Goal: Communication & Community: Answer question/provide support

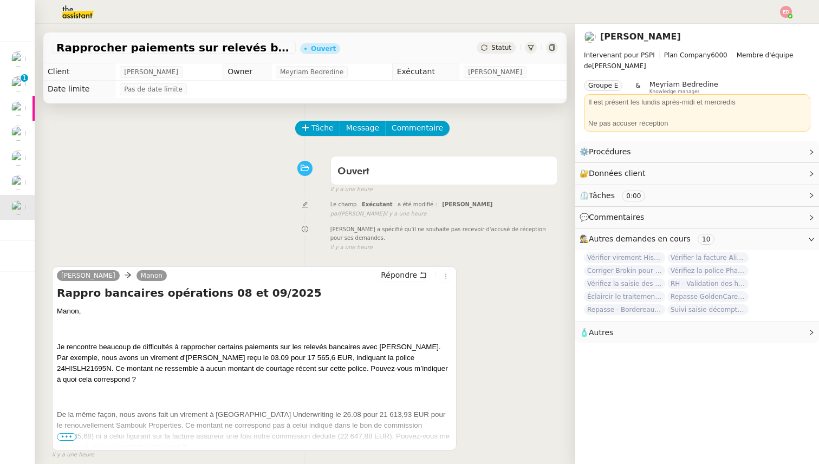
scroll to position [67, 0]
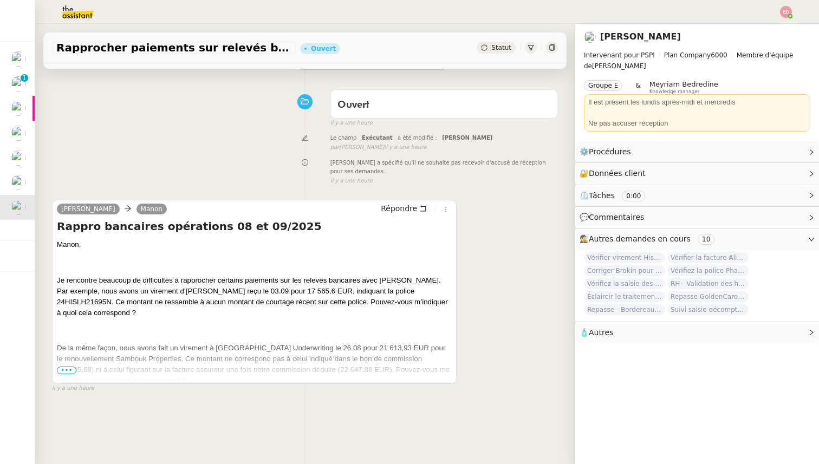
click at [64, 369] on span "•••" at bounding box center [66, 371] width 19 height 8
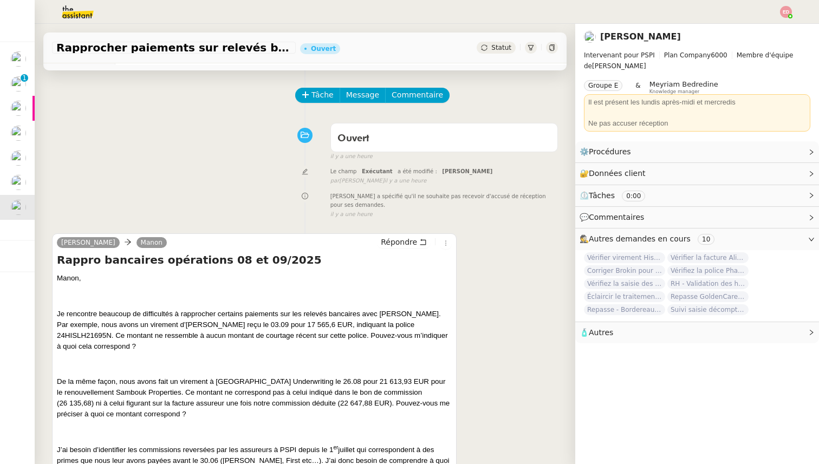
scroll to position [0, 0]
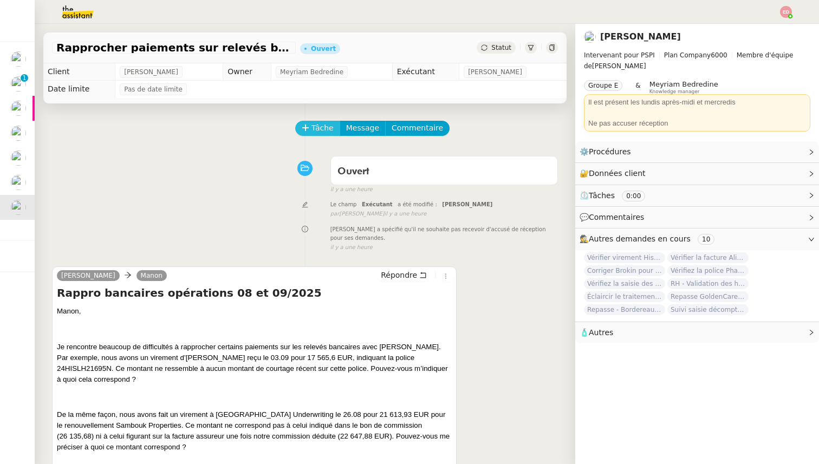
click at [314, 129] on span "Tâche" at bounding box center [322, 128] width 22 height 12
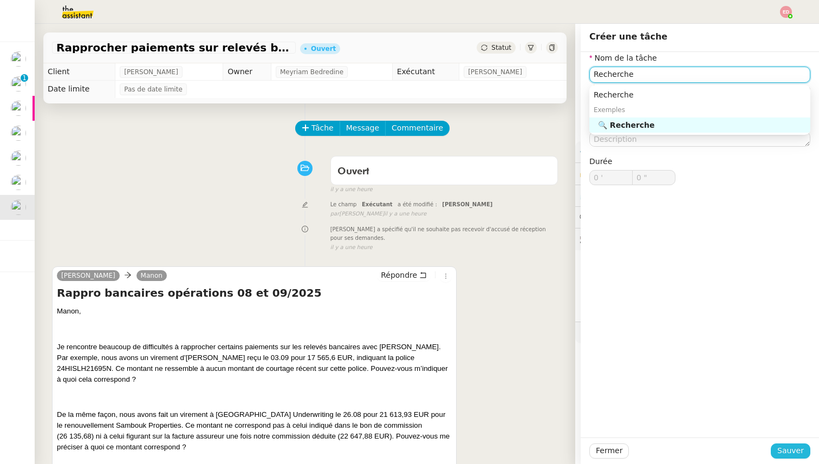
type input "Recherche"
click at [794, 448] on span "Sauver" at bounding box center [790, 450] width 27 height 12
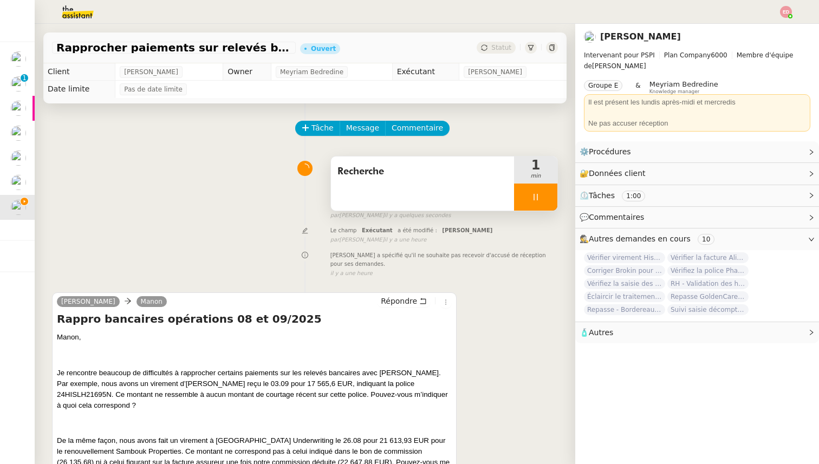
click at [528, 195] on div at bounding box center [535, 197] width 43 height 27
click at [528, 195] on icon at bounding box center [524, 197] width 9 height 9
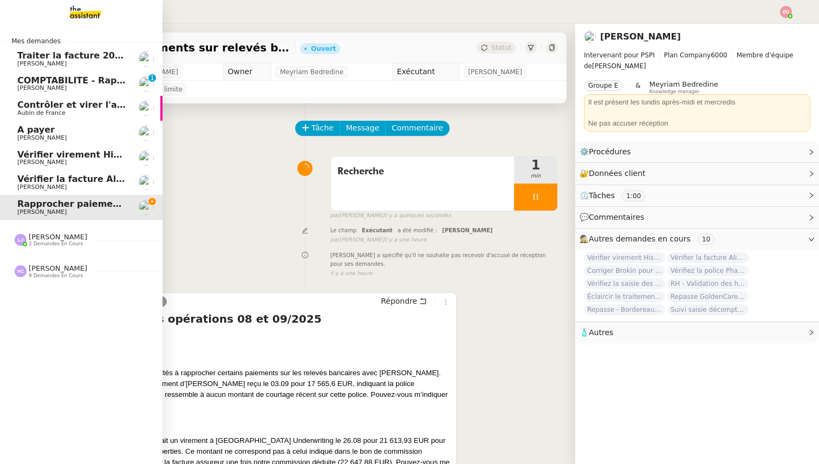
click at [27, 81] on span "COMPTABILITE - Rapprochement bancaire - 28 août 2025" at bounding box center [155, 80] width 277 height 10
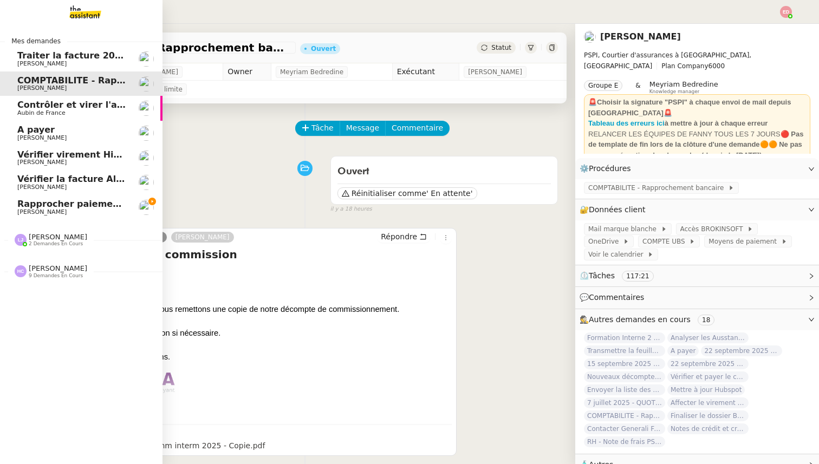
click at [47, 240] on span "[PERSON_NAME]" at bounding box center [58, 237] width 58 height 8
click at [48, 321] on span "[PERSON_NAME]" at bounding box center [58, 318] width 58 height 8
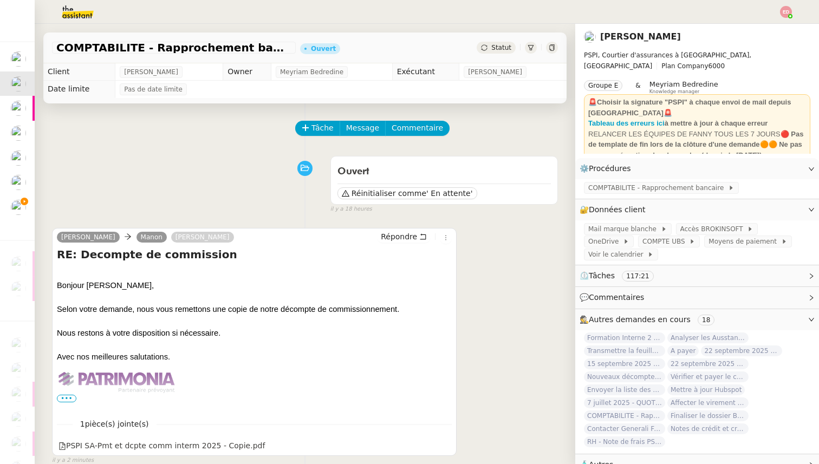
click at [315, 135] on button "Tâche" at bounding box center [317, 128] width 45 height 15
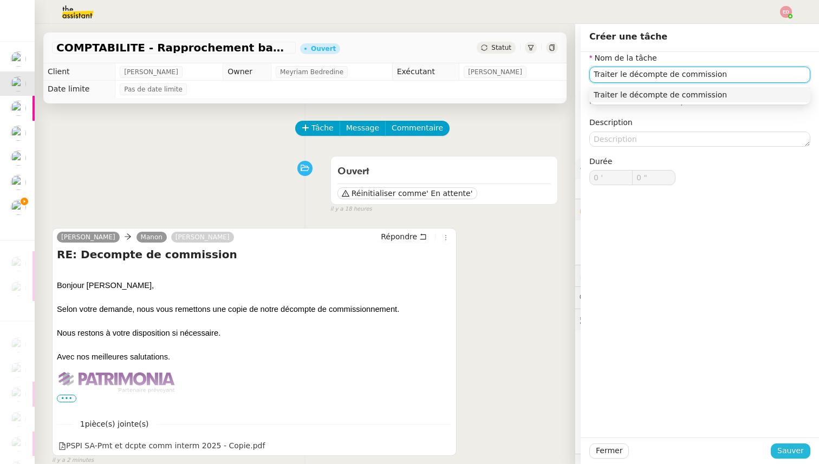
type input "Traiter le décompte de commission"
click at [794, 451] on span "Sauver" at bounding box center [790, 450] width 27 height 12
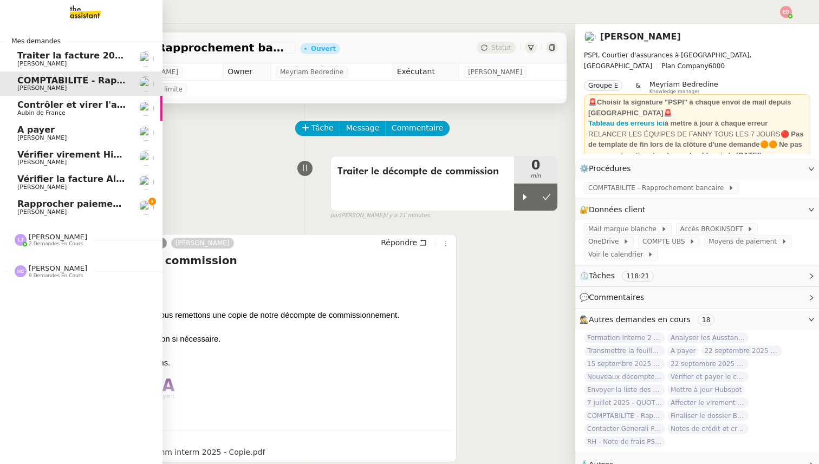
click at [49, 207] on span "Rapprocher paiements sur relevés bancaires" at bounding box center [126, 204] width 219 height 10
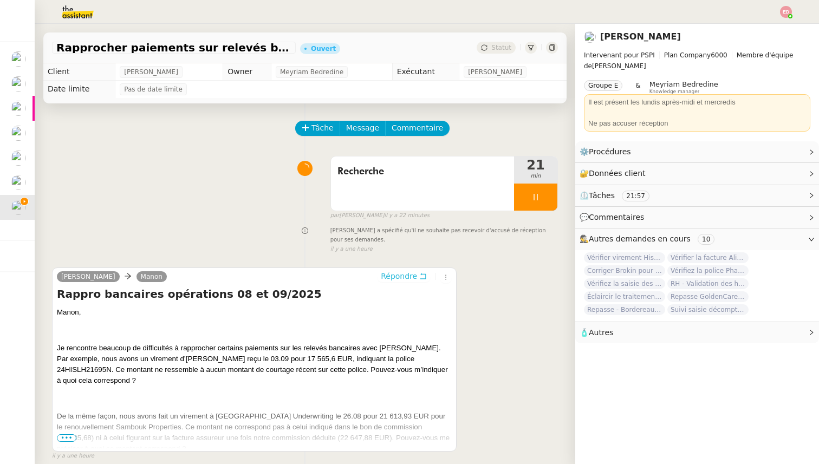
click at [402, 281] on span "Répondre" at bounding box center [399, 276] width 36 height 11
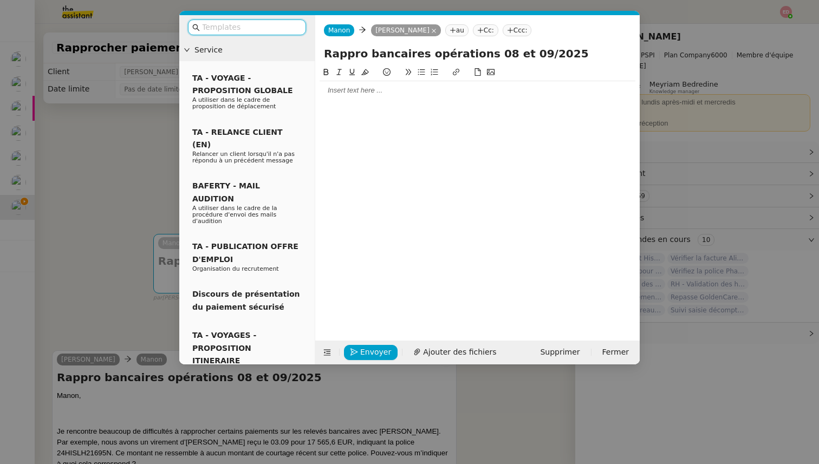
click at [392, 101] on div at bounding box center [477, 195] width 316 height 258
click at [371, 86] on div at bounding box center [477, 91] width 316 height 10
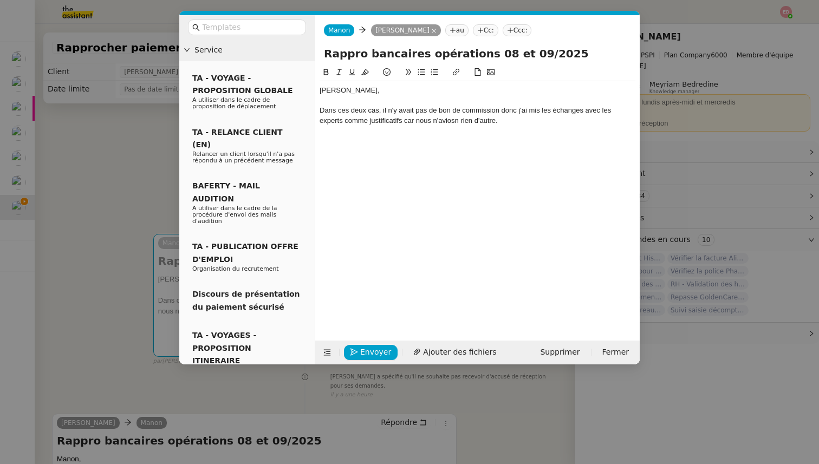
click at [445, 120] on div "Dans ces deux cas, il n'y avait pas de bon de commission donc j'ai mis les écha…" at bounding box center [477, 116] width 316 height 20
click at [0, 0] on lt-span "avio n" at bounding box center [0, 0] width 0 height 0
click at [446, 120] on div "Dans ces deux cas, il n'y avait pas de bon de commission donc j'ai mis les écha…" at bounding box center [477, 116] width 316 height 20
click at [0, 0] on lt-span "avion s" at bounding box center [0, 0] width 0 height 0
click at [409, 121] on div "Dans ces deux cas, il n'y avait pas de bon de commission donc j'ai mis les écha…" at bounding box center [477, 116] width 316 height 20
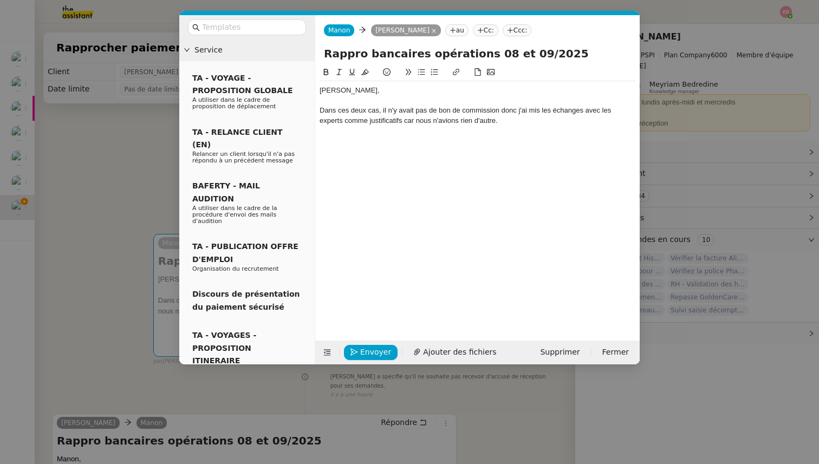
click at [0, 0] on lt-span ", car" at bounding box center [0, 0] width 0 height 0
click at [371, 165] on div "[PERSON_NAME], Dans ces deux cas, il n'y avait pas de bon de commission donc j'…" at bounding box center [477, 195] width 316 height 258
click at [101, 293] on nz-modal-container "Service TA - VOYAGE - PROPOSITION GLOBALE A utiliser dans le cadre de propositi…" at bounding box center [409, 232] width 819 height 464
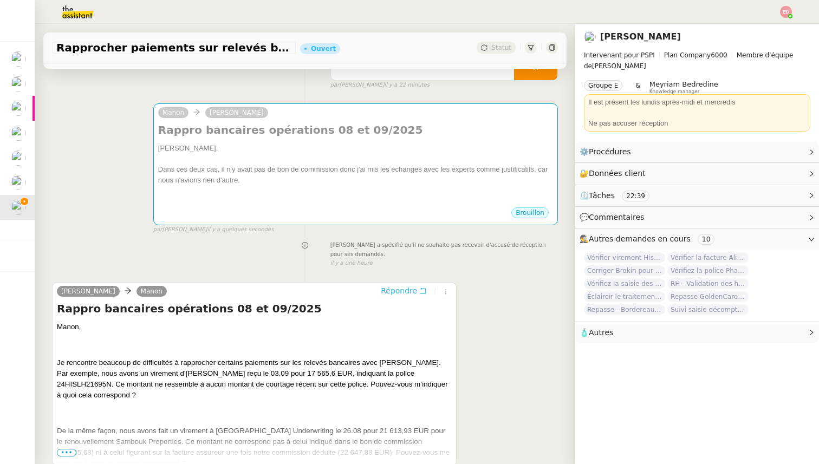
scroll to position [193, 0]
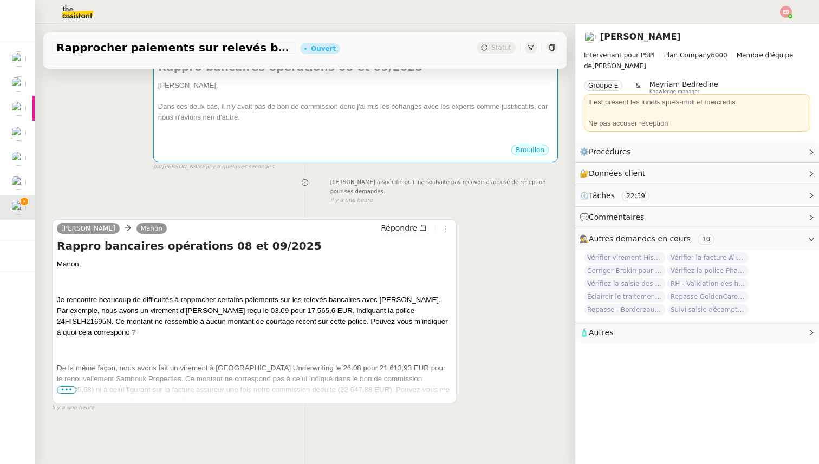
click at [358, 309] on span "Je rencontre beaucoup de difficultés à rapprocher certains paiements sur les re…" at bounding box center [252, 316] width 391 height 41
copy span "24HISLH21695N"
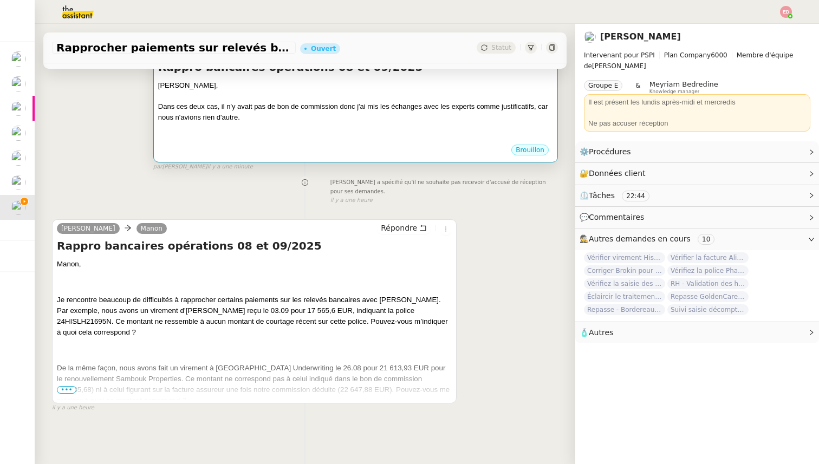
click at [326, 114] on div "Dans ces deux cas, il n'y avait pas de bon de commission donc j'ai mis les écha…" at bounding box center [355, 111] width 395 height 21
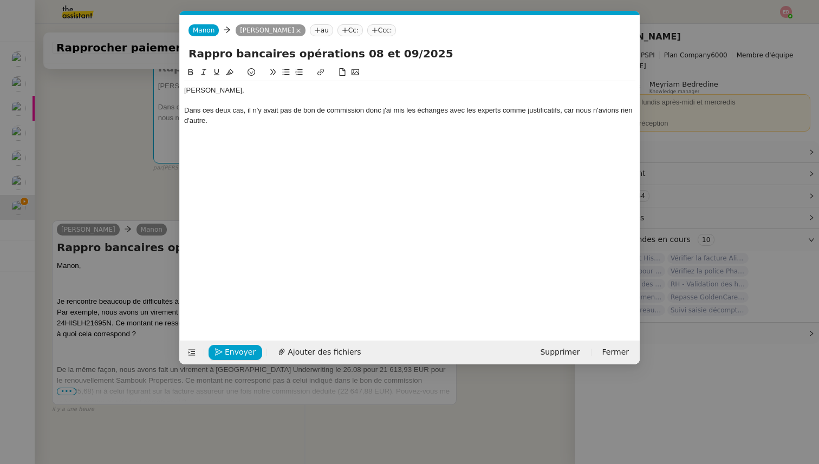
scroll to position [0, 23]
click at [237, 125] on div "Dans ces deux cas, il n'y avait pas de bon de commission donc j'ai mis les écha…" at bounding box center [409, 116] width 451 height 20
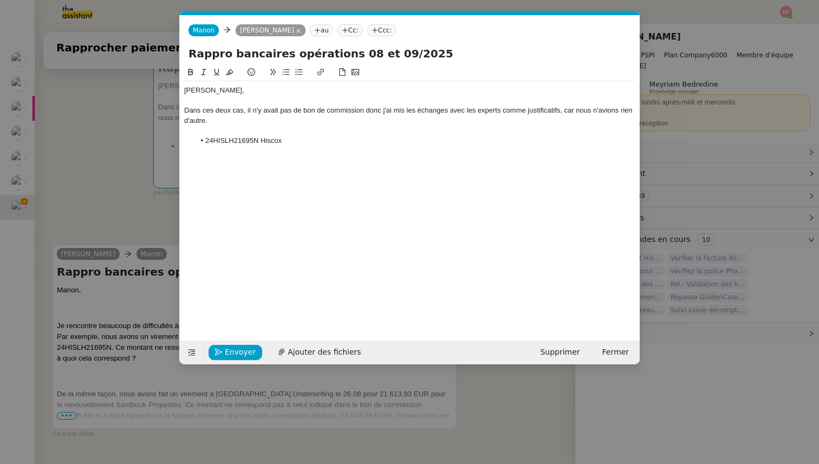
click at [99, 273] on nz-modal-container "Service TA - VOYAGE - PROPOSITION GLOBALE A utiliser dans le cadre de propositi…" at bounding box center [409, 232] width 819 height 464
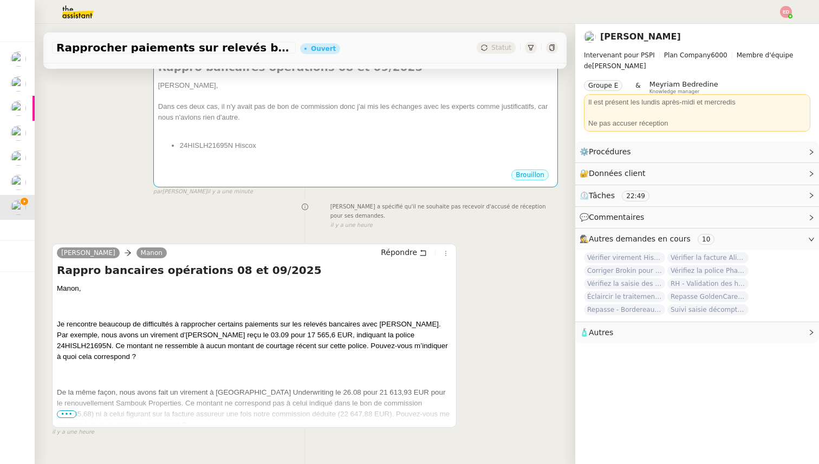
click at [233, 334] on span "Je rencontre beaucoup de difficultés à rapprocher certains paiements sur les re…" at bounding box center [252, 340] width 391 height 41
drag, startPoint x: 270, startPoint y: 334, endPoint x: 181, endPoint y: 333, distance: 88.8
click at [181, 333] on span "Je rencontre beaucoup de difficultés à rapprocher certains paiements sur les re…" at bounding box center [252, 340] width 391 height 41
copy span "le 03.09 pour 17 565,6 EUR"
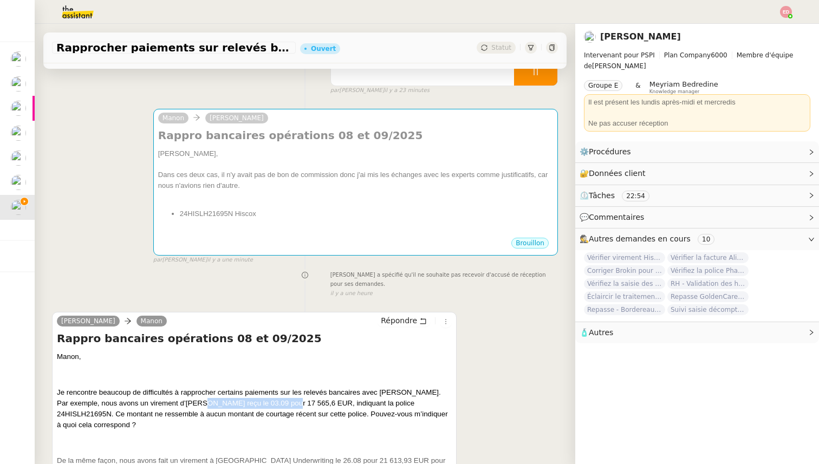
scroll to position [106, 0]
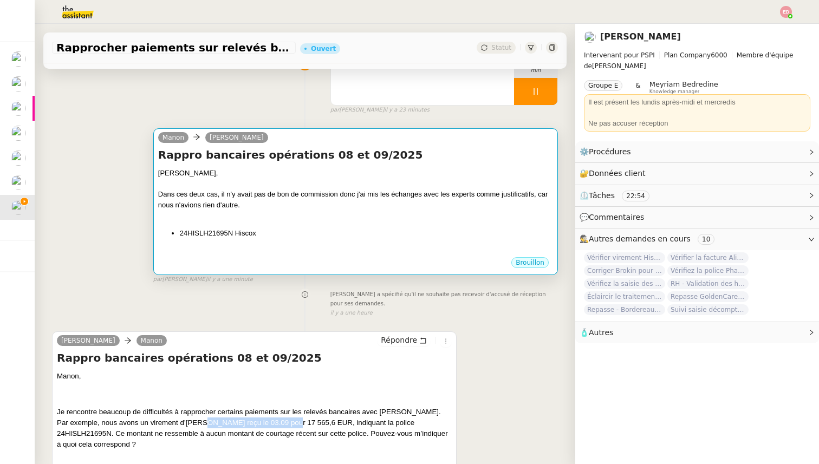
click at [261, 232] on li "24HISLH21695N Hiscox" at bounding box center [366, 233] width 373 height 11
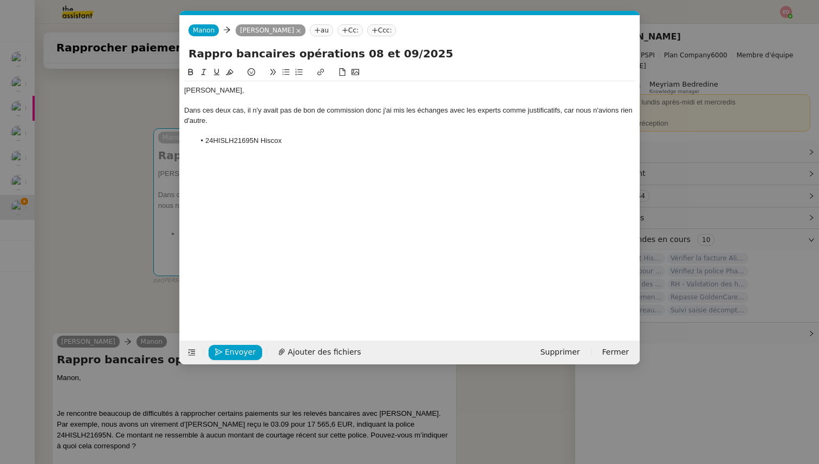
scroll to position [0, 23]
click at [303, 140] on li "24HISLH21695N Hiscox" at bounding box center [415, 141] width 441 height 10
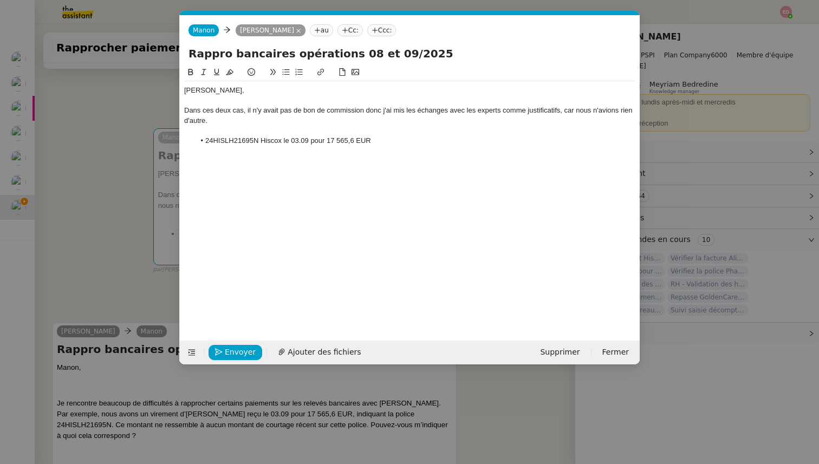
click at [324, 140] on li "24HISLH21695N Hiscox le 03.09 pour 17 565,6 EUR" at bounding box center [415, 141] width 441 height 10
click at [379, 138] on li "24HISLH21695N Hiscox le 03.09 17 565,6 EUR" at bounding box center [415, 141] width 441 height 10
click at [231, 145] on li "24HISLH21695N Hiscox le 03.09 17 565,6 EUR : Il s'agit d'un remboursement" at bounding box center [415, 141] width 441 height 10
copy li "24HISLH21695N"
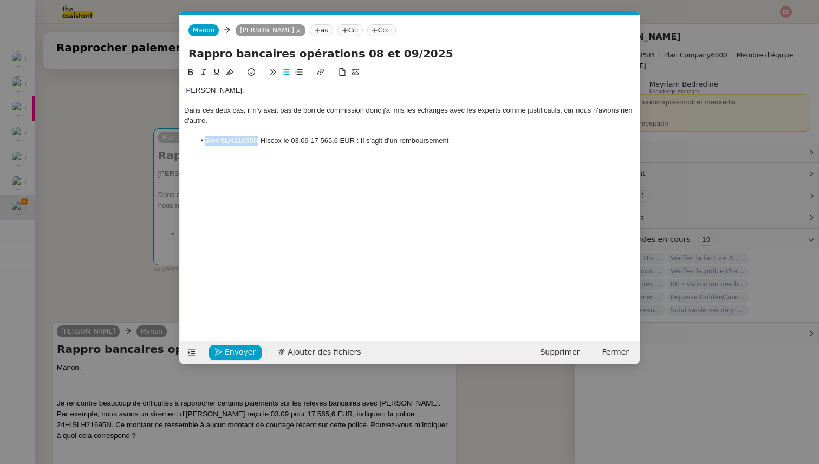
click at [468, 139] on li "24HISLH21695N Hiscox le 03.09 17 565,6 EUR : Il s'agit d'un remboursement" at bounding box center [415, 141] width 441 height 10
click at [106, 258] on nz-modal-container "Service TA - VOYAGE - PROPOSITION GLOBALE A utiliser dans le cadre de propositi…" at bounding box center [409, 232] width 819 height 464
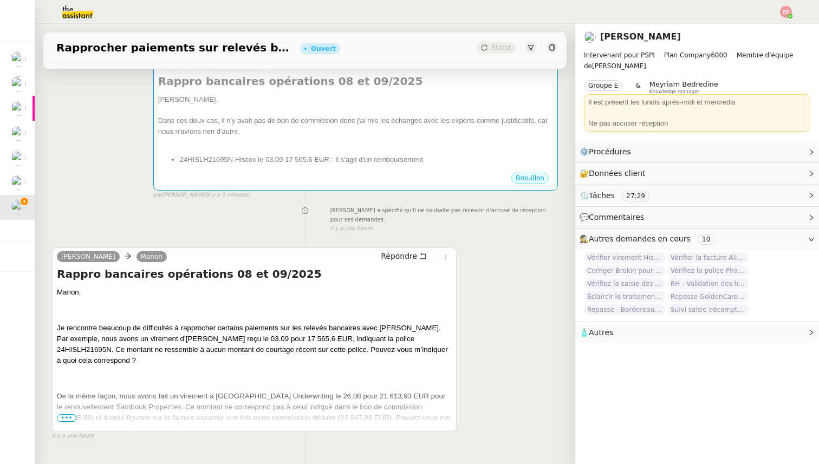
scroll to position [207, 0]
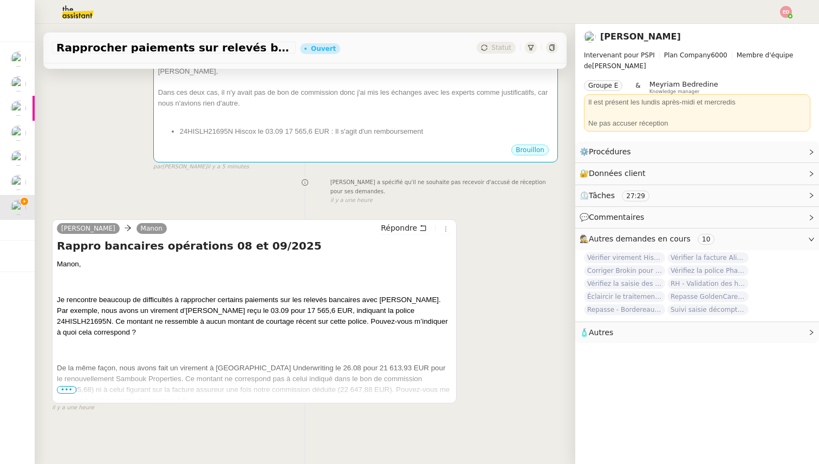
click at [64, 391] on span "•••" at bounding box center [66, 390] width 19 height 8
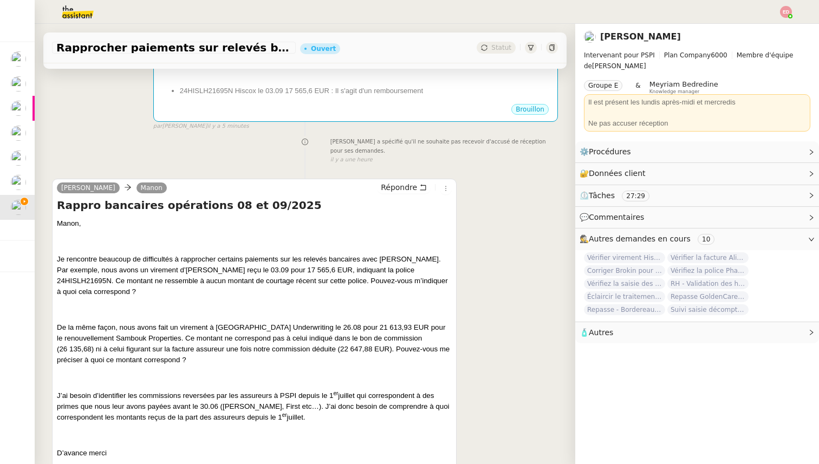
scroll to position [251, 0]
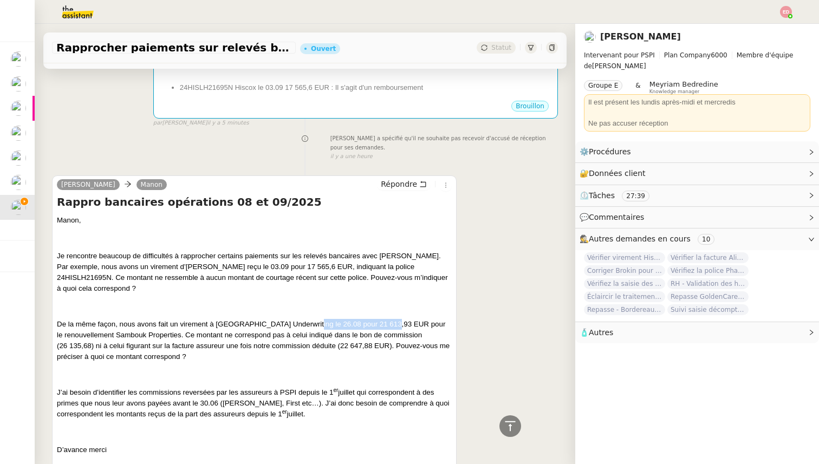
drag, startPoint x: 385, startPoint y: 312, endPoint x: 302, endPoint y: 312, distance: 83.9
click at [302, 320] on span "De la même façon, nous avons fait un virement à [GEOGRAPHIC_DATA] Underwriting …" at bounding box center [253, 340] width 393 height 41
copy span "26.08 pour 21 613,93 EUR"
click at [378, 320] on span "De la même façon, nous avons fait un virement à [GEOGRAPHIC_DATA] Underwriting …" at bounding box center [253, 340] width 393 height 41
drag, startPoint x: 385, startPoint y: 312, endPoint x: 215, endPoint y: 312, distance: 170.0
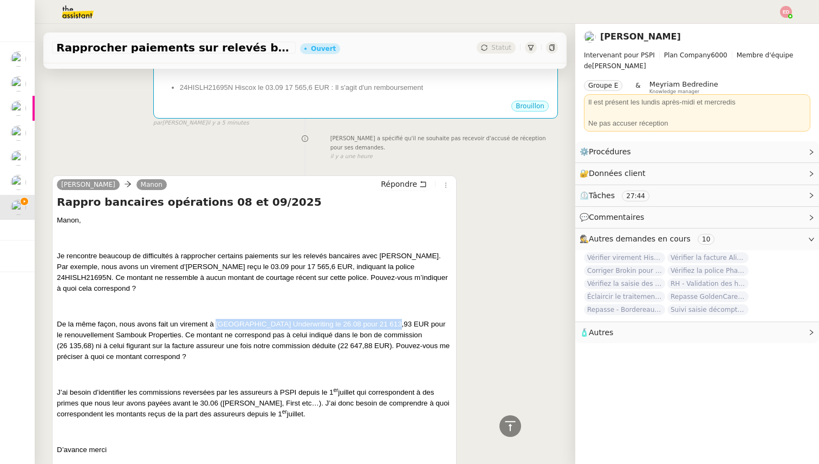
click at [215, 320] on span "De la même façon, nous avons fait un virement à [GEOGRAPHIC_DATA] Underwriting …" at bounding box center [253, 340] width 393 height 41
copy span "Brookfield Underwriting le 26.08 pour 21 613,93 EUR"
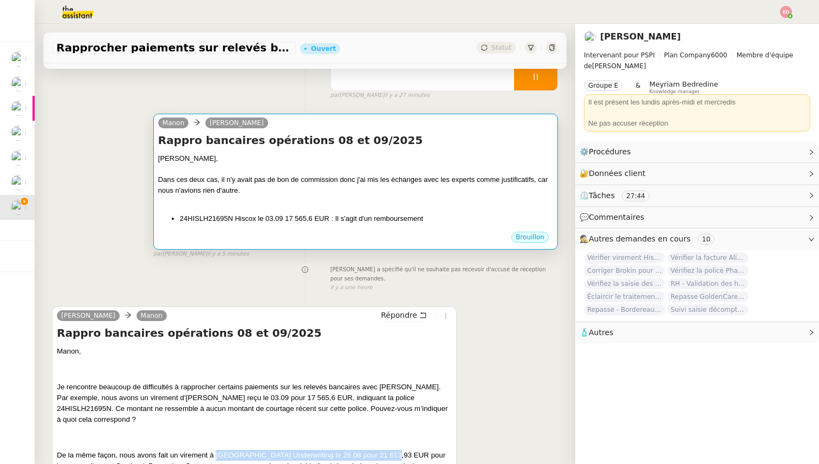
scroll to position [88, 0]
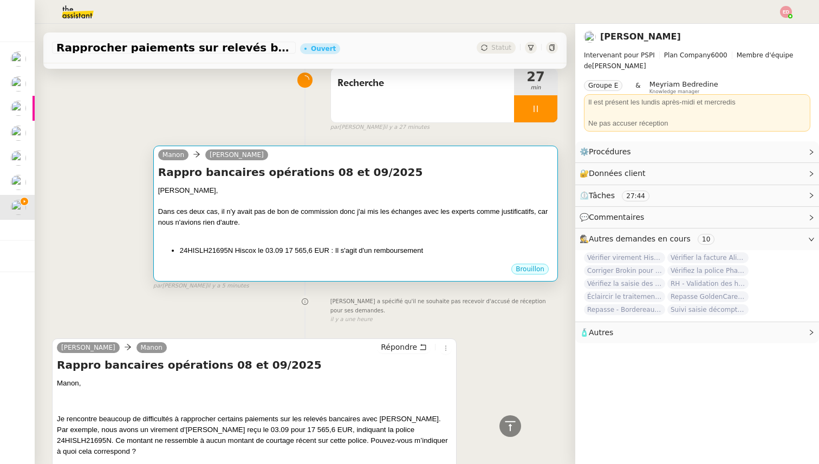
click at [315, 269] on div "Brouillon" at bounding box center [355, 271] width 395 height 16
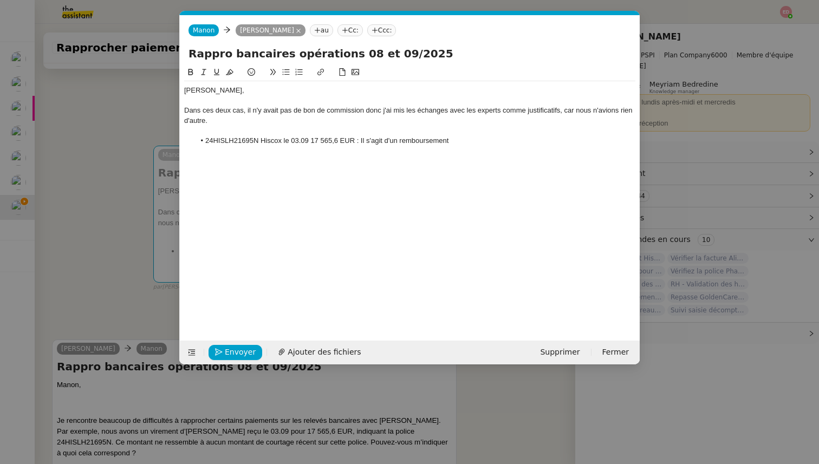
scroll to position [0, 23]
click at [457, 142] on li "24HISLH21695N Hiscox le 03.09 17 565,6 EUR : Il s'agit d'un remboursement" at bounding box center [415, 141] width 441 height 10
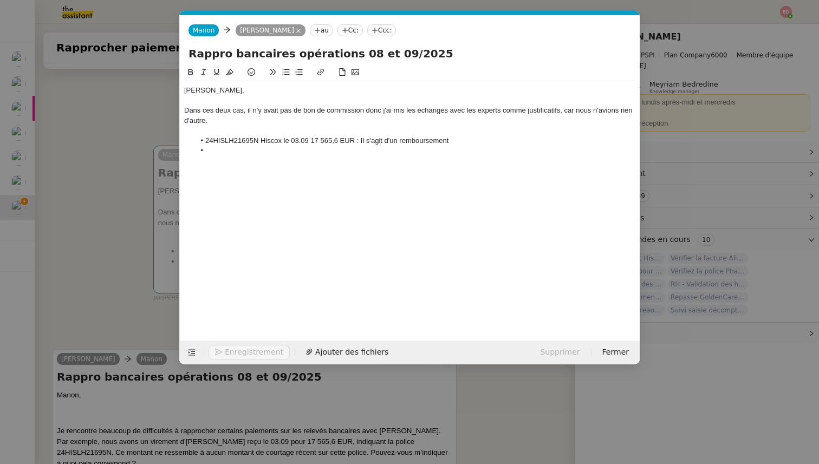
scroll to position [0, 0]
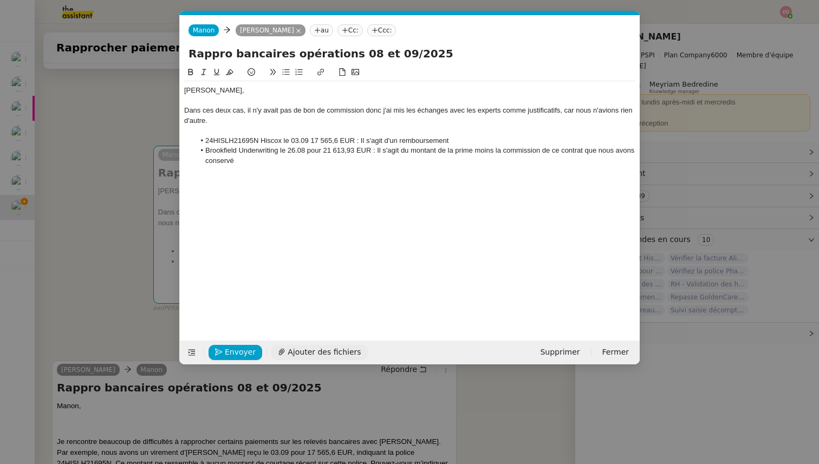
click at [318, 352] on span "Ajouter des fichiers" at bounding box center [323, 352] width 73 height 12
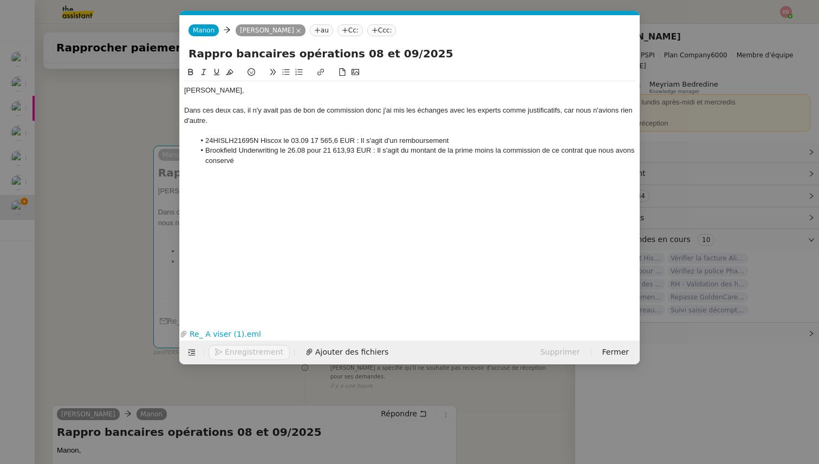
click at [279, 163] on li "Brookfield Underwriting le 26.08 pour 21 613,93 EUR : Il s'agit du montant de l…" at bounding box center [415, 156] width 441 height 20
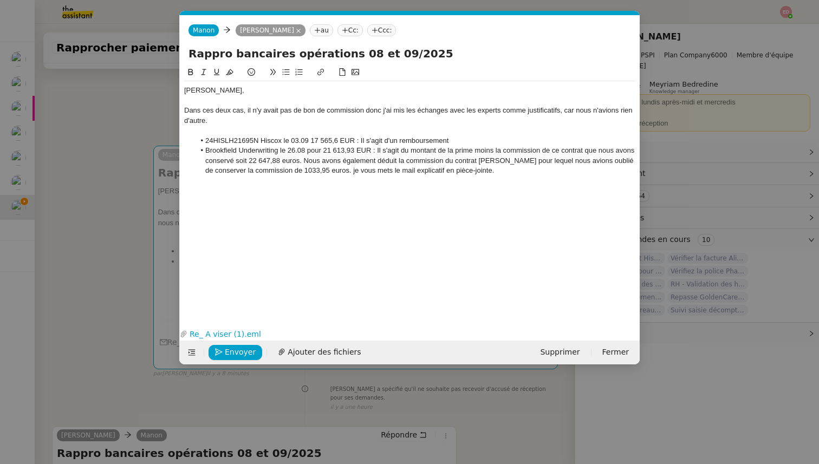
click at [345, 172] on li "Brookfield Underwriting le 26.08 pour 21 613,93 EUR : Il s'agit du montant de l…" at bounding box center [415, 161] width 441 height 30
click at [0, 0] on lt-span "J e" at bounding box center [0, 0] width 0 height 0
click at [366, 139] on li "24HISLH21695N Hiscox le 03.09 17 565,6 EUR : Il s'agit d'un remboursement" at bounding box center [415, 141] width 441 height 10
click at [506, 140] on li "24HISLH21695N Hiscox le 03.09 17 565,6 EUR : Il me semble qu'il s'agit d'un rem…" at bounding box center [415, 141] width 441 height 10
click at [221, 161] on li "Brookfield Underwriting le 26.08 pour 21 613,93 EUR : Il s'agit du montant de l…" at bounding box center [415, 161] width 441 height 30
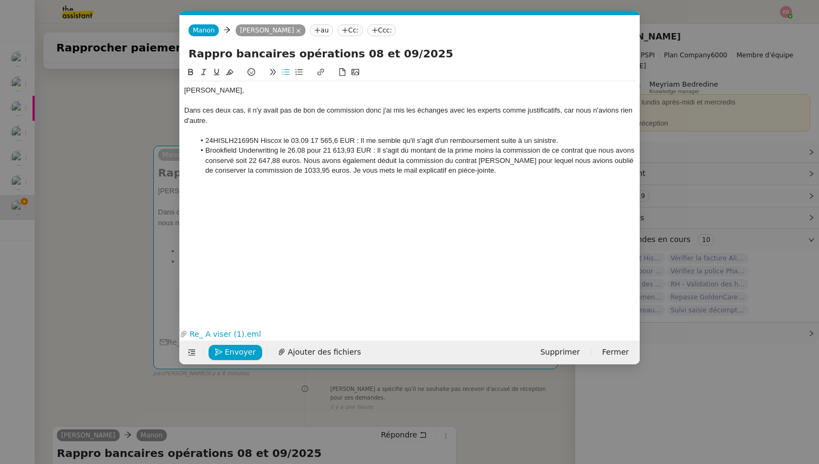
click at [0, 0] on lt-span "conservé ," at bounding box center [0, 0] width 0 height 0
click at [99, 269] on nz-modal-container "Service TA - VOYAGE - PROPOSITION GLOBALE A utiliser dans le cadre de propositi…" at bounding box center [409, 232] width 819 height 464
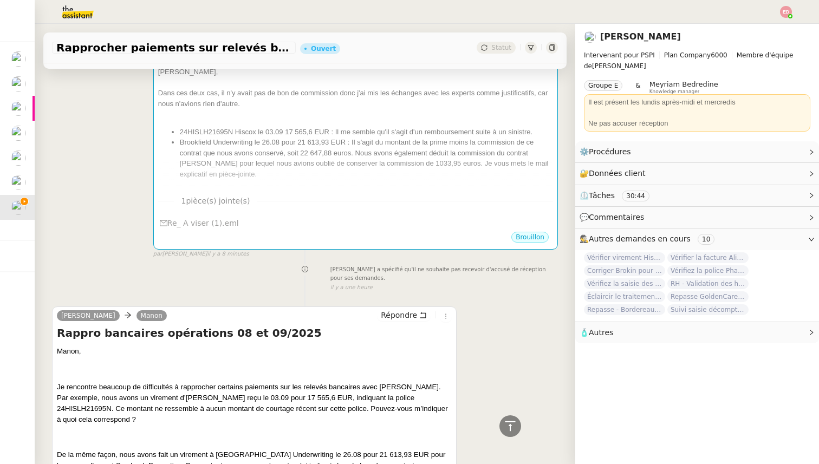
scroll to position [169, 0]
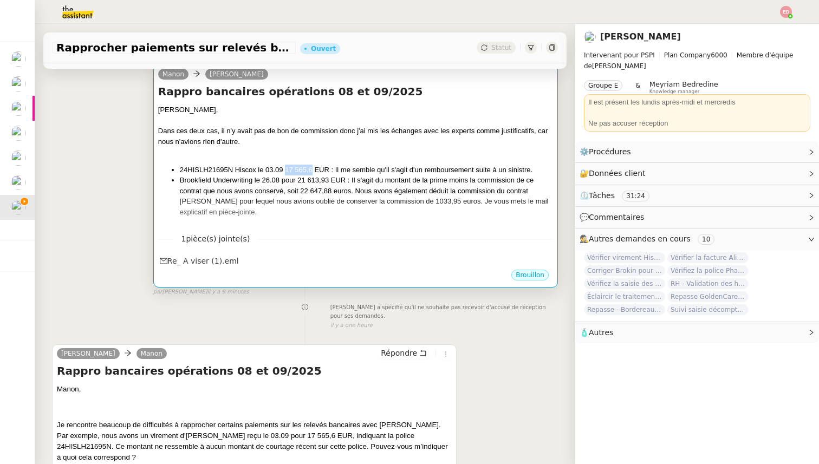
drag, startPoint x: 312, startPoint y: 169, endPoint x: 284, endPoint y: 169, distance: 27.6
click at [284, 169] on li "24HISLH21695N Hiscox le 03.09 17 565,6 EUR : Il me semble qu'il s'agit d'un rem…" at bounding box center [366, 170] width 373 height 11
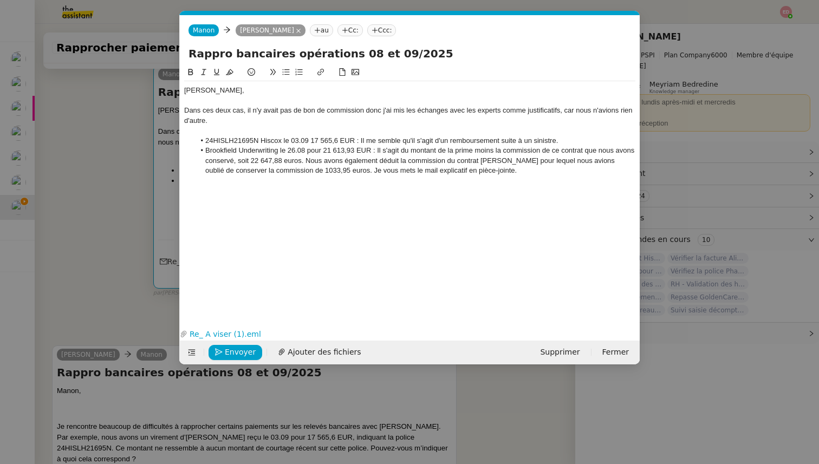
scroll to position [0, 23]
drag, startPoint x: 337, startPoint y: 140, endPoint x: 310, endPoint y: 140, distance: 27.1
click at [310, 140] on li "24HISLH21695N Hiscox le 03.09 17 565,6 EUR : Il me semble qu'il s'agit d'un rem…" at bounding box center [415, 141] width 441 height 10
copy li "17 565,6"
click at [204, 190] on div "[PERSON_NAME], Dans ces deux cas, il n'y avait pas de bon de commission donc j'…" at bounding box center [409, 187] width 451 height 243
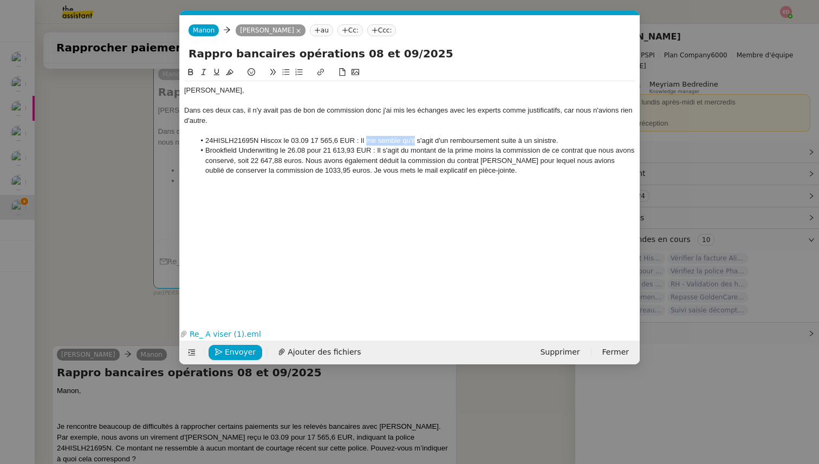
drag, startPoint x: 415, startPoint y: 140, endPoint x: 367, endPoint y: 140, distance: 47.6
click at [367, 140] on li "24HISLH21695N Hiscox le 03.09 17 565,6 EUR : Il me semble qu'il s'agit d'un rem…" at bounding box center [415, 141] width 441 height 10
click at [523, 139] on li "24HISLH21695N Hiscox le 03.09 17 565,6 EUR : Il s'agit d'un remboursement suite…" at bounding box center [415, 141] width 441 height 10
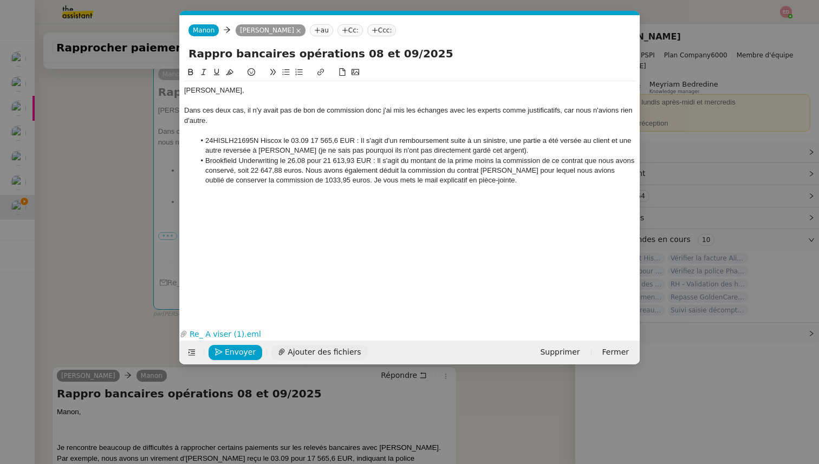
click at [311, 351] on span "Ajouter des fichiers" at bounding box center [323, 352] width 73 height 12
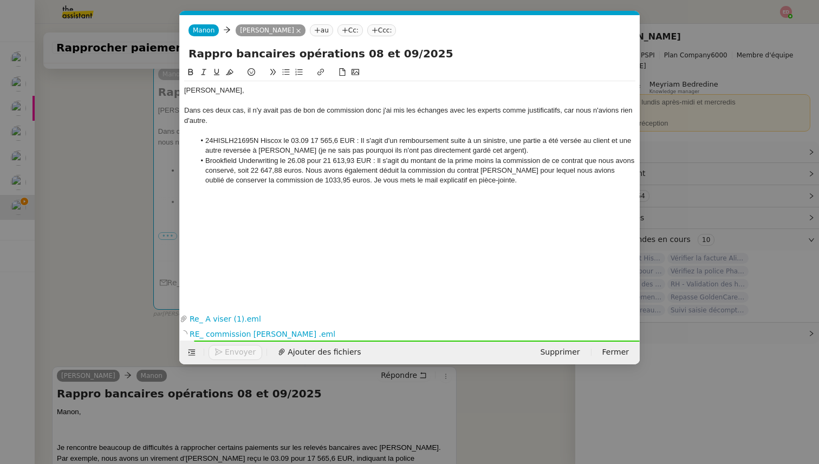
click at [502, 181] on li "Brookfield Underwriting le 26.08 pour 21 613,93 EUR : Il s'agit du montant de l…" at bounding box center [415, 171] width 441 height 30
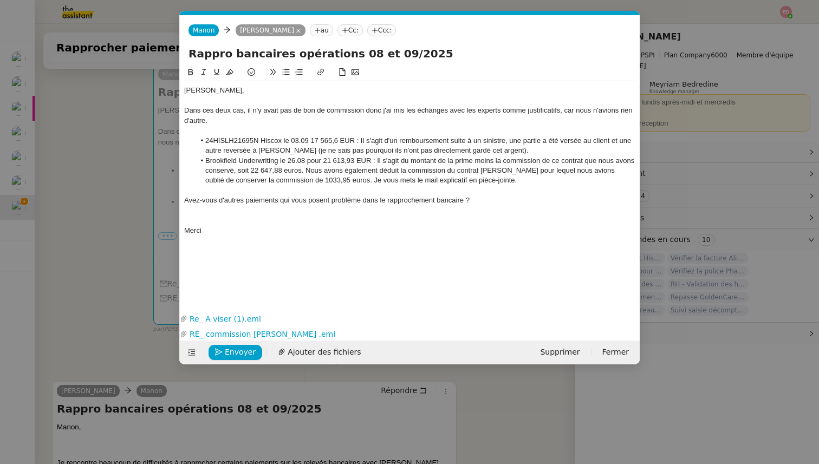
click at [335, 216] on div at bounding box center [409, 220] width 451 height 10
click at [348, 202] on div "Avez-vous d'autres paiements qui vous posent problème dans le rapprochement ban…" at bounding box center [409, 200] width 451 height 10
click at [0, 0] on lt-span "un problème" at bounding box center [0, 0] width 0 height 0
click at [336, 112] on div "Dans ces deux cas, il n'y avait pas de bon de commission donc j'ai mis les écha…" at bounding box center [409, 116] width 451 height 20
click at [0, 0] on lt-span "commission ," at bounding box center [0, 0] width 0 height 0
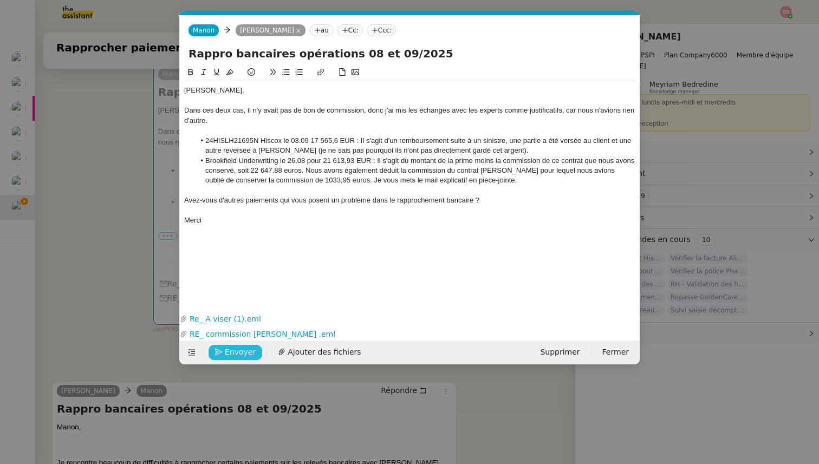
click at [234, 354] on span "Envoyer" at bounding box center [240, 352] width 31 height 12
click at [234, 354] on span "Confirmer l'envoi" at bounding box center [257, 352] width 65 height 12
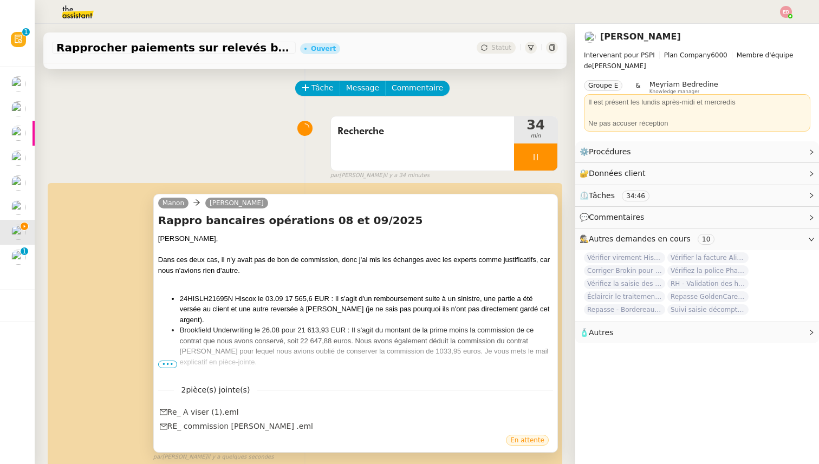
scroll to position [0, 0]
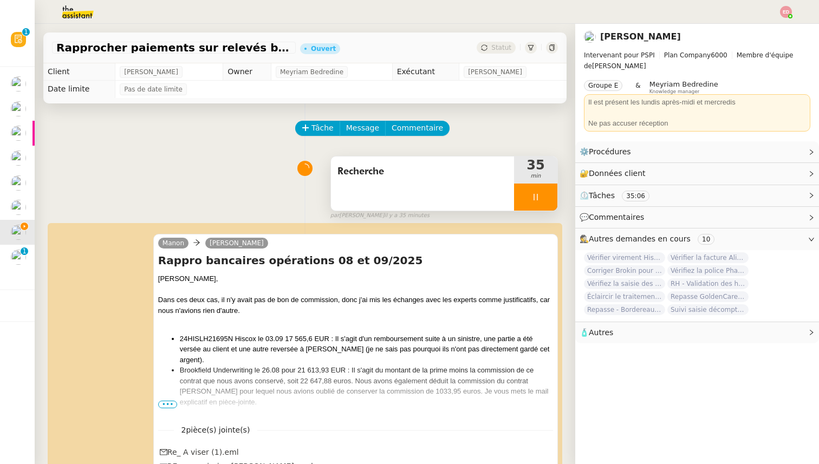
click at [557, 193] on div at bounding box center [535, 197] width 43 height 27
click at [554, 193] on button at bounding box center [546, 197] width 22 height 27
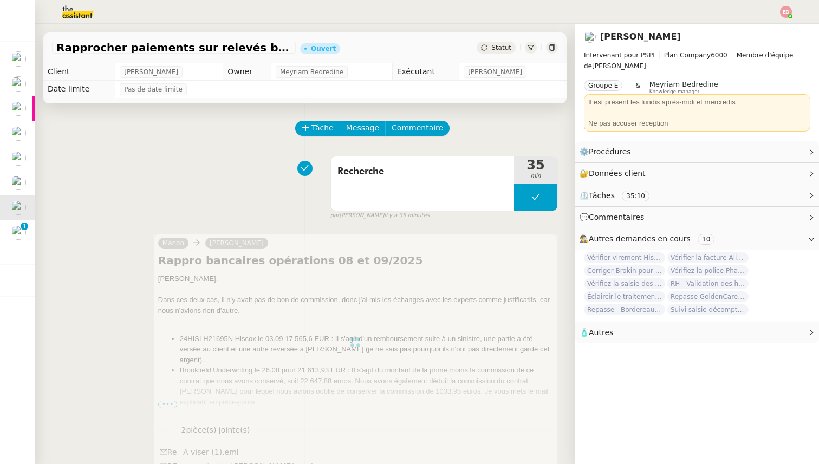
click at [494, 49] on span "Statut" at bounding box center [501, 48] width 20 height 8
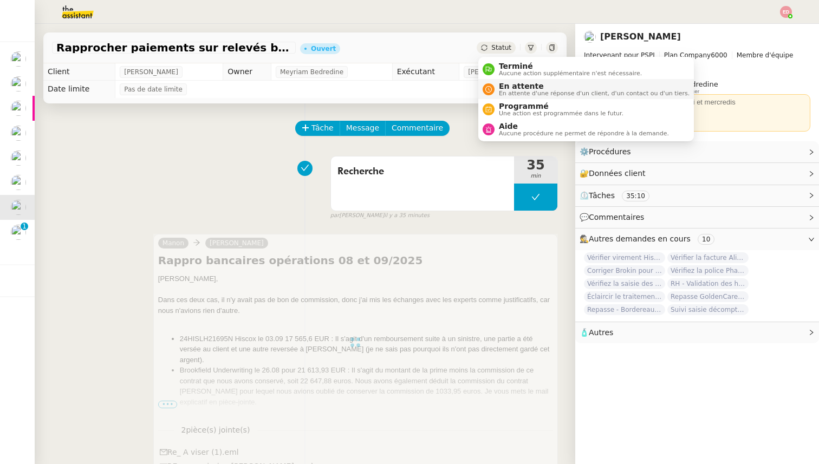
click at [509, 83] on span "En attente" at bounding box center [594, 86] width 191 height 9
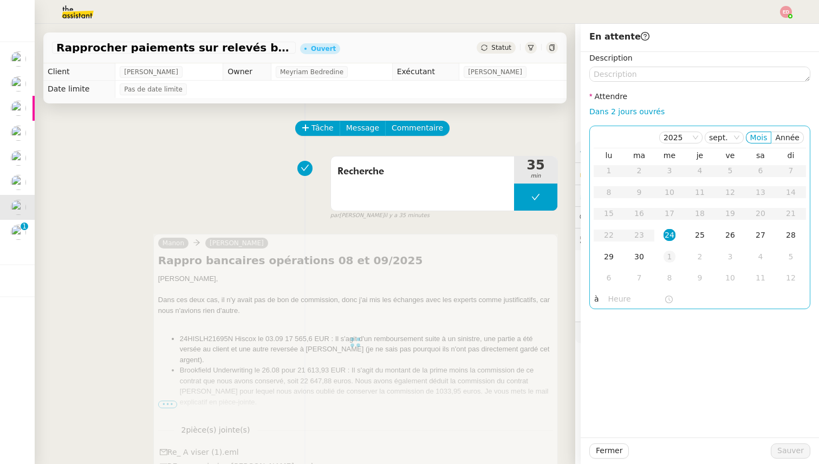
click at [668, 254] on div "1" at bounding box center [669, 257] width 12 height 12
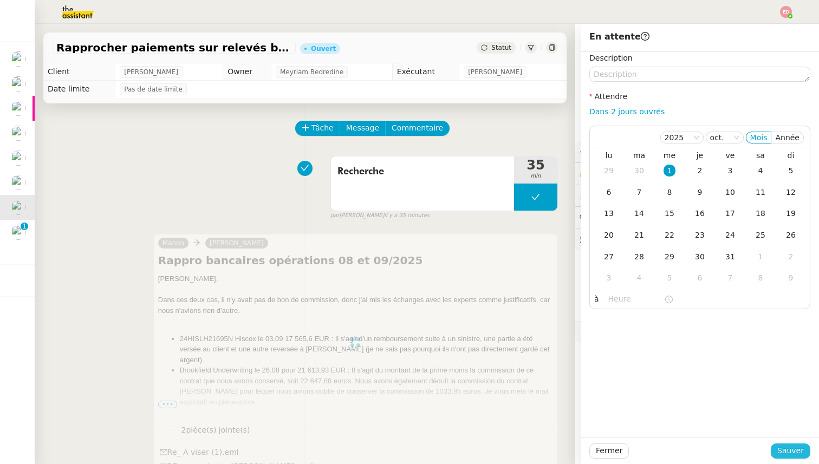
click at [788, 448] on span "Sauver" at bounding box center [790, 450] width 27 height 12
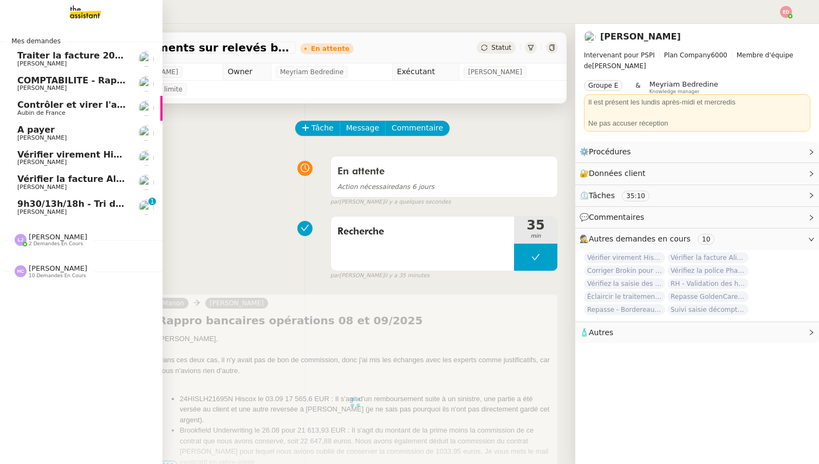
click at [34, 206] on span "9h30/13h/18h - Tri de la boite mail PRO - 19 septembre 2025" at bounding box center [165, 204] width 296 height 10
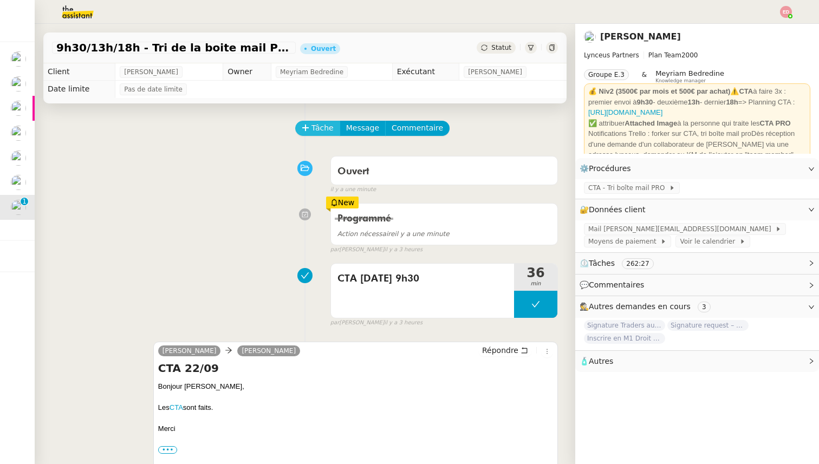
click at [311, 130] on span "Tâche" at bounding box center [322, 128] width 22 height 12
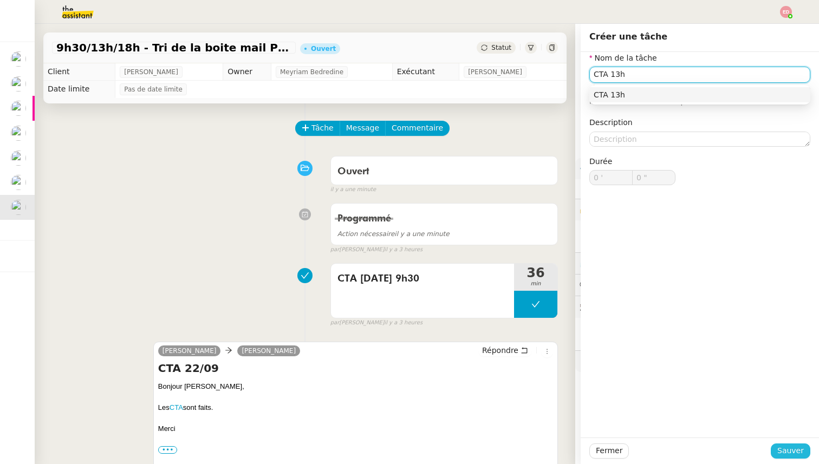
type input "CTA 13h"
click at [790, 449] on span "Sauver" at bounding box center [790, 450] width 27 height 12
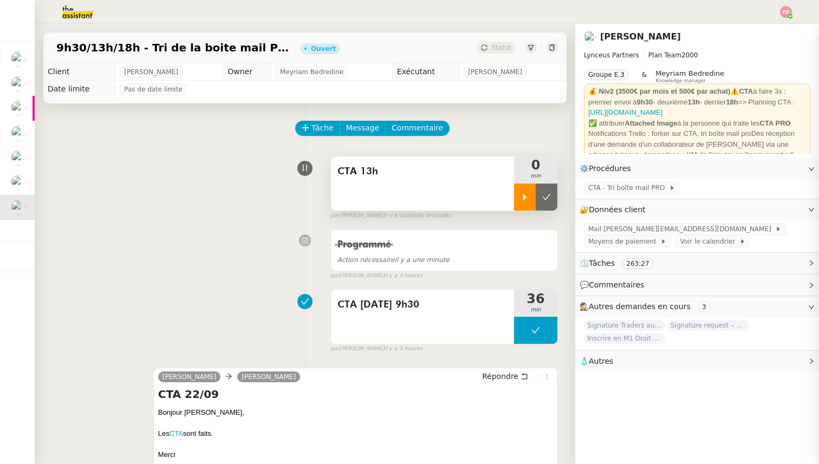
click at [517, 197] on div at bounding box center [525, 197] width 22 height 27
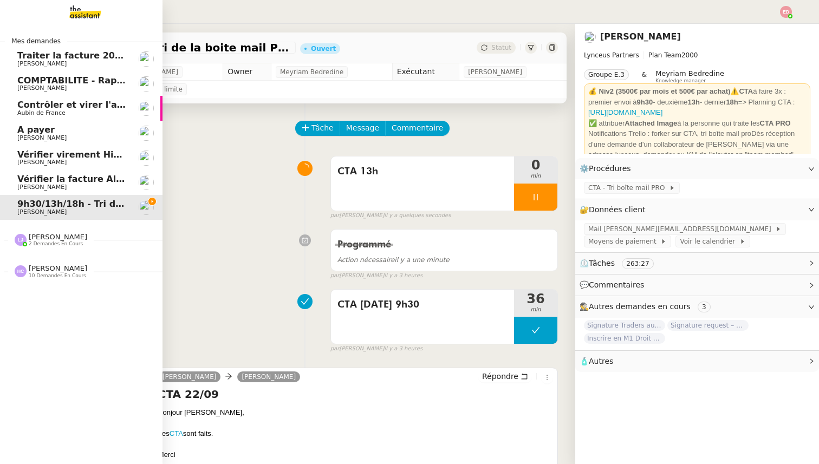
click at [31, 184] on span "[PERSON_NAME]" at bounding box center [41, 187] width 49 height 7
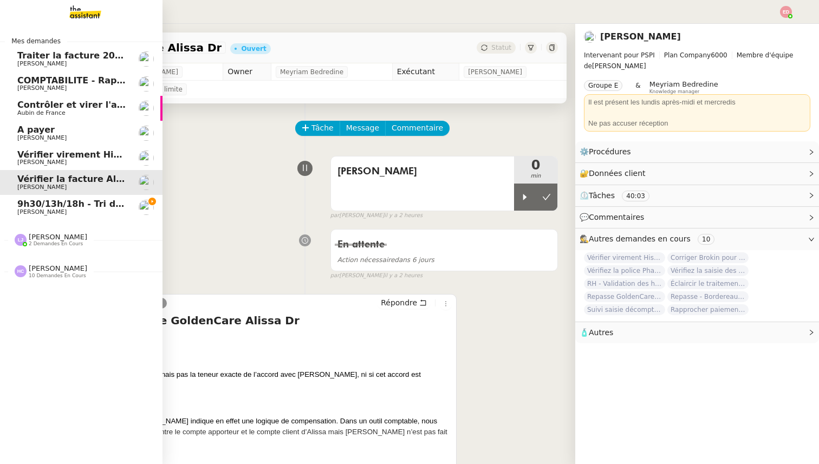
click at [58, 152] on span "Vérifier virement Hiscox 12.09" at bounding box center [91, 154] width 148 height 10
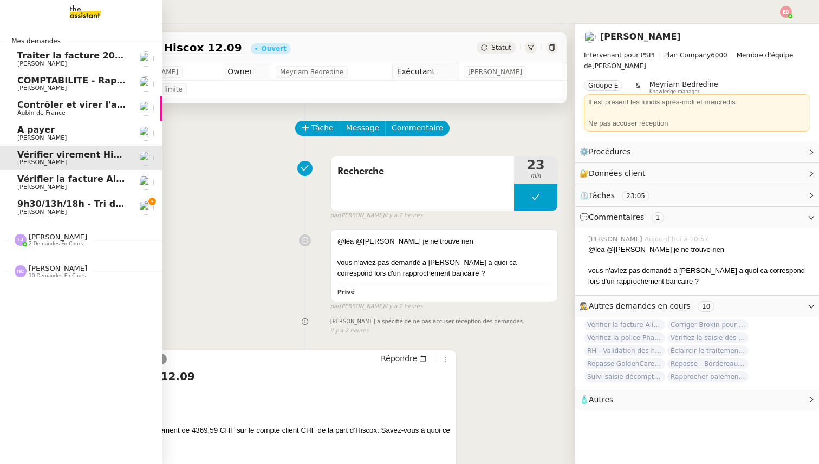
click at [58, 236] on span "[PERSON_NAME]" at bounding box center [58, 237] width 58 height 8
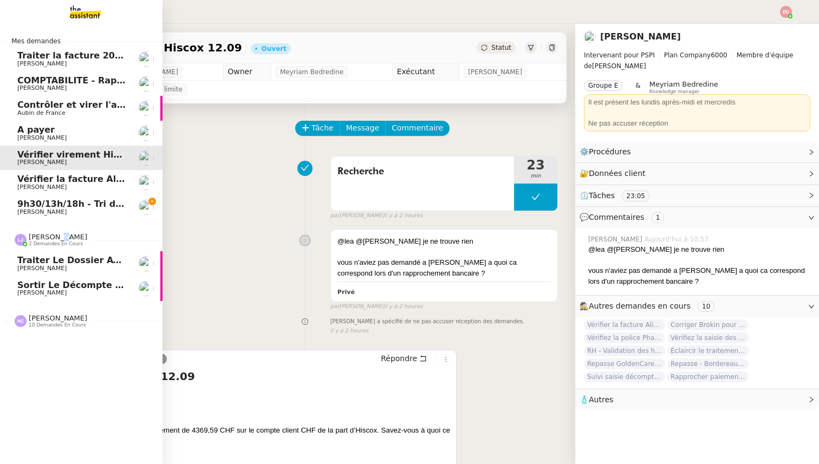
click at [58, 236] on span "[PERSON_NAME]" at bounding box center [58, 237] width 58 height 8
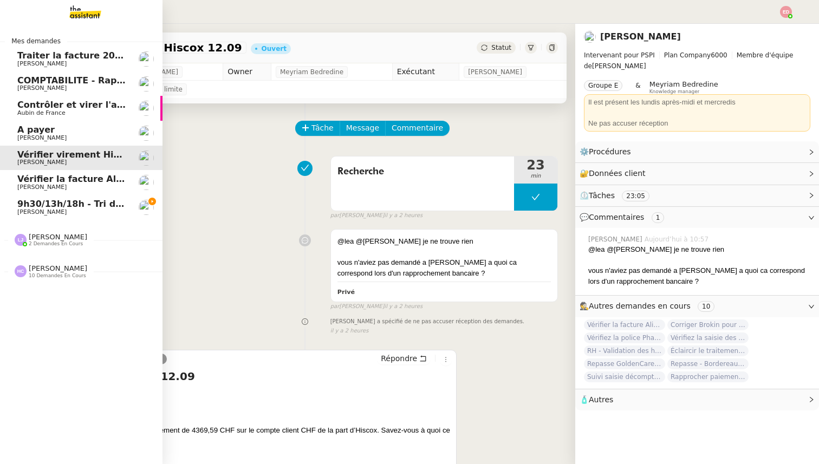
click at [48, 274] on span "10 demandes en cours" at bounding box center [57, 276] width 57 height 6
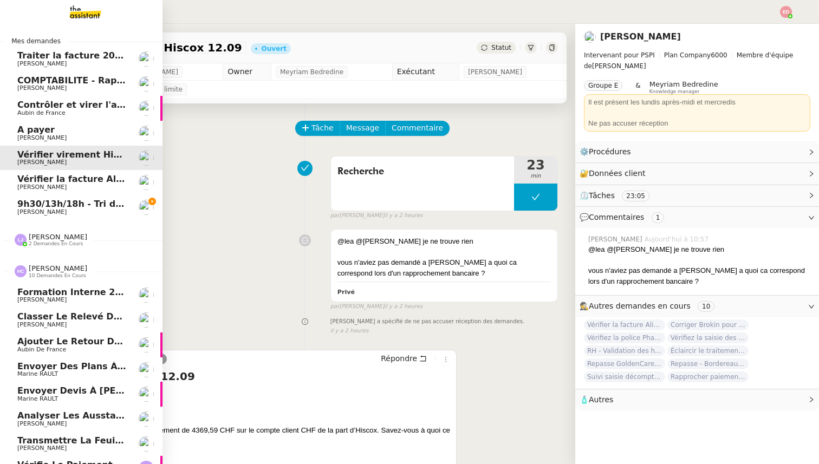
click at [48, 272] on span "[PERSON_NAME]" at bounding box center [58, 268] width 58 height 8
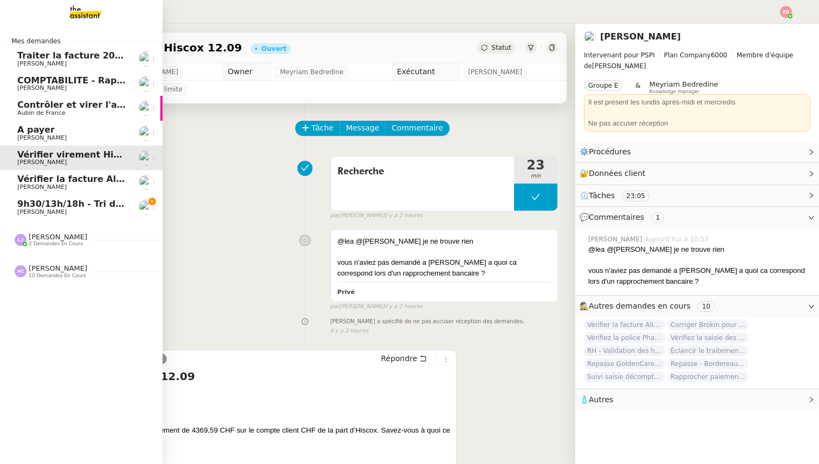
click at [77, 135] on span "[PERSON_NAME]" at bounding box center [71, 138] width 109 height 6
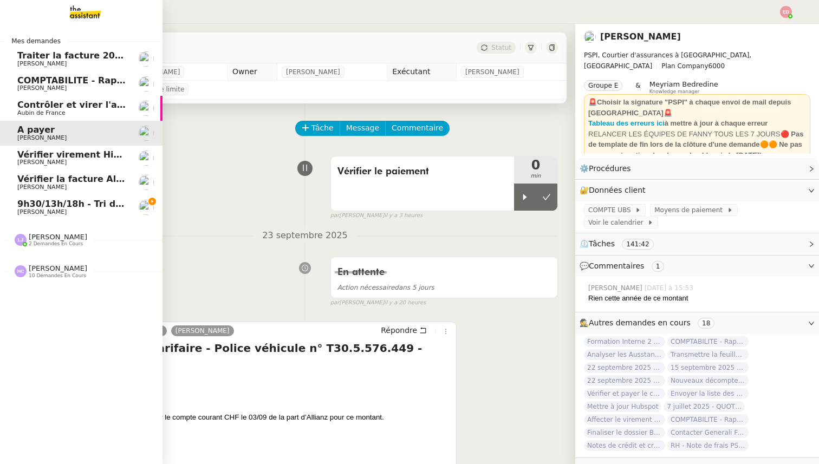
click at [71, 116] on span "Aubin de France" at bounding box center [71, 113] width 109 height 6
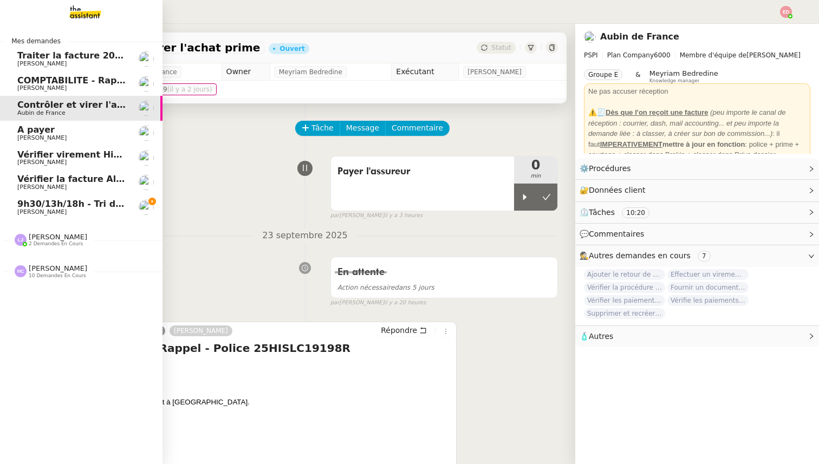
click at [59, 54] on span "Traiter la facture 2025416 Fuseau" at bounding box center [99, 55] width 165 height 10
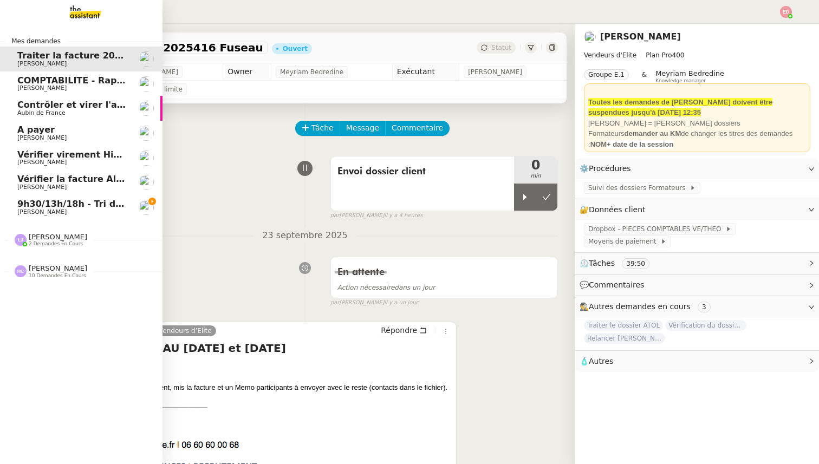
click at [35, 76] on span "COMPTABILITE - Rapprochement bancaire - 28 août 2025" at bounding box center [155, 80] width 277 height 10
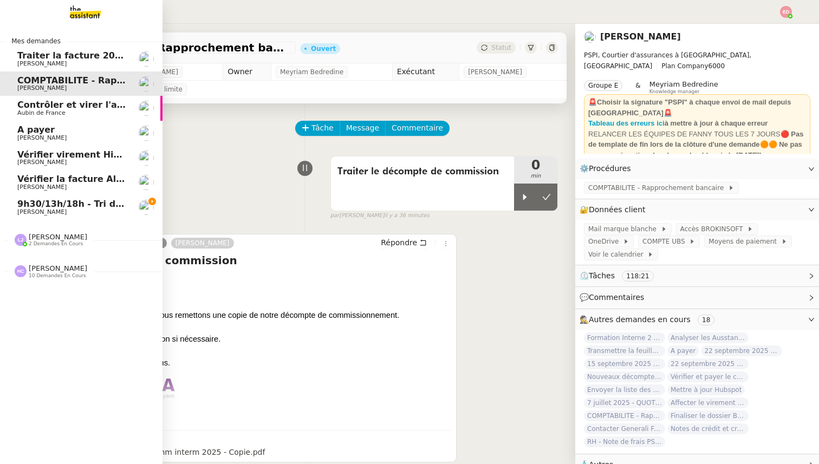
click at [33, 104] on span "Contrôler et virer l'achat prime" at bounding box center [93, 105] width 152 height 10
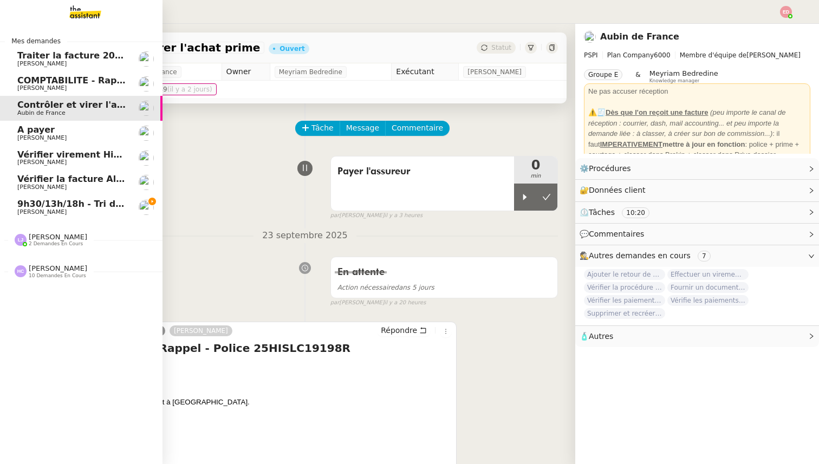
click at [26, 133] on span "A payer" at bounding box center [35, 130] width 37 height 10
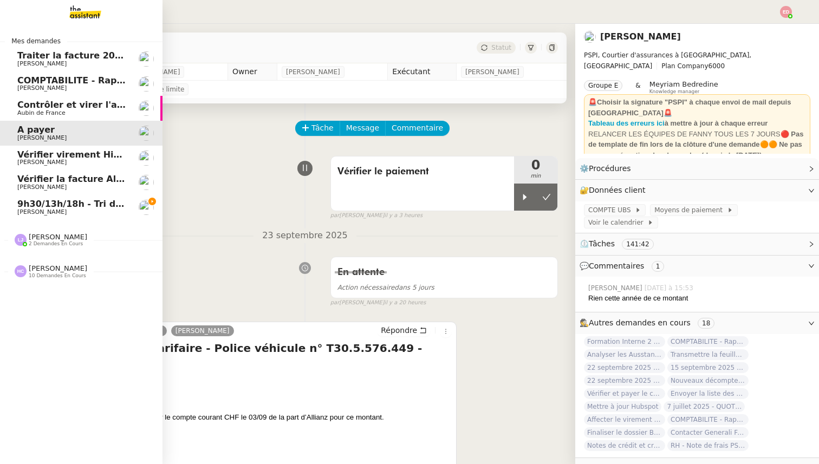
click at [38, 158] on span "Vérifier virement Hiscox 12.09" at bounding box center [91, 154] width 148 height 10
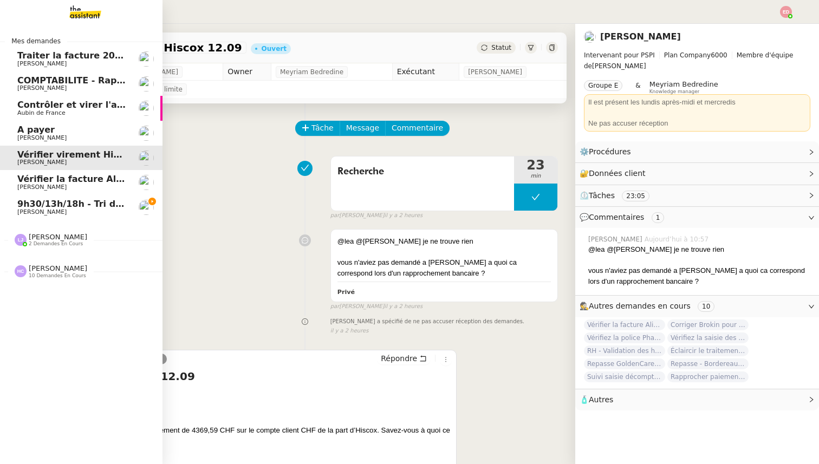
click at [45, 178] on span "Vérifier la facture Alissa Dr" at bounding box center [83, 179] width 132 height 10
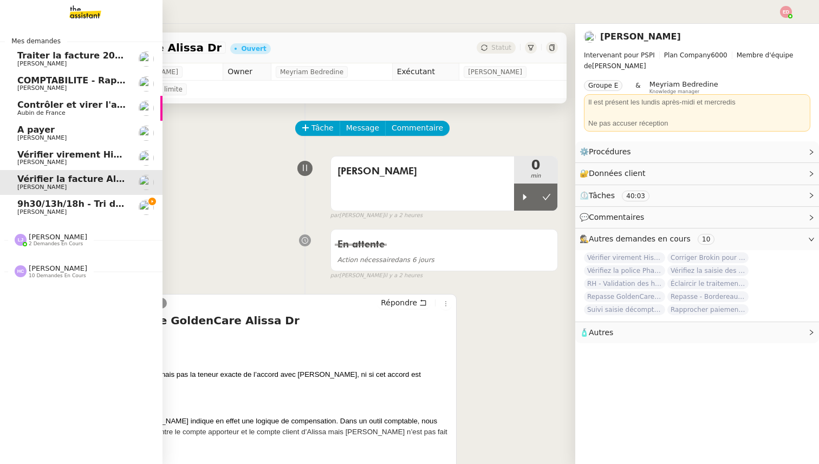
click at [42, 203] on span "9h30/13h/18h - Tri de la boite mail PRO - 19 septembre 2025" at bounding box center [165, 204] width 296 height 10
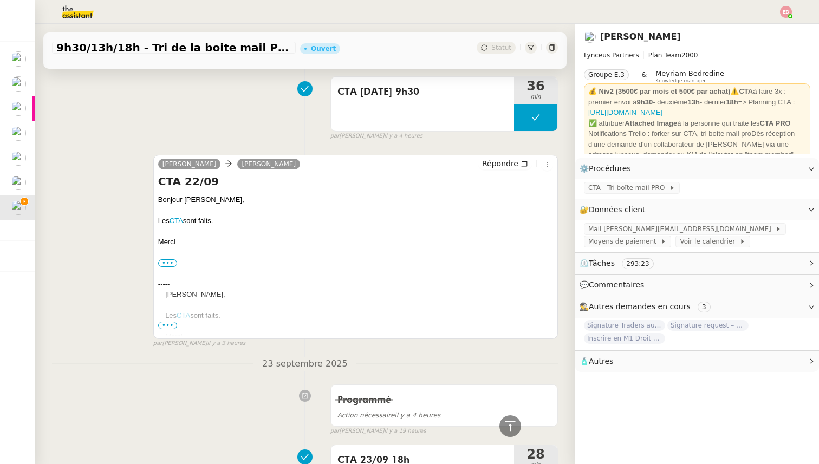
scroll to position [227, 0]
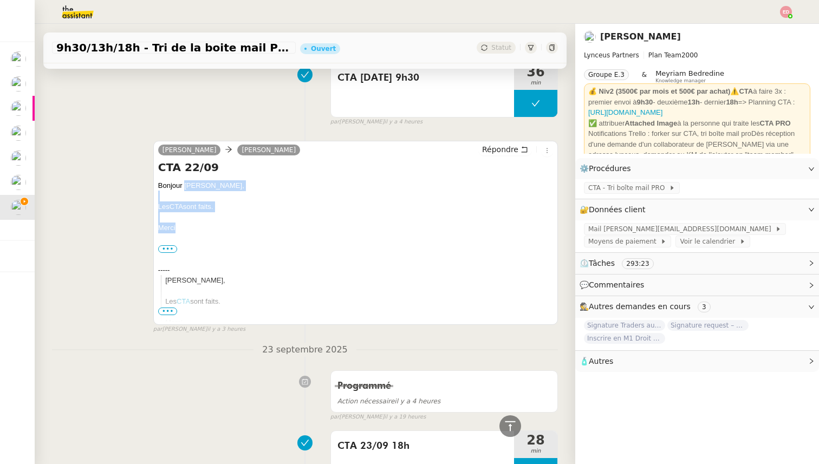
drag, startPoint x: 167, startPoint y: 230, endPoint x: 185, endPoint y: 185, distance: 48.9
click at [185, 185] on div "Bonjour [PERSON_NAME], Les CTA sont faits. [GEOGRAPHIC_DATA] ••• Iris Assistant…" at bounding box center [355, 454] width 395 height 548
click at [504, 149] on span "Répondre" at bounding box center [500, 149] width 36 height 11
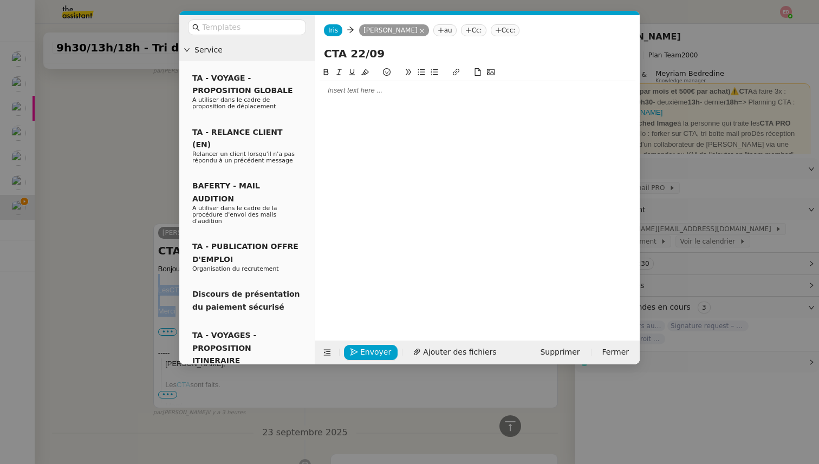
scroll to position [309, 0]
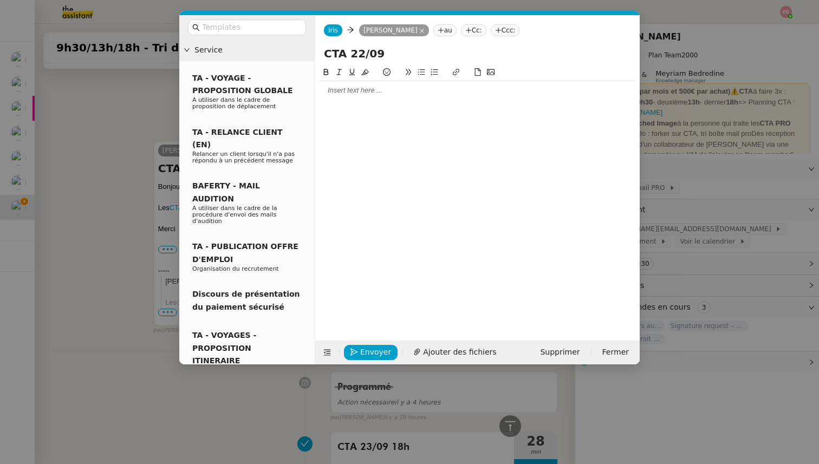
click at [335, 93] on div at bounding box center [477, 91] width 316 height 10
click at [360, 350] on span "Envoyer" at bounding box center [375, 352] width 31 height 12
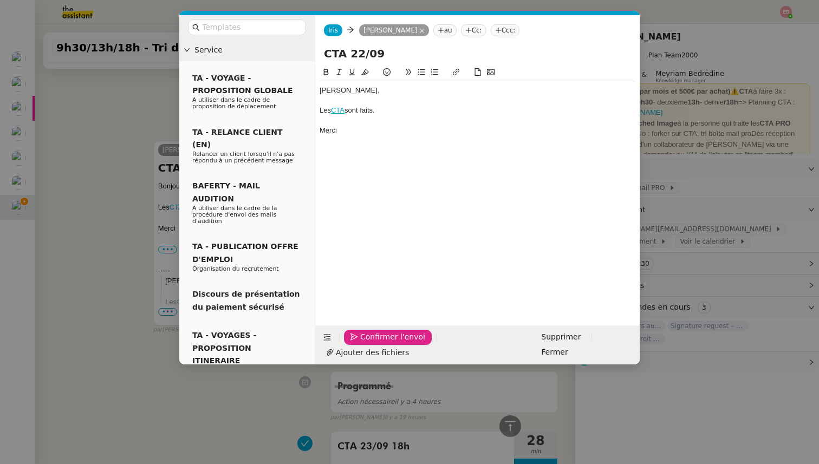
click at [360, 343] on span "Confirmer l'envoi" at bounding box center [392, 337] width 65 height 12
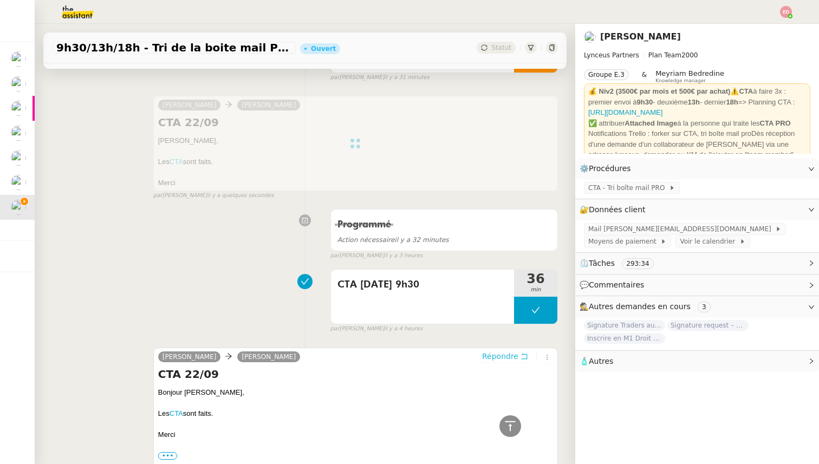
scroll to position [0, 0]
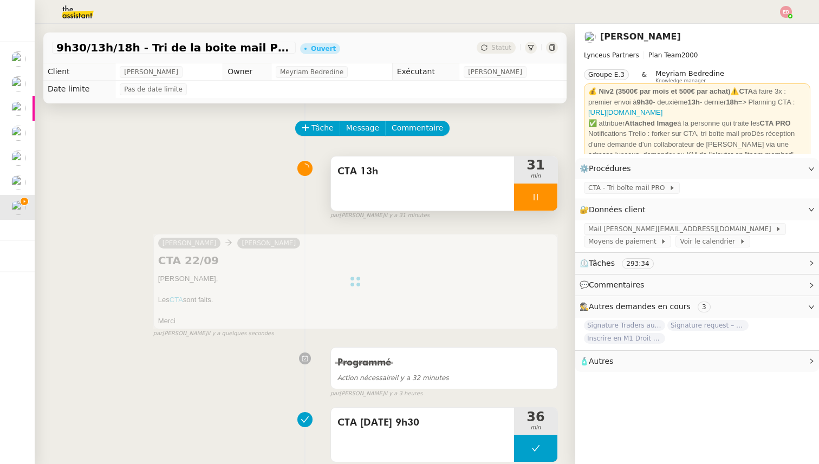
click at [550, 203] on div at bounding box center [535, 197] width 43 height 27
click at [550, 203] on button at bounding box center [546, 197] width 22 height 27
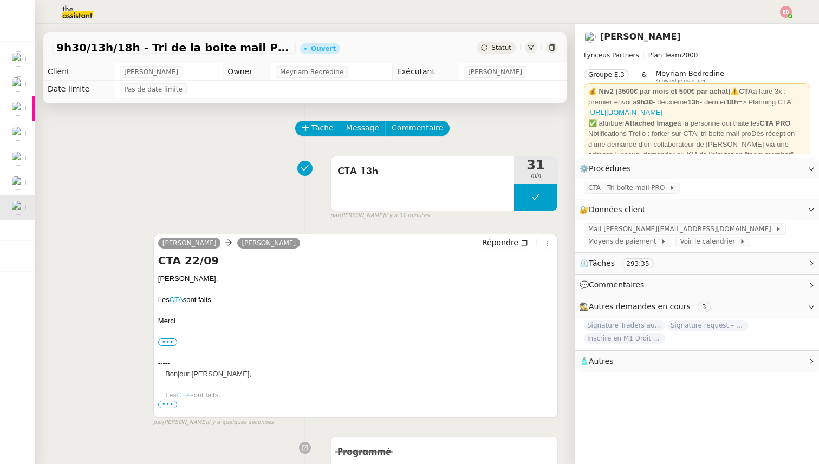
click at [499, 50] on span "Statut" at bounding box center [501, 48] width 20 height 8
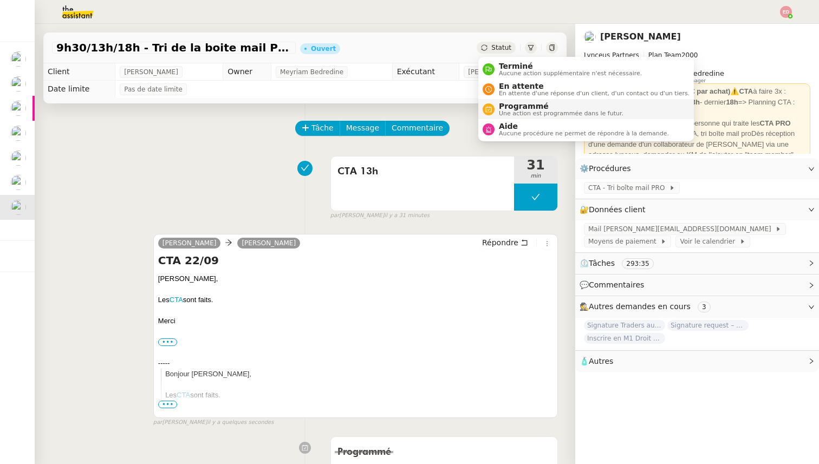
click at [519, 108] on span "Programmé" at bounding box center [561, 106] width 125 height 9
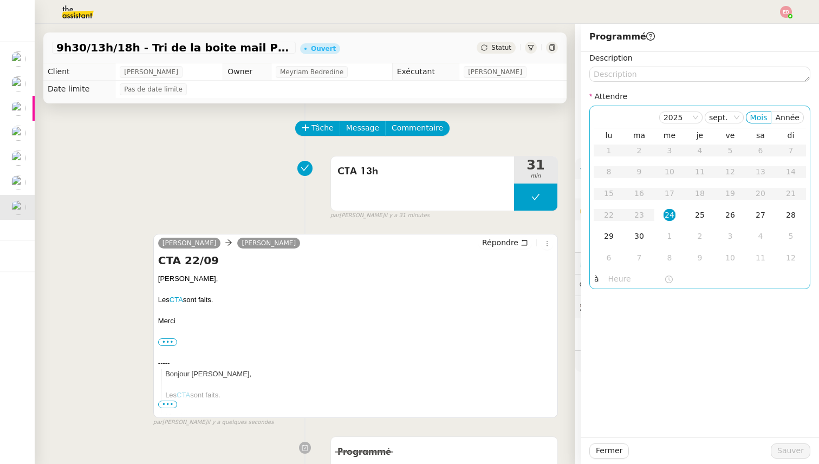
click at [669, 215] on div "24" at bounding box center [669, 215] width 12 height 12
click at [617, 285] on input "text" at bounding box center [636, 279] width 56 height 12
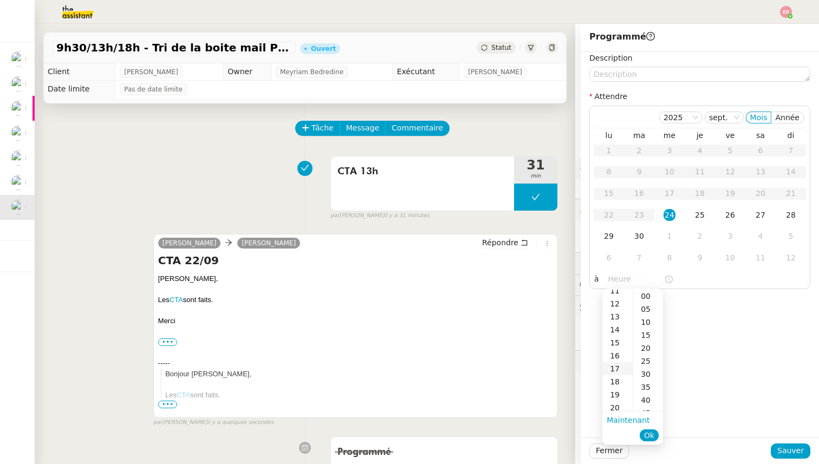
click at [619, 365] on div "17" at bounding box center [617, 368] width 30 height 13
click at [649, 374] on div "30" at bounding box center [648, 374] width 30 height 13
type input "17:30"
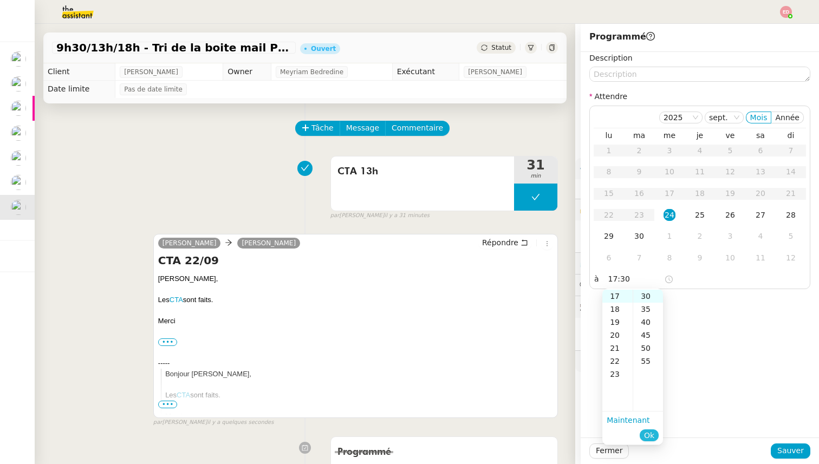
click at [651, 435] on span "Ok" at bounding box center [649, 435] width 10 height 11
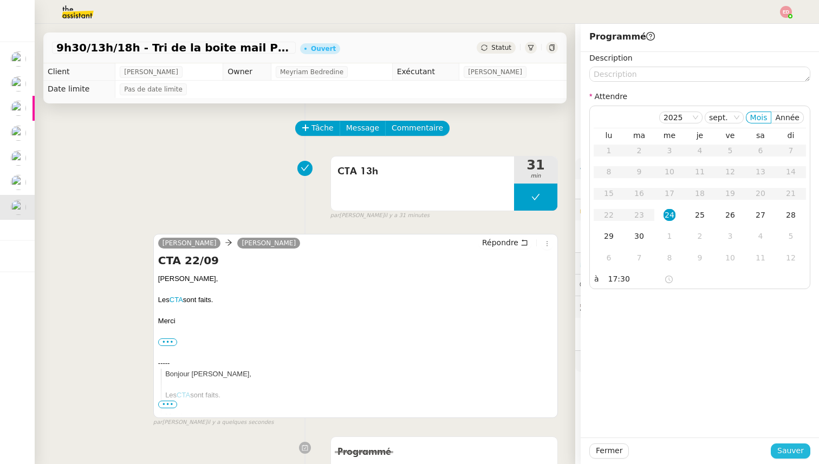
click at [787, 447] on span "Sauver" at bounding box center [790, 450] width 27 height 12
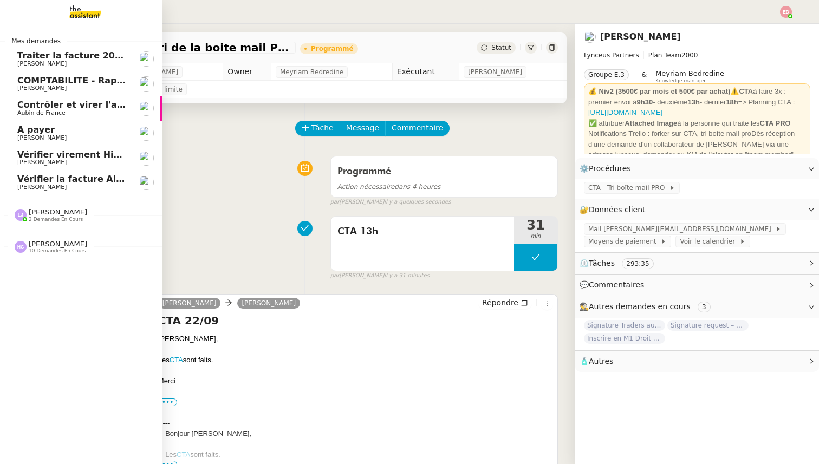
click at [45, 191] on span "[PERSON_NAME]" at bounding box center [41, 187] width 49 height 7
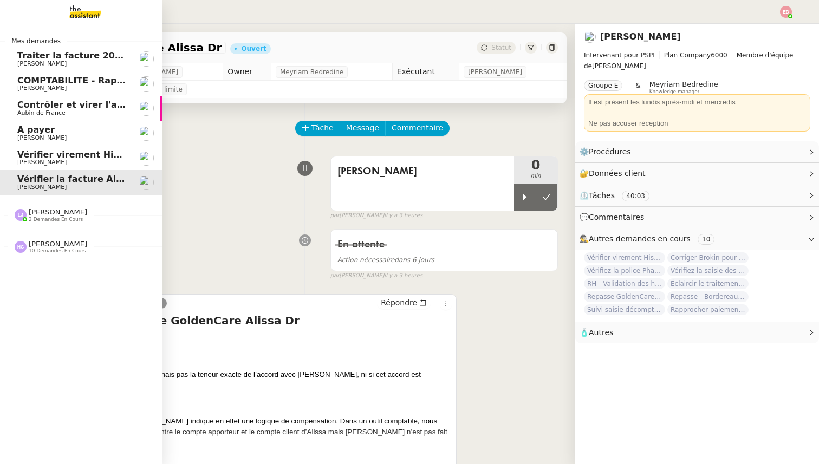
click at [51, 165] on span "[PERSON_NAME]" at bounding box center [41, 162] width 49 height 7
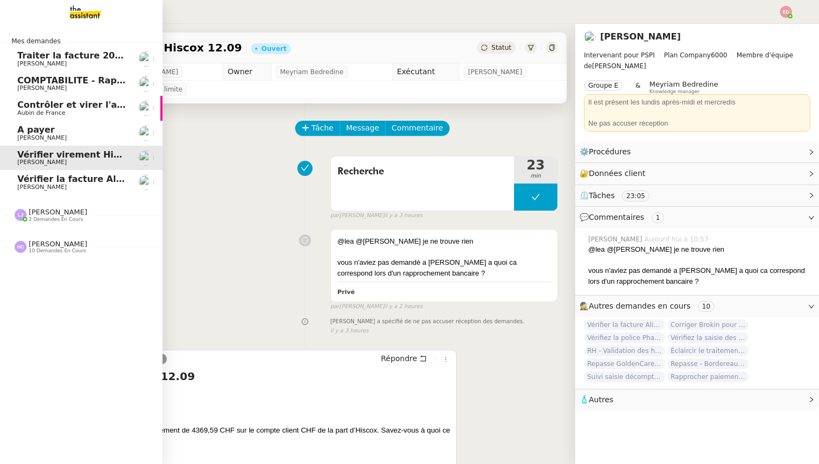
click at [49, 133] on span "A payer" at bounding box center [71, 130] width 109 height 10
click at [56, 105] on span "Contrôler et virer l'achat prime" at bounding box center [93, 105] width 152 height 10
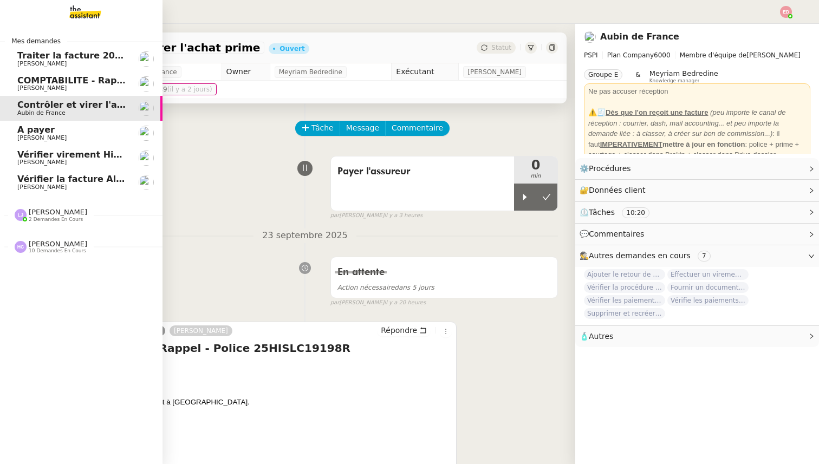
click at [45, 85] on span "[PERSON_NAME]" at bounding box center [41, 87] width 49 height 7
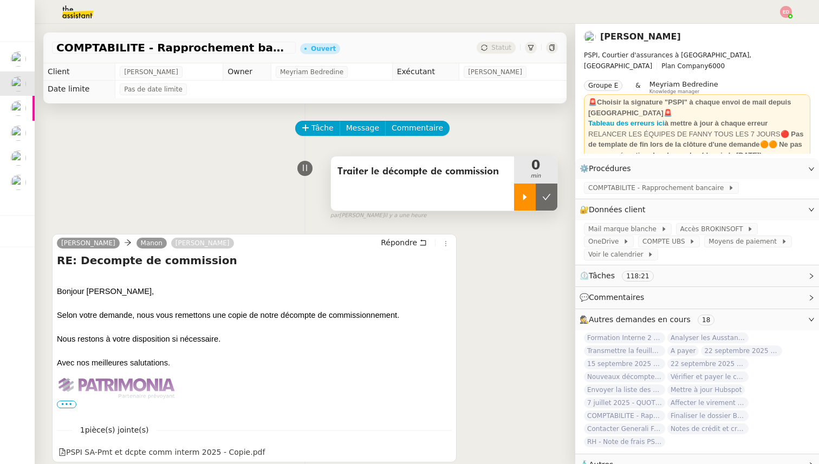
click at [529, 197] on div at bounding box center [525, 197] width 22 height 27
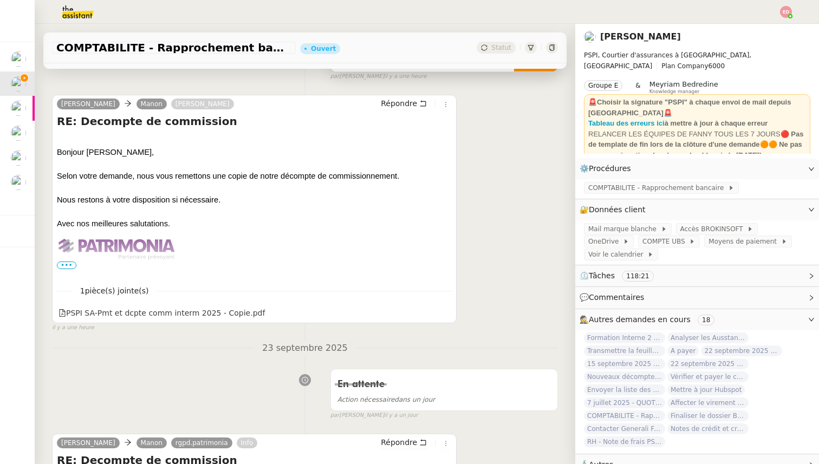
scroll to position [143, 0]
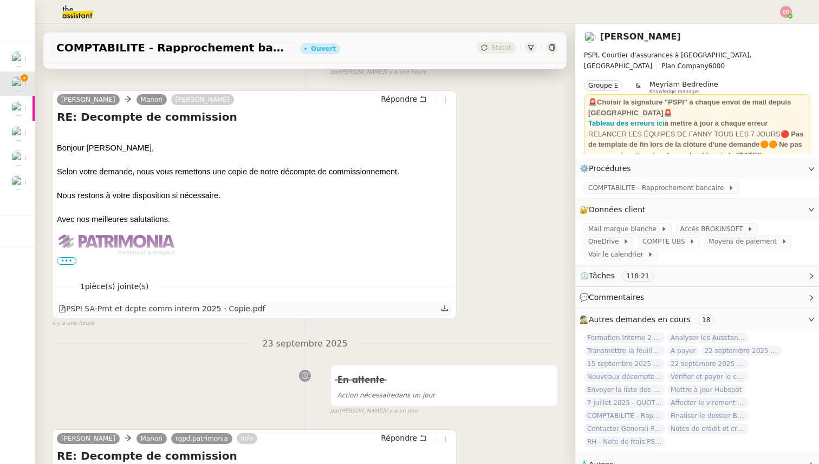
click at [443, 309] on icon at bounding box center [445, 308] width 8 height 8
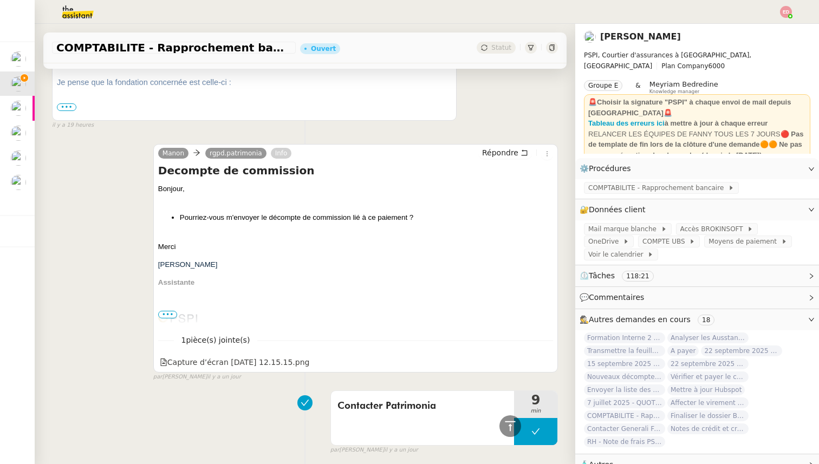
scroll to position [642, 0]
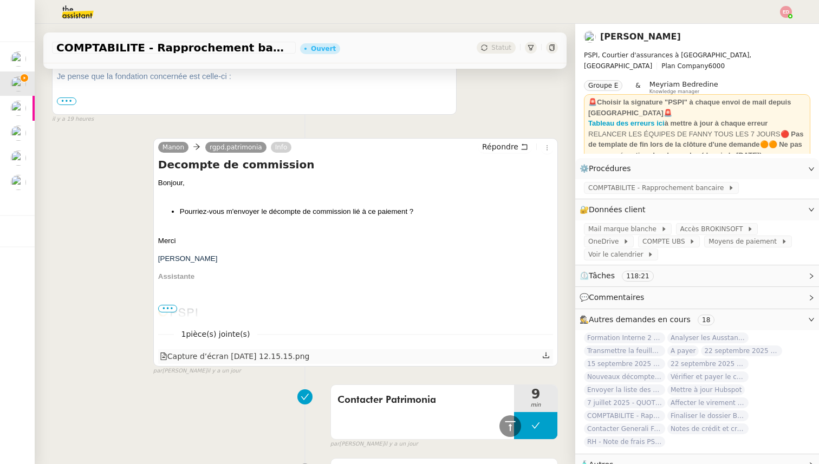
click at [171, 350] on div "Capture d’écran [DATE] 12.15.15.png" at bounding box center [235, 356] width 150 height 12
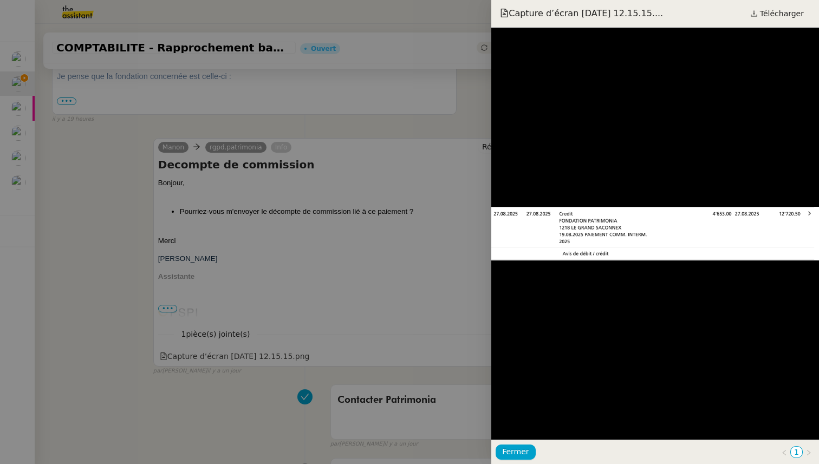
click at [178, 279] on div at bounding box center [409, 232] width 819 height 464
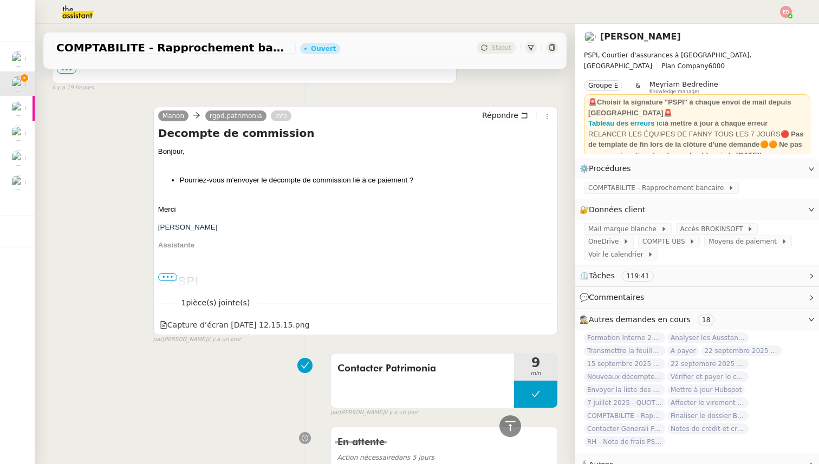
scroll to position [682, 0]
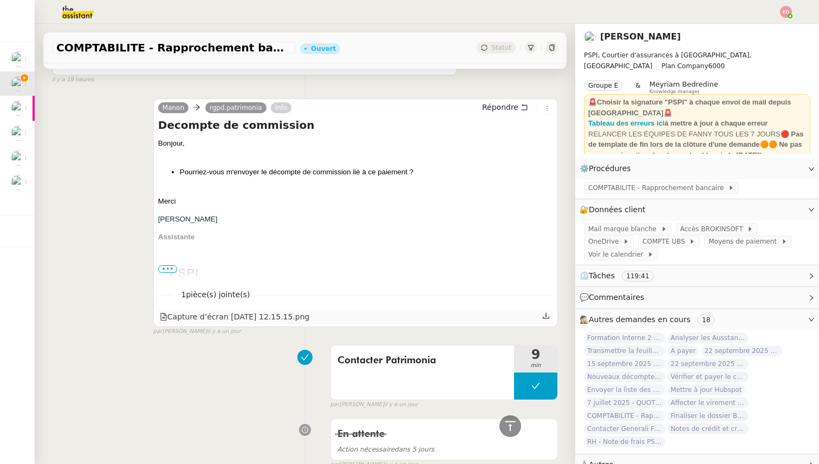
click at [272, 318] on div "Capture d’écran [DATE] 12.15.15.png" at bounding box center [235, 317] width 150 height 12
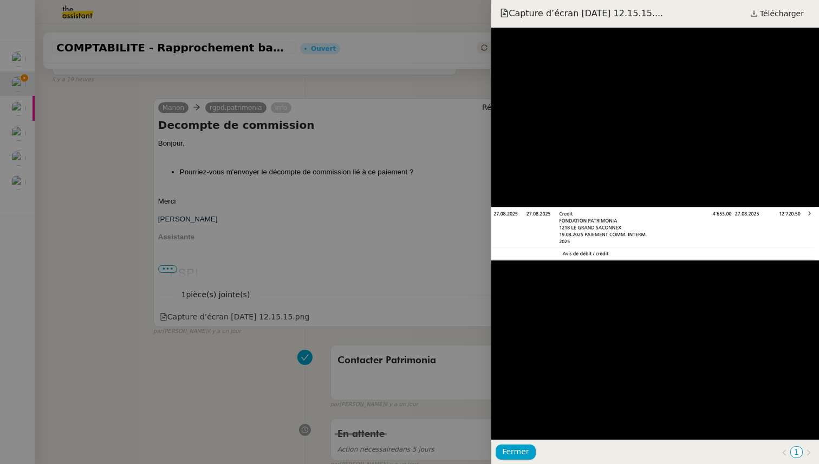
click at [154, 48] on div at bounding box center [409, 232] width 819 height 464
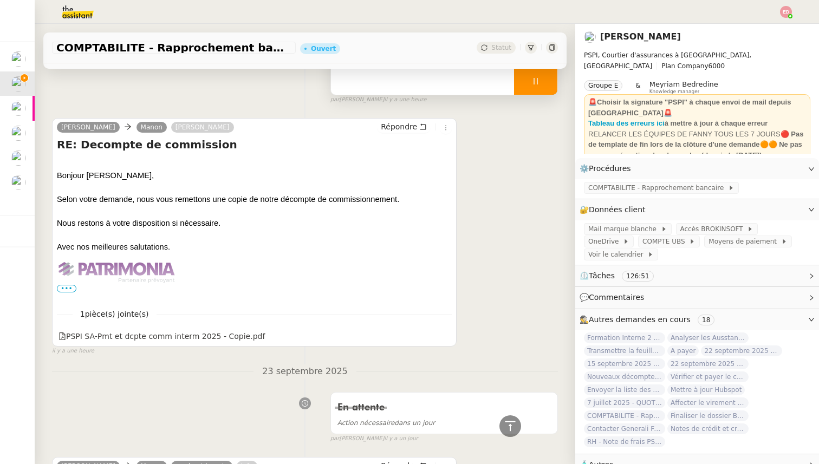
scroll to position [0, 0]
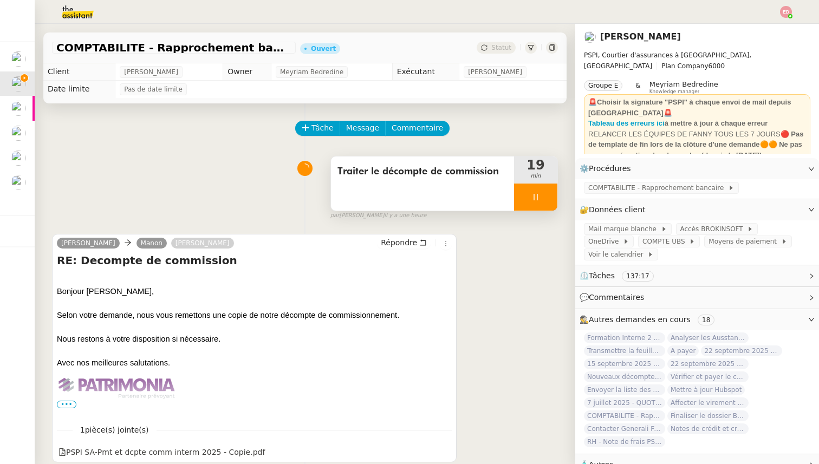
click at [552, 199] on div at bounding box center [535, 197] width 43 height 27
click at [552, 199] on button at bounding box center [546, 197] width 22 height 27
click at [502, 47] on span "Statut" at bounding box center [501, 48] width 20 height 8
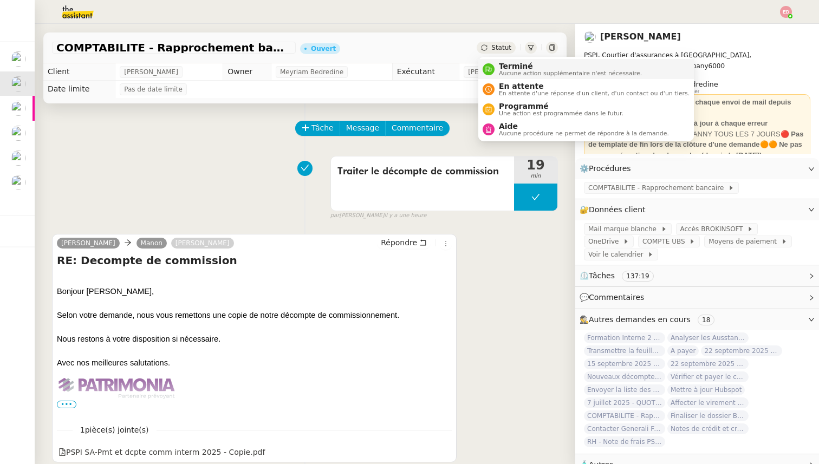
click at [507, 64] on span "Terminé" at bounding box center [570, 66] width 143 height 9
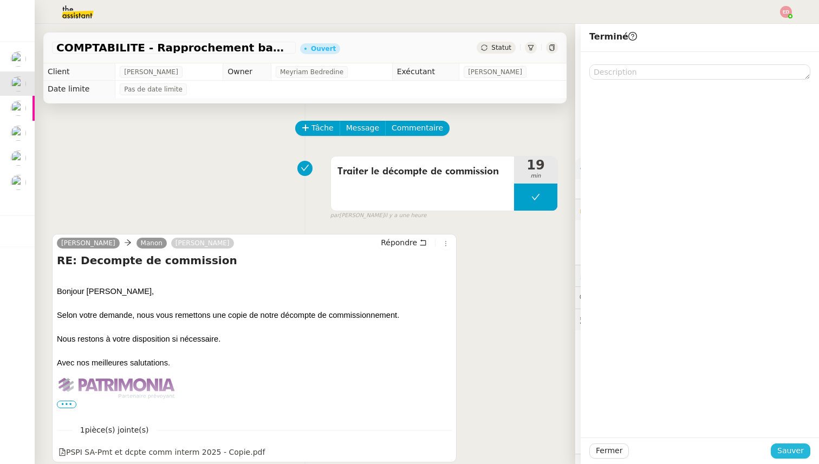
click at [800, 458] on button "Sauver" at bounding box center [790, 450] width 40 height 15
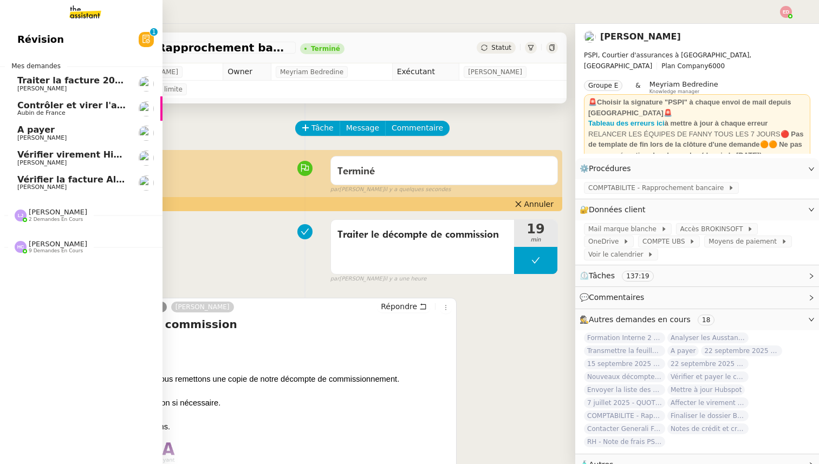
click at [43, 77] on span "Traiter la facture 2025416 Fuseau" at bounding box center [99, 80] width 165 height 10
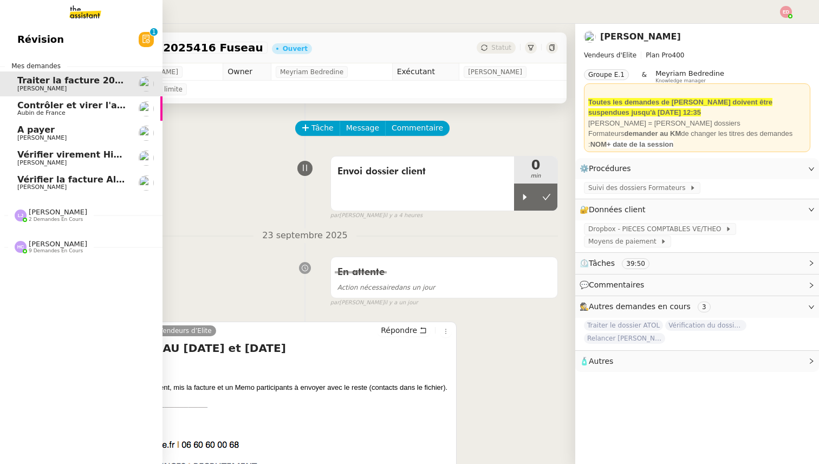
click at [43, 108] on span "Contrôler et virer l'achat prime" at bounding box center [93, 105] width 152 height 10
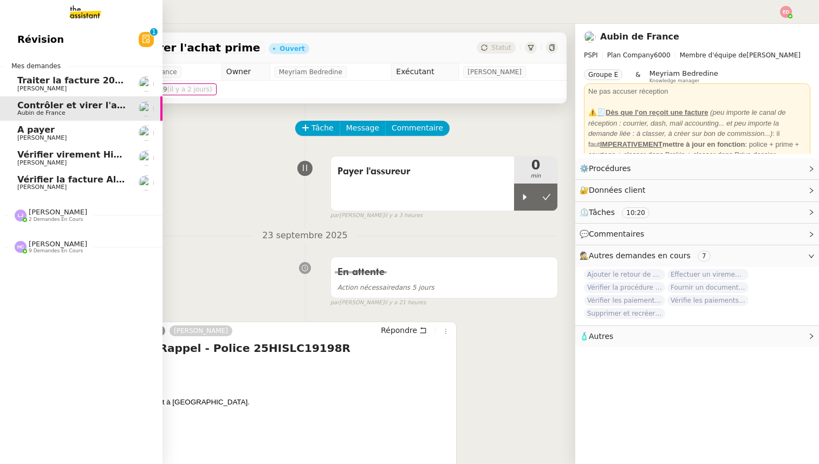
click at [40, 134] on span "[PERSON_NAME]" at bounding box center [41, 137] width 49 height 7
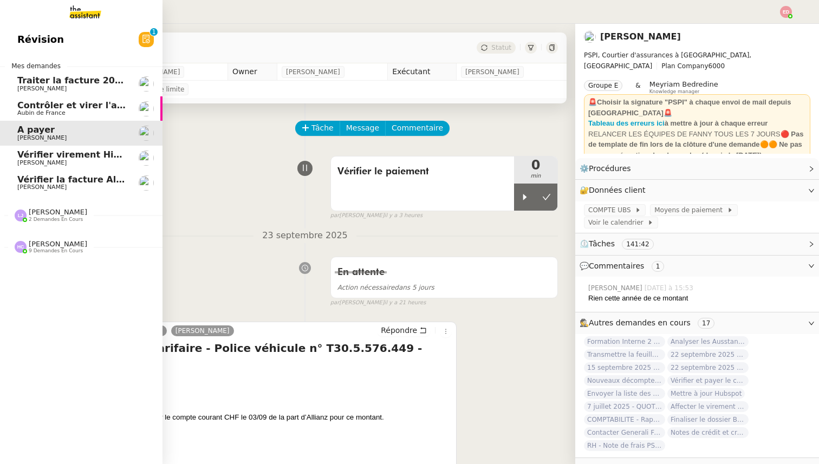
click at [38, 156] on span "Vérifier virement Hiscox 12.09" at bounding box center [91, 154] width 148 height 10
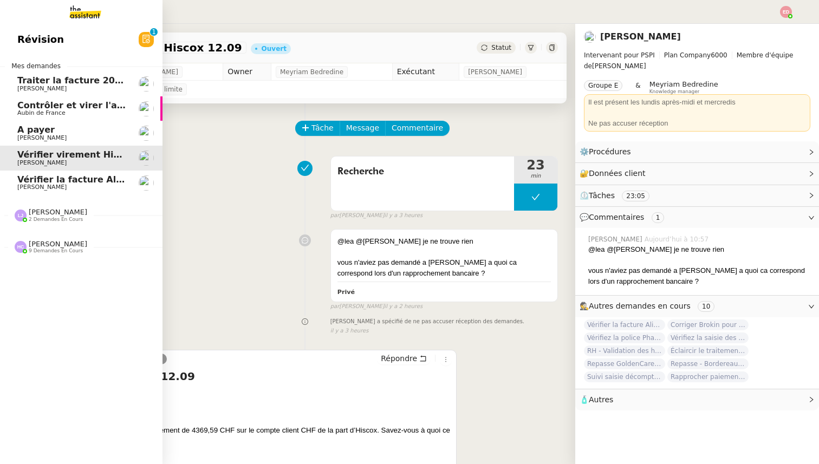
click at [39, 176] on span "Vérifier la facture Alissa Dr" at bounding box center [83, 179] width 132 height 10
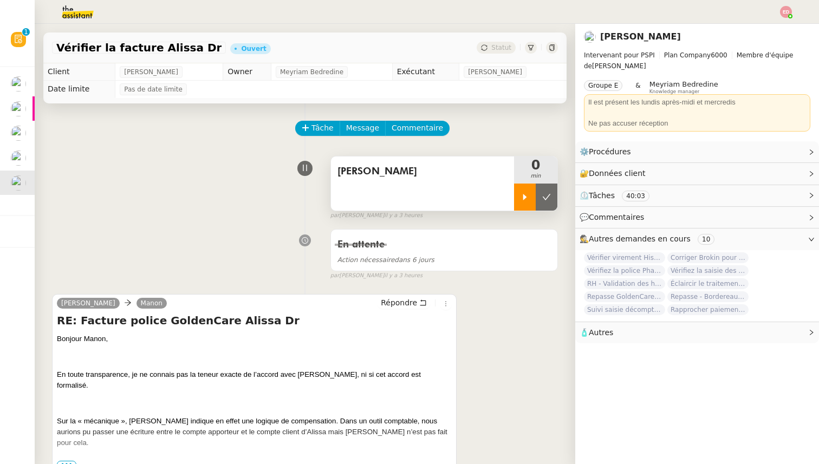
click at [519, 194] on div at bounding box center [525, 197] width 22 height 27
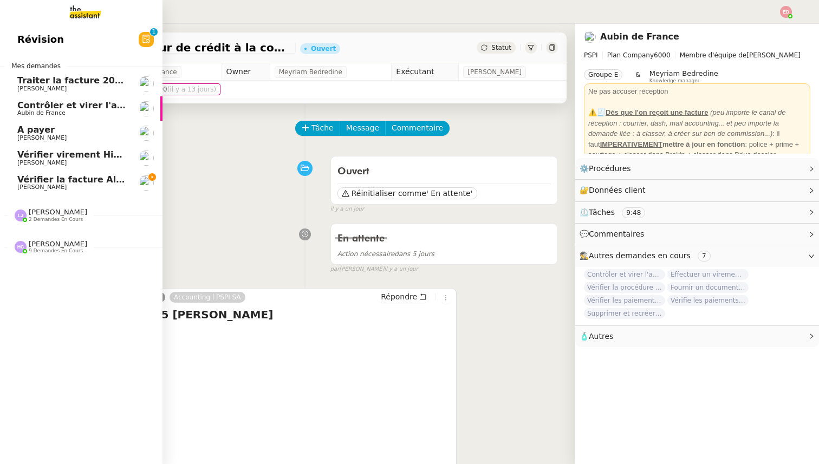
click at [25, 183] on span "Vérifier la facture Alissa Dr" at bounding box center [83, 179] width 132 height 10
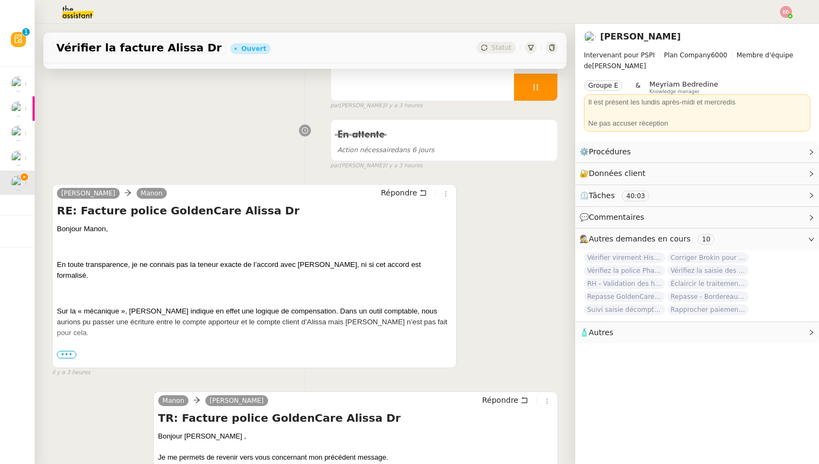
scroll to position [112, 0]
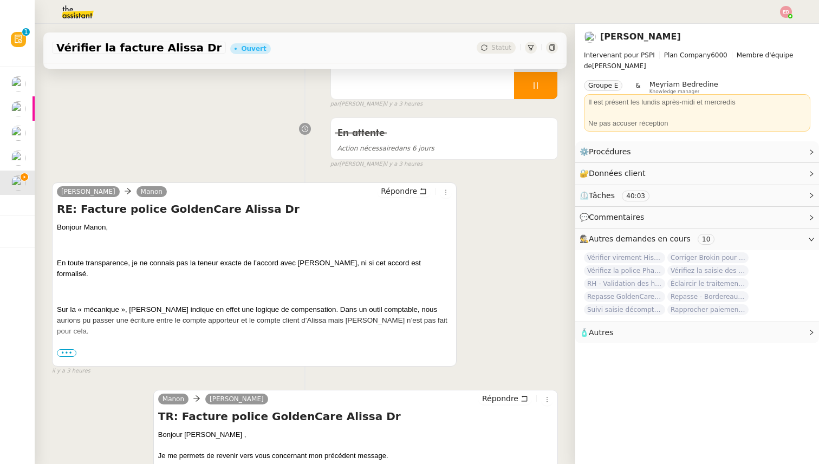
click at [67, 356] on span "•••" at bounding box center [66, 353] width 19 height 8
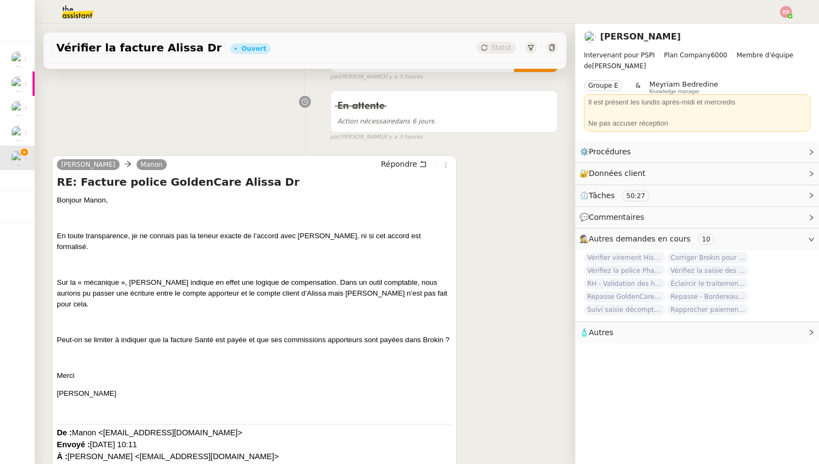
scroll to position [0, 0]
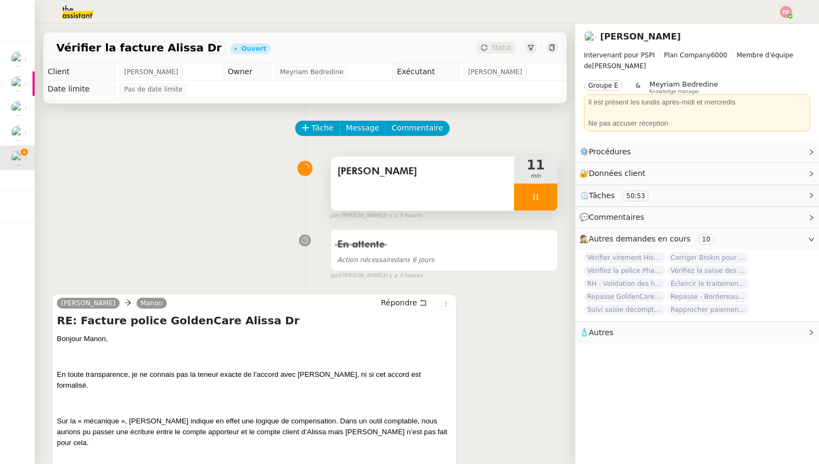
click at [541, 191] on div at bounding box center [535, 197] width 43 height 27
click at [542, 194] on icon at bounding box center [546, 197] width 9 height 9
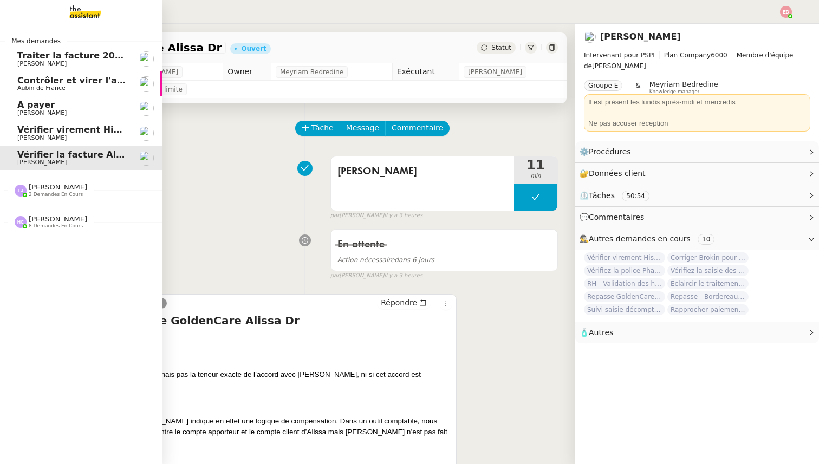
click at [40, 188] on span "[PERSON_NAME]" at bounding box center [58, 187] width 58 height 8
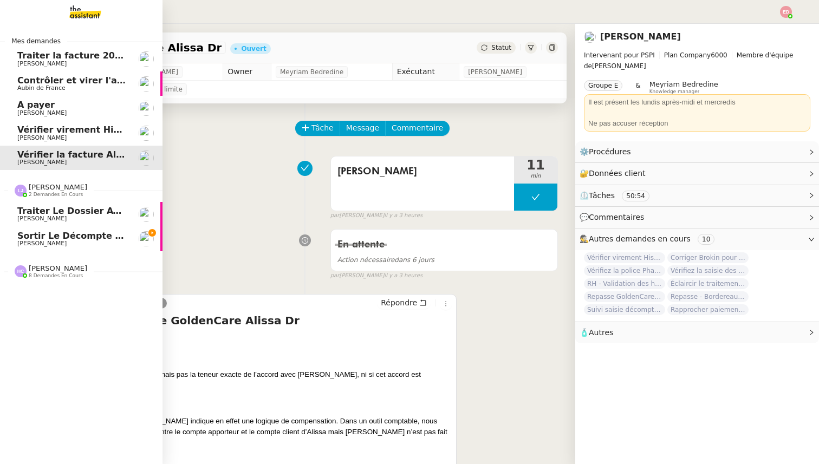
click at [53, 240] on span "Sortir le décompte pour [PERSON_NAME]" at bounding box center [119, 236] width 204 height 10
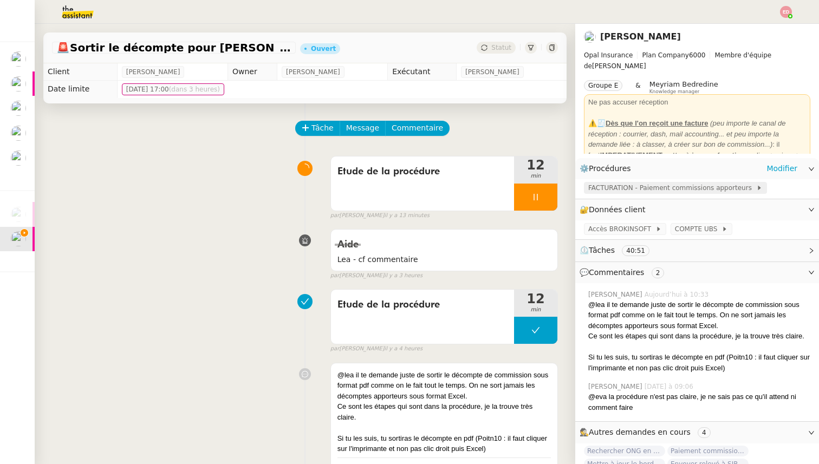
click at [640, 192] on span "FACTURATION - Paiement commissions apporteurs" at bounding box center [672, 187] width 168 height 11
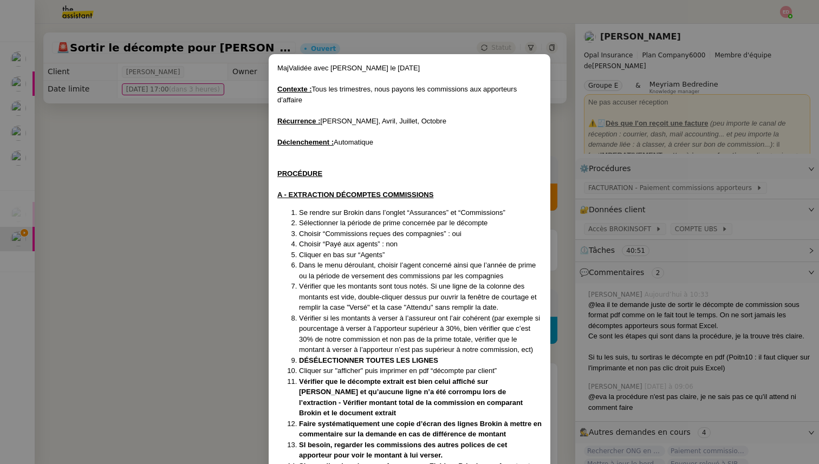
click at [189, 222] on nz-modal-container "Maj Validée avec Rayan le 17/07/25 Contexte : Tous les trimestres, nous payons …" at bounding box center [409, 232] width 819 height 464
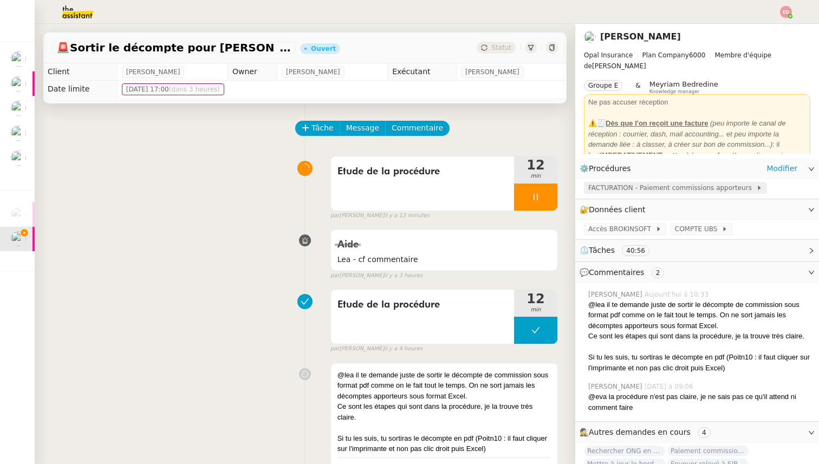
click at [658, 184] on span "FACTURATION - Paiement commissions apporteurs" at bounding box center [672, 187] width 168 height 11
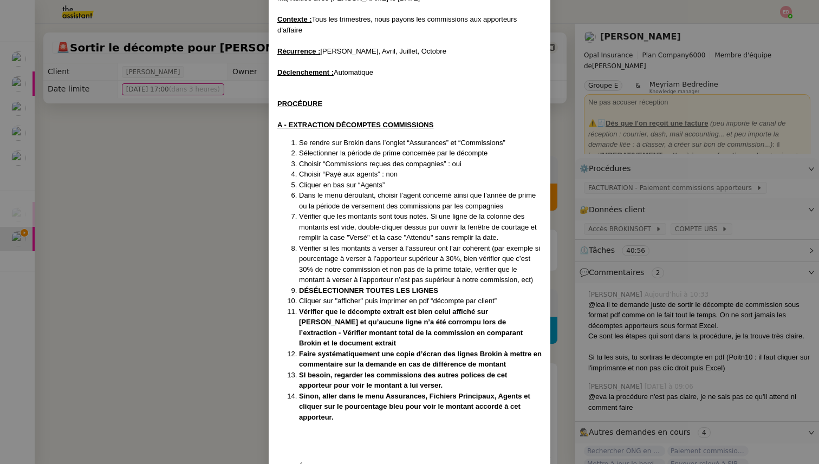
scroll to position [75, 0]
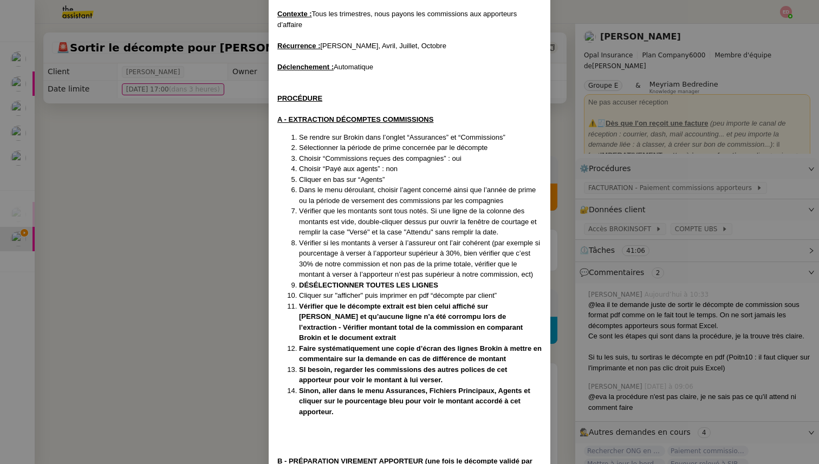
click at [212, 222] on nz-modal-container "Maj Validée avec Rayan le 17/07/25 Contexte : Tous les trimestres, nous payons …" at bounding box center [409, 232] width 819 height 464
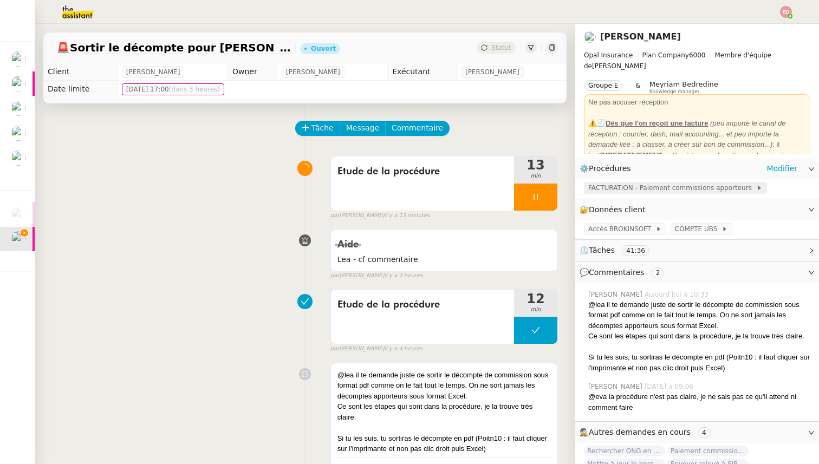
click at [597, 189] on span "FACTURATION - Paiement commissions apporteurs" at bounding box center [672, 187] width 168 height 11
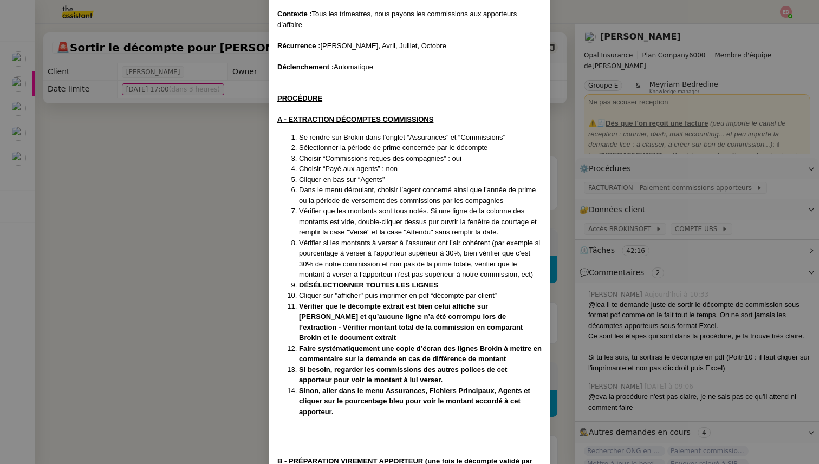
click at [611, 223] on nz-modal-container "Maj Validée avec Rayan le 17/07/25 Contexte : Tous les trimestres, nous payons …" at bounding box center [409, 232] width 819 height 464
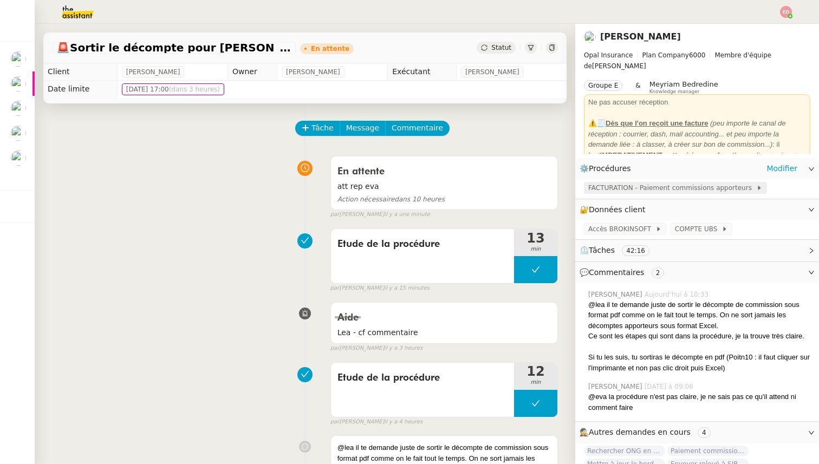
click at [684, 185] on span "FACTURATION - Paiement commissions apporteurs" at bounding box center [672, 187] width 168 height 11
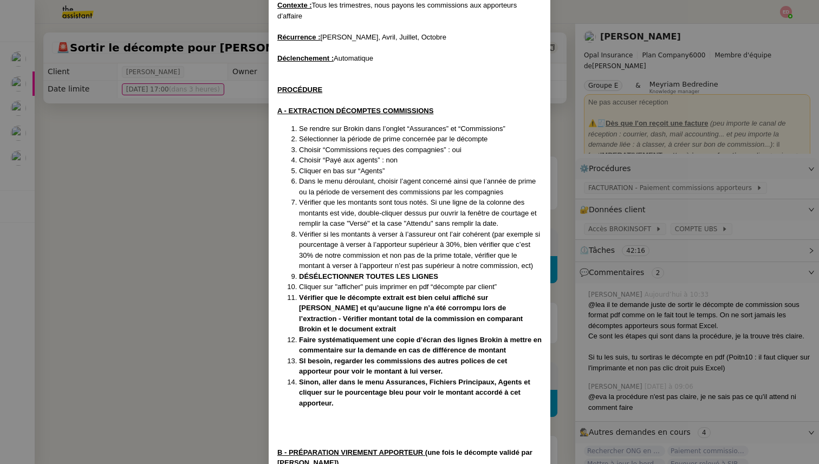
scroll to position [86, 0]
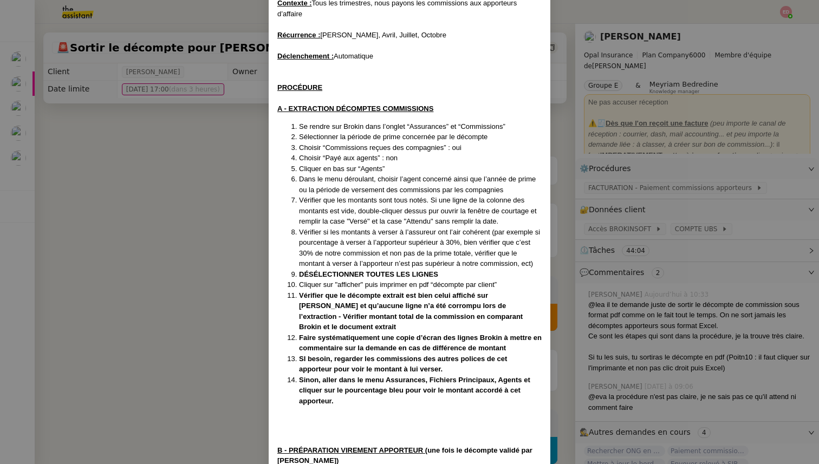
click at [108, 166] on nz-modal-container "Maj Validée avec Rayan le 17/07/25 Contexte : Tous les trimestres, nous payons …" at bounding box center [409, 232] width 819 height 464
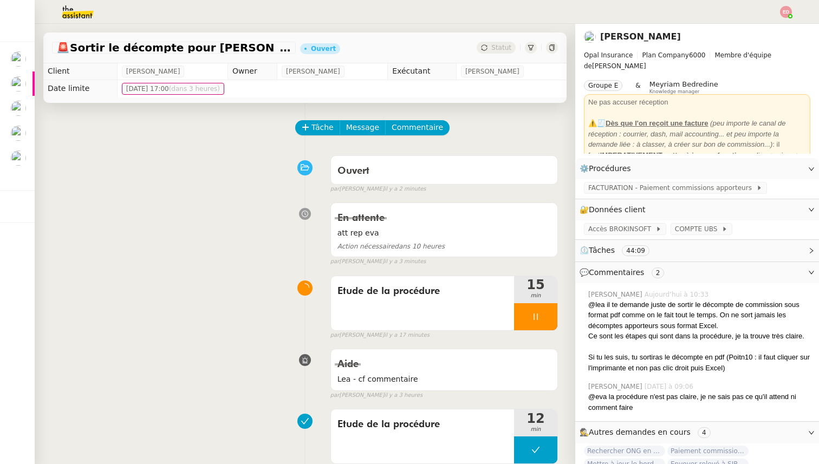
scroll to position [0, 0]
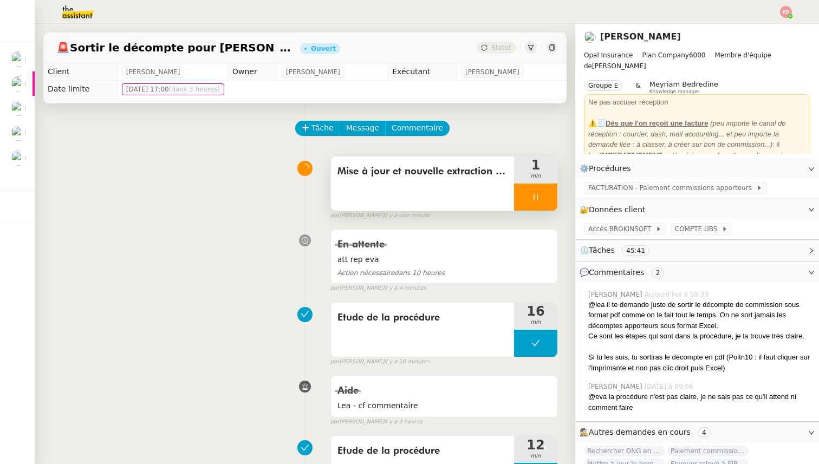
click at [452, 173] on span "Mise à jour et nouvelle extraction décompte" at bounding box center [422, 171] width 170 height 16
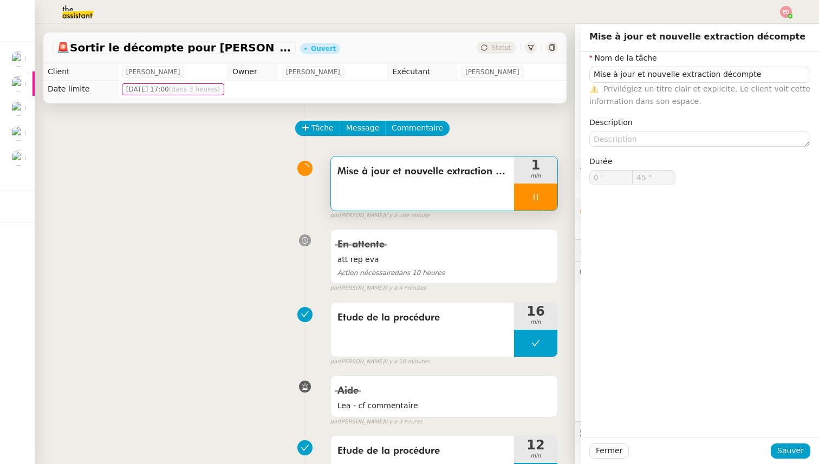
type input "46 ""
click at [210, 208] on div "Mise à jour et nouvelle extraction décompte 1 min false par Léa J. il y a une m…" at bounding box center [305, 185] width 506 height 69
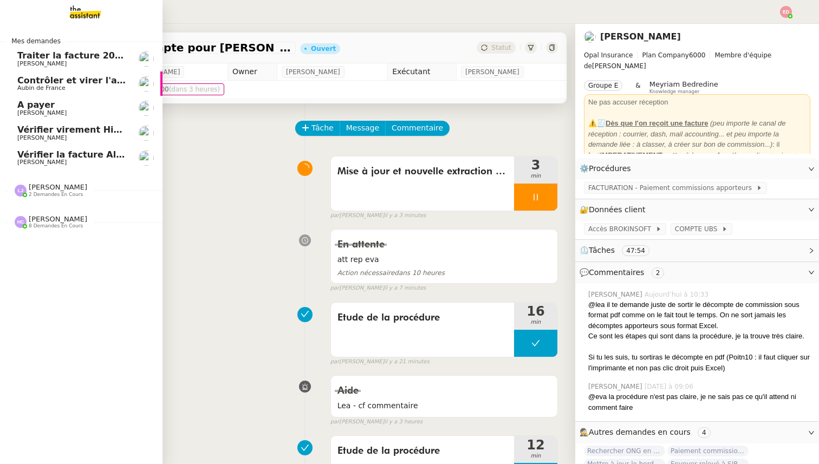
click at [55, 161] on span "[PERSON_NAME]" at bounding box center [41, 162] width 49 height 7
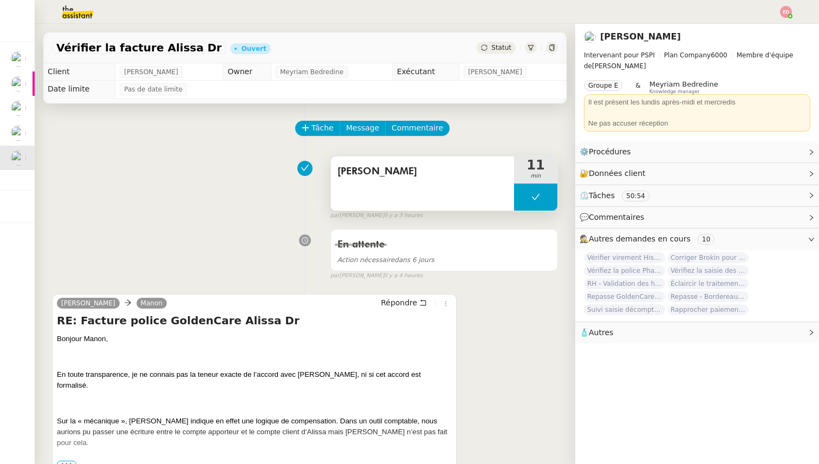
click at [529, 193] on button at bounding box center [535, 197] width 43 height 27
click at [526, 194] on icon at bounding box center [524, 197] width 9 height 9
click at [403, 303] on span "Répondre" at bounding box center [399, 302] width 36 height 11
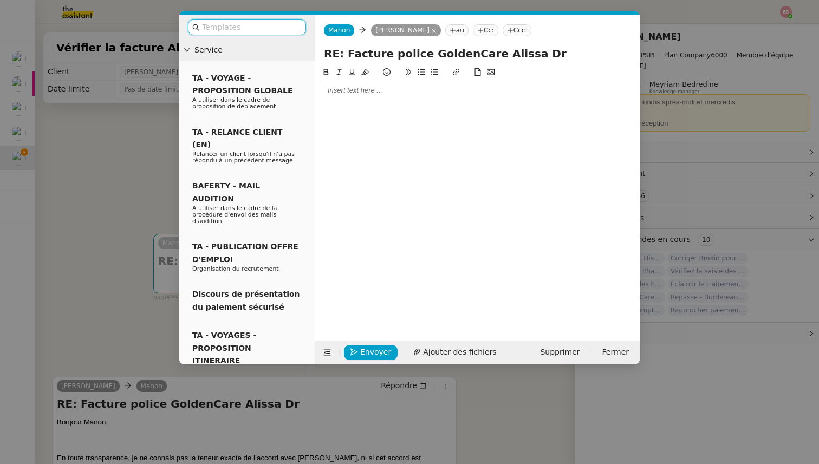
click at [384, 87] on div at bounding box center [477, 91] width 316 height 10
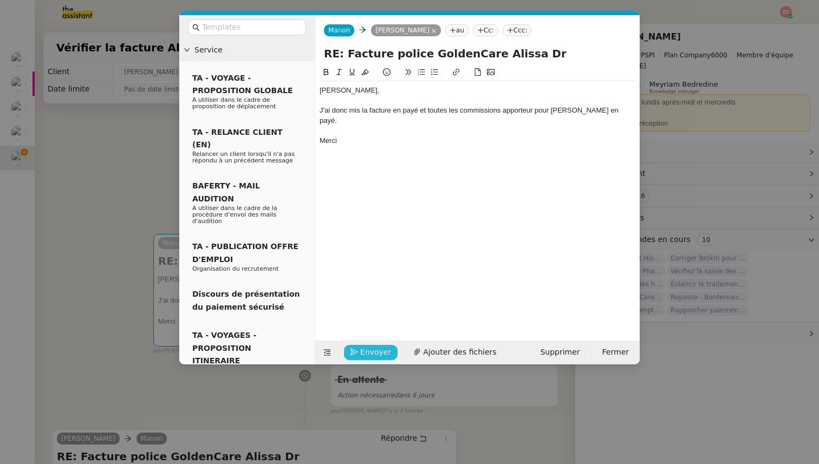
click at [365, 349] on span "Envoyer" at bounding box center [375, 352] width 31 height 12
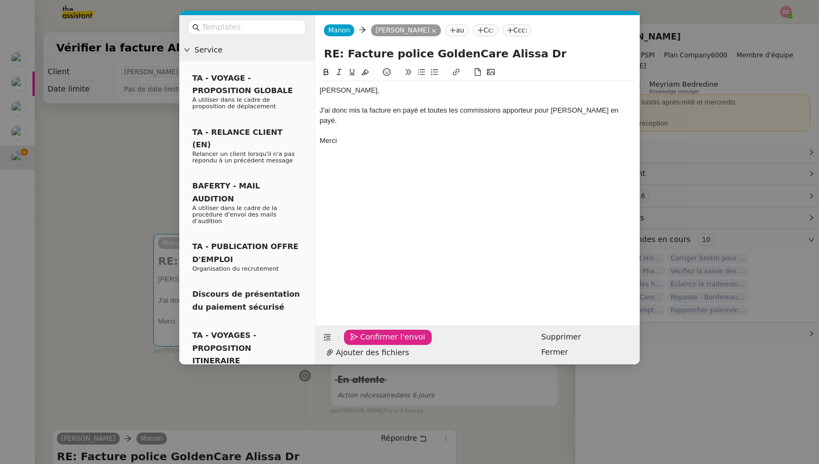
click at [365, 343] on span "Confirmer l'envoi" at bounding box center [392, 337] width 65 height 12
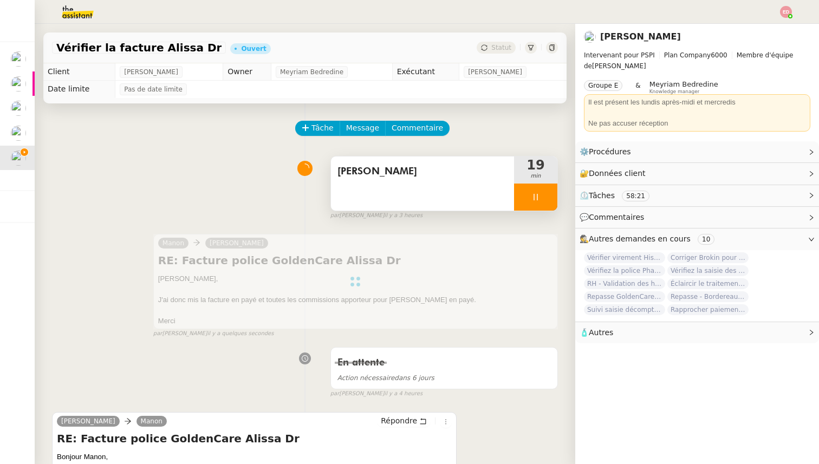
click at [552, 200] on div at bounding box center [535, 197] width 43 height 27
click at [552, 200] on button at bounding box center [546, 197] width 22 height 27
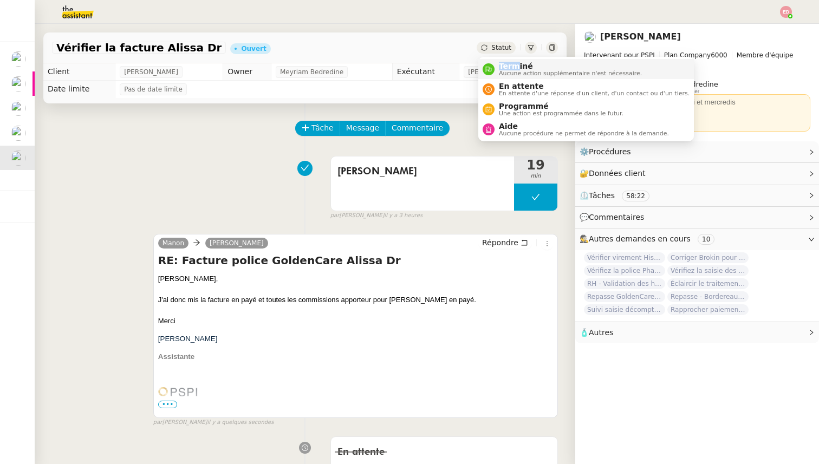
click at [514, 62] on span "Terminé" at bounding box center [570, 66] width 143 height 9
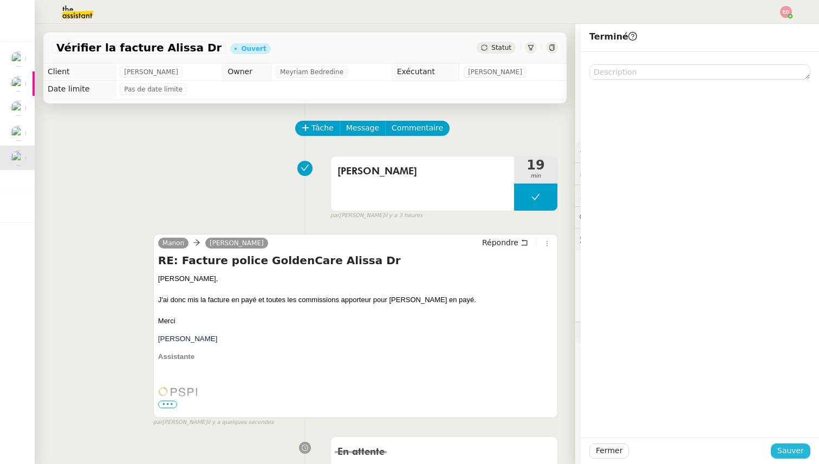
click at [803, 455] on button "Sauver" at bounding box center [790, 450] width 40 height 15
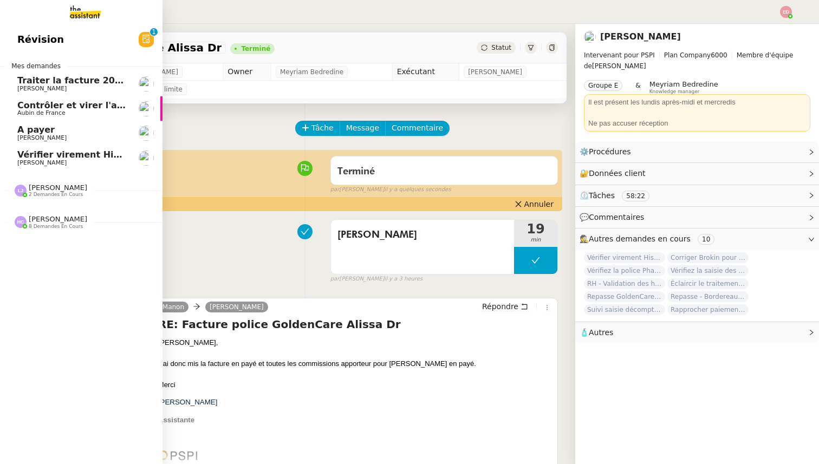
click at [16, 160] on link "Vérifier virement [PERSON_NAME] 12.09 [PERSON_NAME]" at bounding box center [81, 158] width 162 height 25
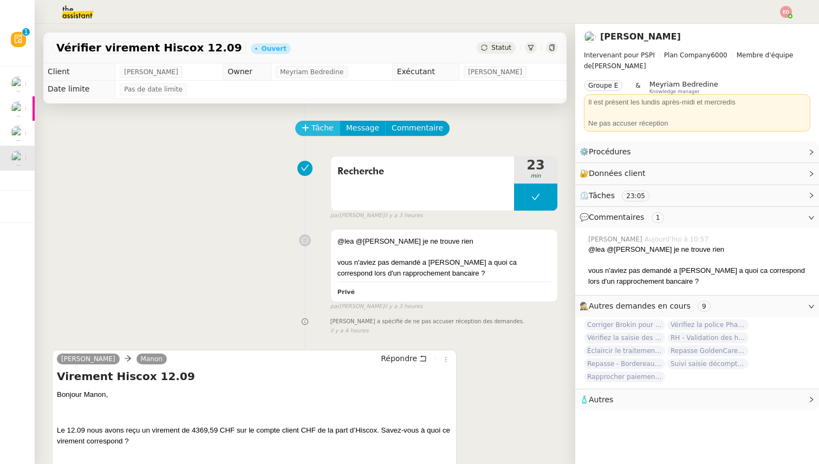
click at [319, 132] on span "Tâche" at bounding box center [322, 128] width 22 height 12
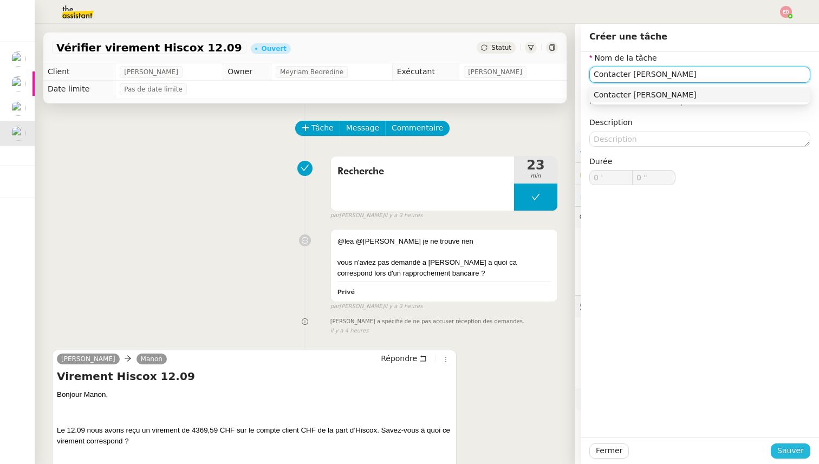
type input "Contacter Hiscox"
click at [795, 452] on span "Sauver" at bounding box center [790, 450] width 27 height 12
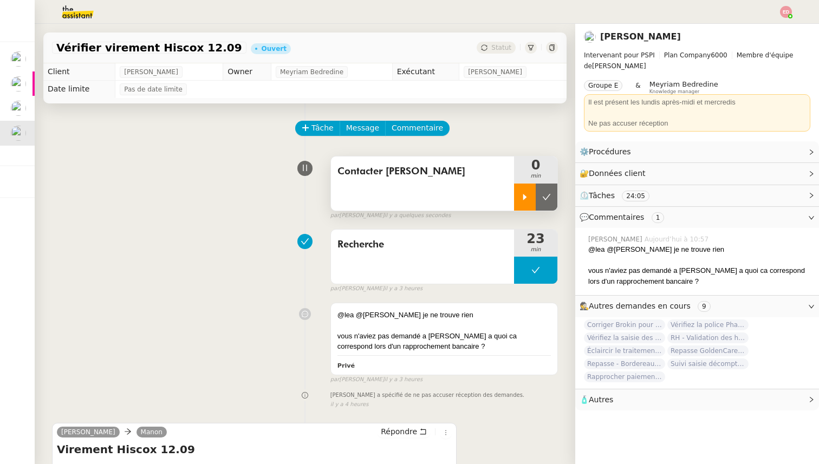
click at [522, 195] on icon at bounding box center [524, 197] width 9 height 9
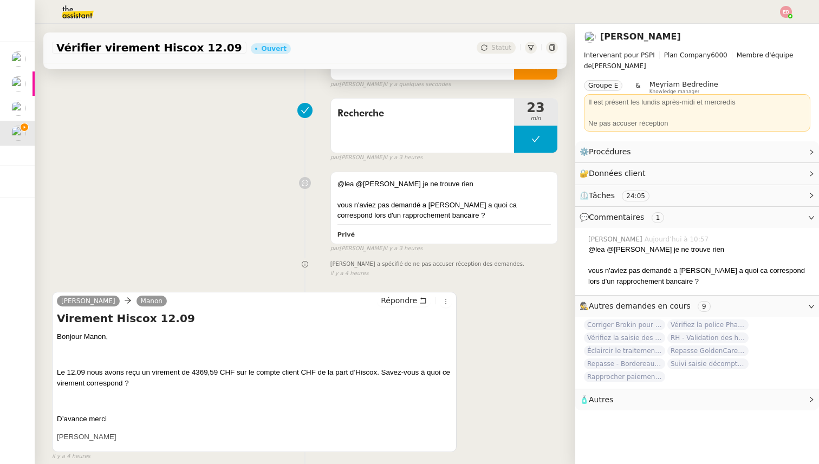
scroll to position [142, 0]
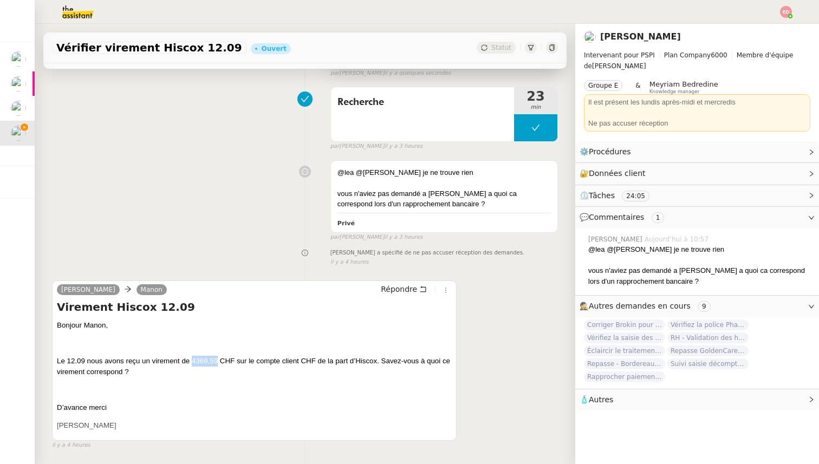
drag, startPoint x: 218, startPoint y: 362, endPoint x: 193, endPoint y: 361, distance: 24.9
click at [193, 361] on span "Le 12.09 nous avons reçu un virement de 4369,59 CHF sur le compte client CHF de…" at bounding box center [253, 366] width 393 height 19
copy span "4369,59"
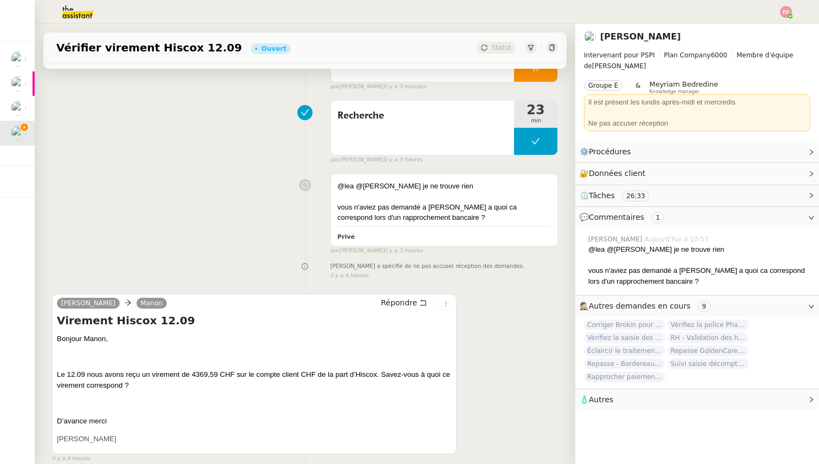
scroll to position [138, 0]
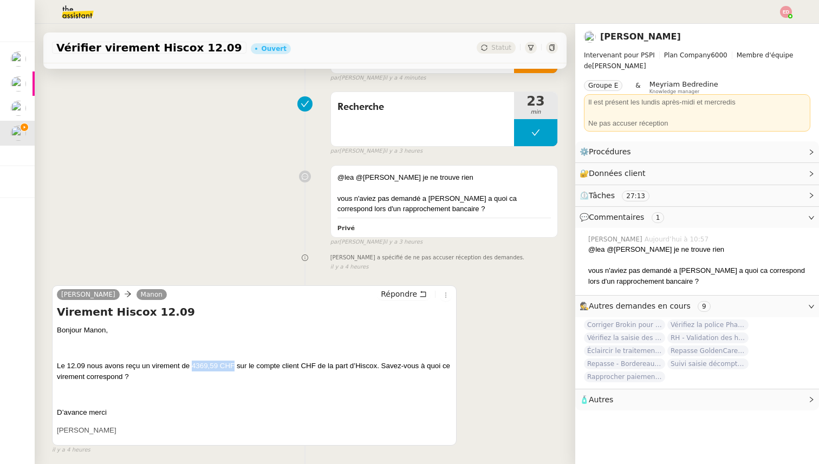
drag, startPoint x: 232, startPoint y: 365, endPoint x: 192, endPoint y: 365, distance: 40.1
click at [192, 365] on span "Le 12.09 nous avons reçu un virement de 4369,59 CHF sur le compte client CHF de…" at bounding box center [253, 371] width 393 height 19
copy span "4369,59 CHF"
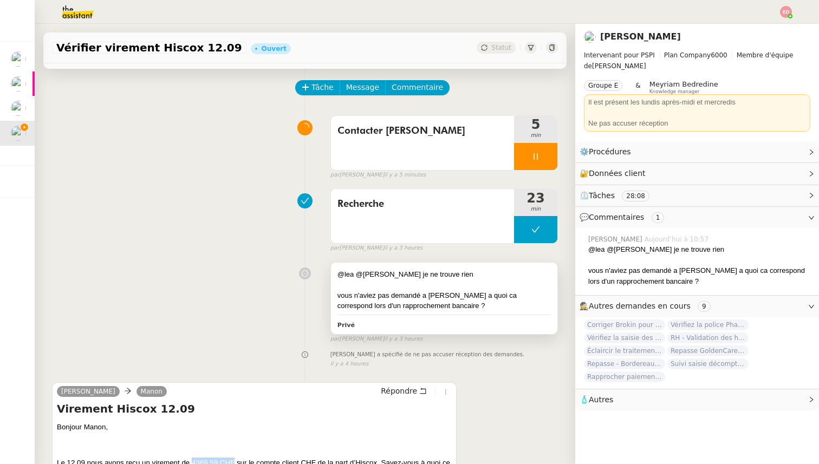
scroll to position [0, 0]
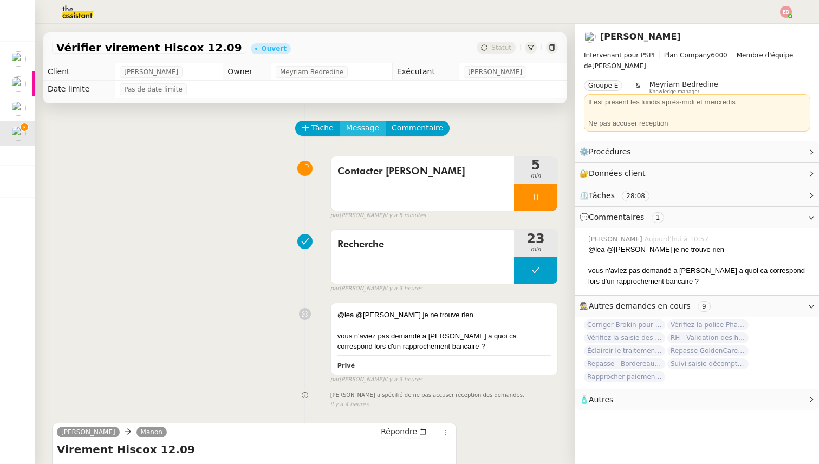
click at [361, 127] on span "Message" at bounding box center [362, 128] width 33 height 12
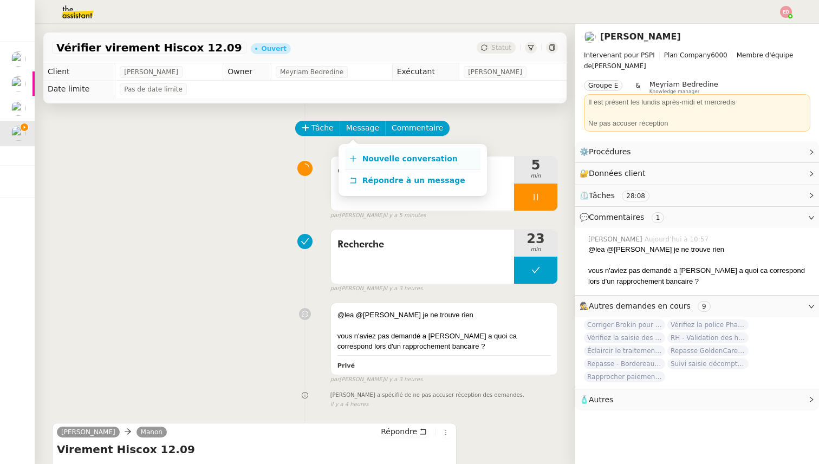
click at [397, 157] on span "Nouvelle conversation" at bounding box center [409, 158] width 95 height 9
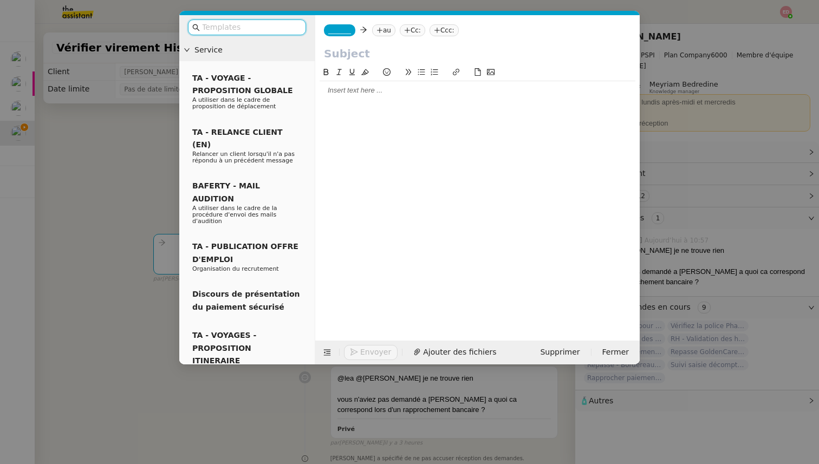
click at [333, 34] on nz-tag "_______" at bounding box center [339, 30] width 31 height 12
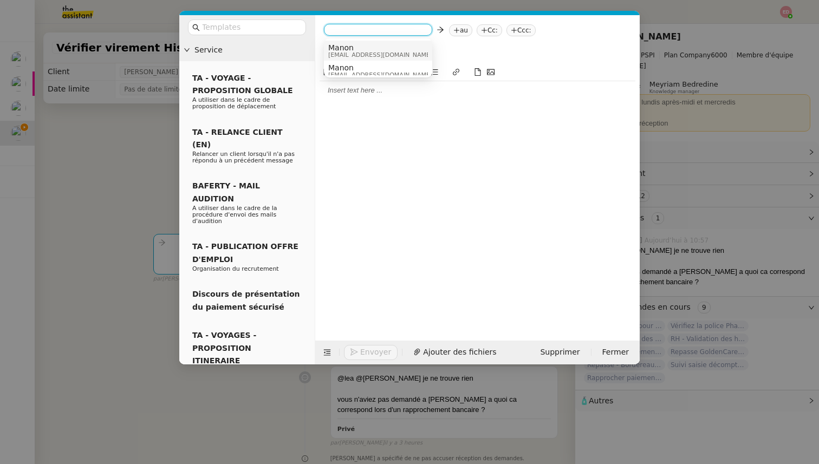
click at [348, 49] on span "Manon" at bounding box center [380, 47] width 104 height 9
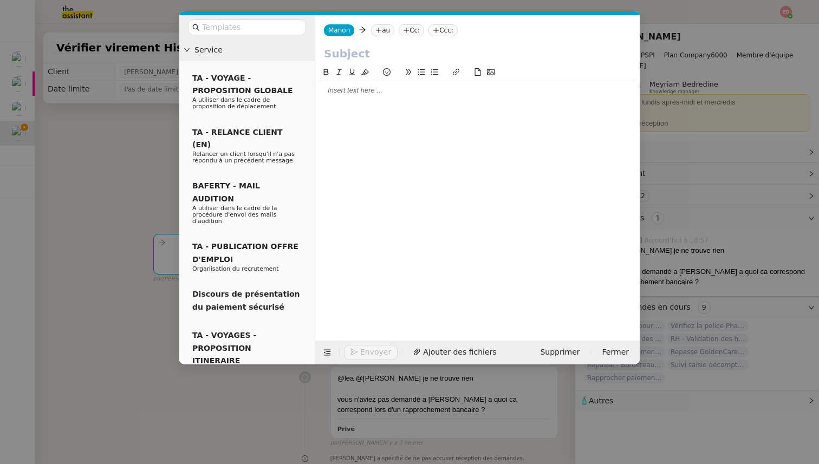
click at [377, 32] on icon at bounding box center [378, 30] width 6 height 6
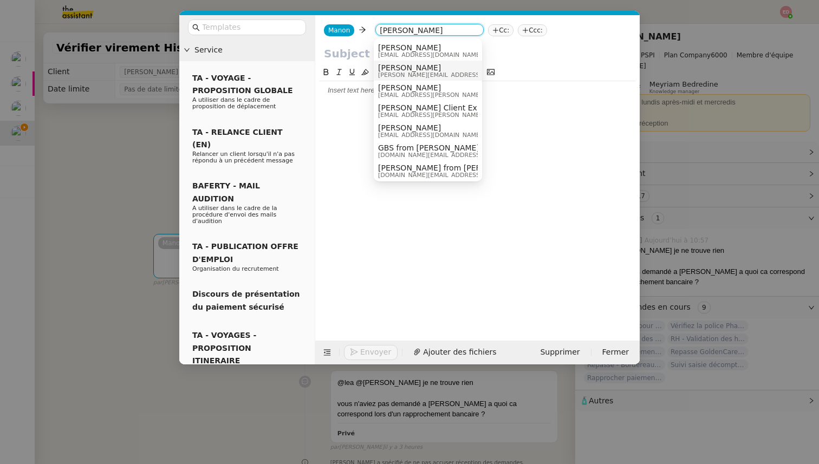
type input "stuart"
click at [417, 70] on span "Stuart Kirkland" at bounding box center [479, 67] width 203 height 9
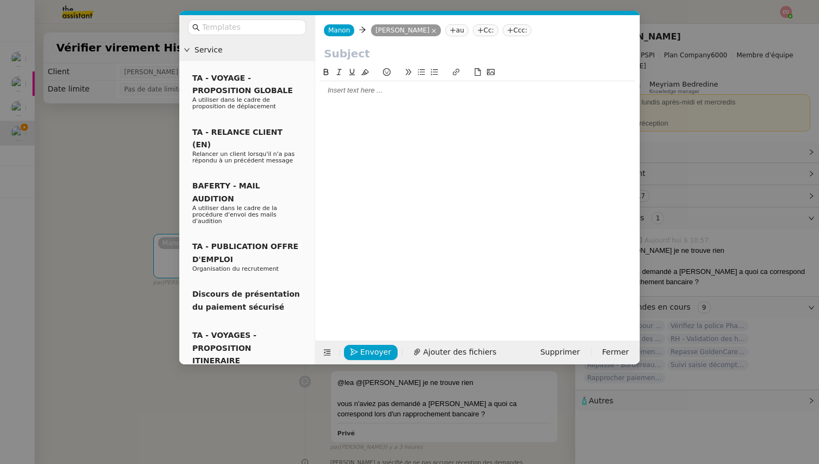
click at [358, 89] on div at bounding box center [477, 91] width 316 height 10
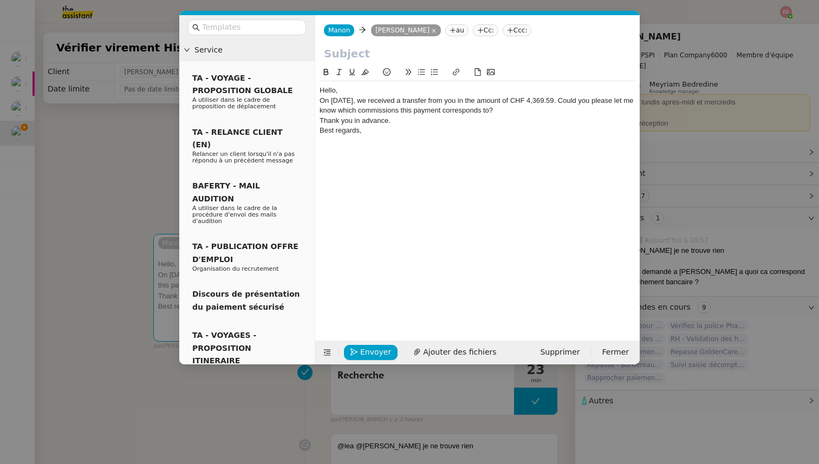
click at [345, 88] on div "Hello," at bounding box center [477, 91] width 316 height 10
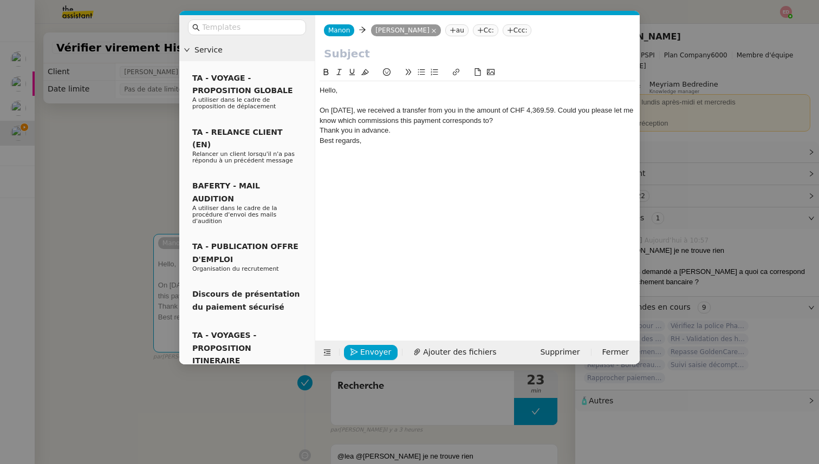
click at [579, 109] on div "On September 12, we received a transfer from you in the amount of CHF 4,369.59.…" at bounding box center [477, 116] width 316 height 20
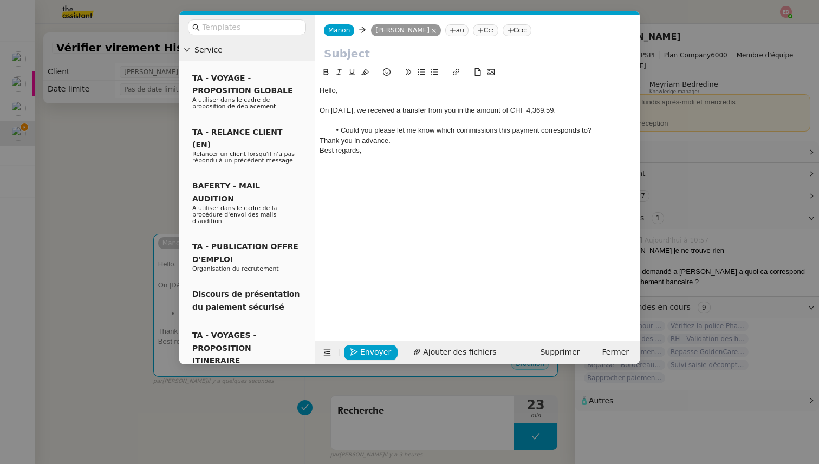
click at [597, 130] on li "Could you please let me know which commissions this payment corresponds to?" at bounding box center [482, 131] width 305 height 10
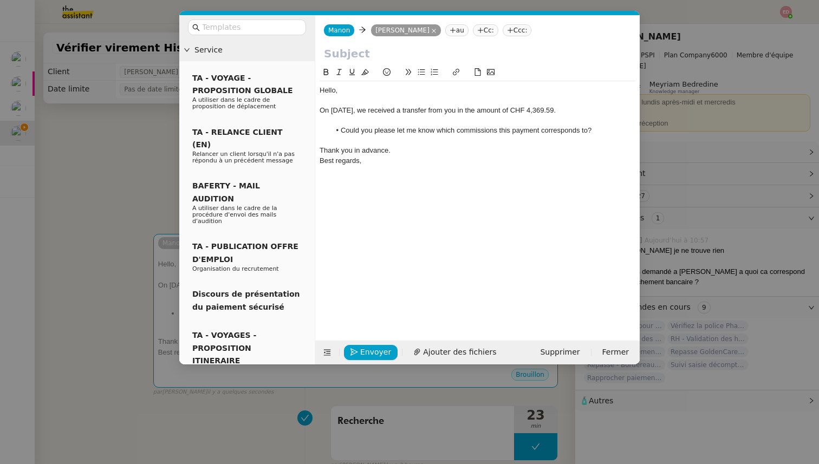
click at [368, 60] on input "text" at bounding box center [477, 53] width 307 height 16
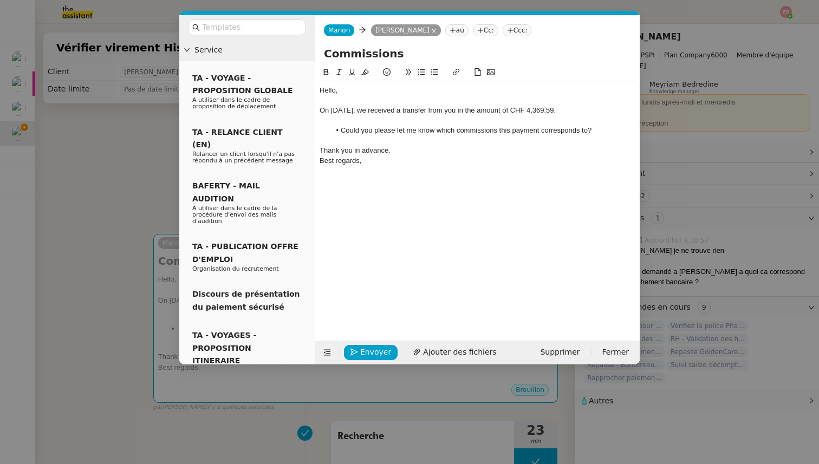
type input "Commissions"
click at [106, 147] on nz-modal-container "Service TA - VOYAGE - PROPOSITION GLOBALE A utiliser dans le cadre de propositi…" at bounding box center [409, 232] width 819 height 464
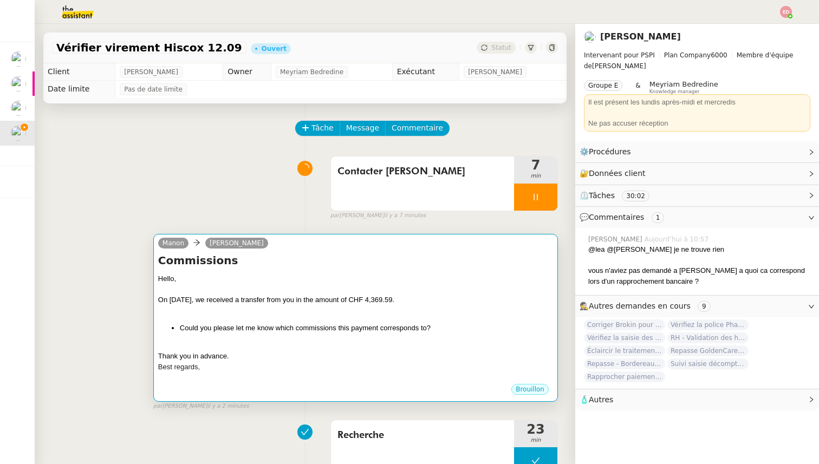
click at [352, 295] on div "On September 12, we received a transfer from you in the amount of CHF 4,369.59." at bounding box center [355, 300] width 395 height 11
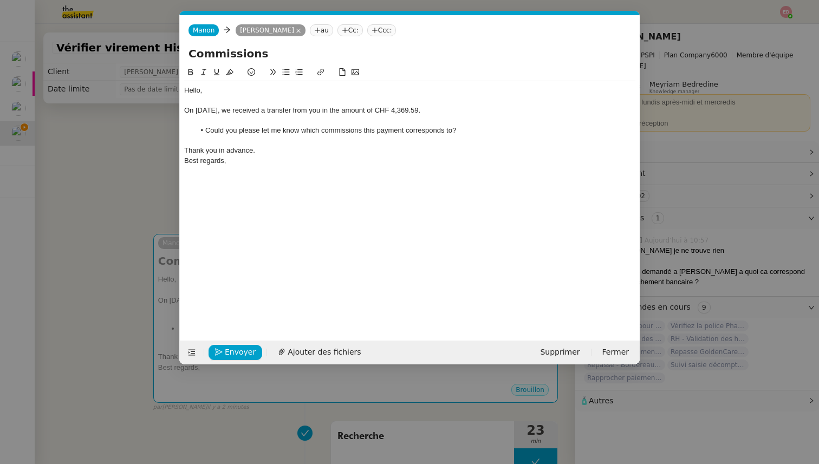
scroll to position [0, 23]
click at [230, 351] on span "Envoyer" at bounding box center [240, 352] width 31 height 12
click at [230, 351] on span "Confirmer l'envoi" at bounding box center [257, 352] width 65 height 12
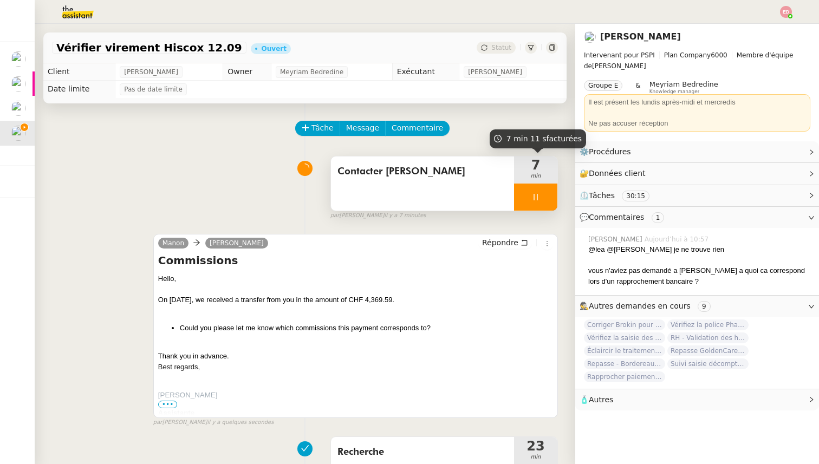
click at [553, 206] on div at bounding box center [535, 197] width 43 height 27
click at [553, 206] on button at bounding box center [546, 197] width 22 height 27
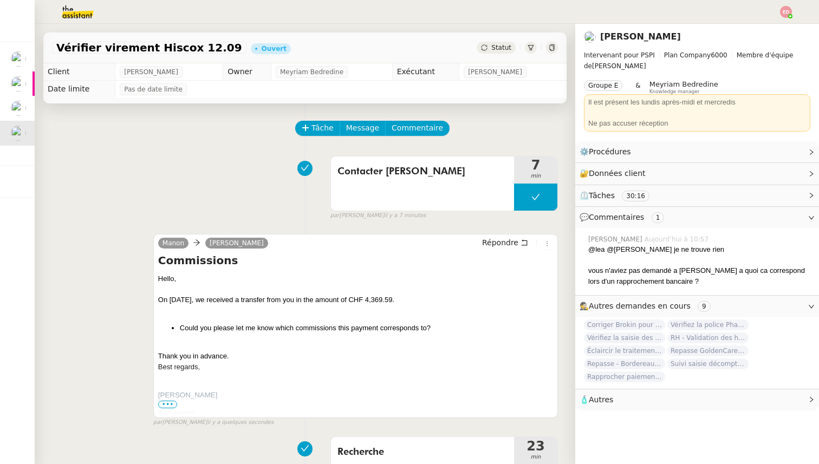
click at [500, 48] on span "Statut" at bounding box center [501, 48] width 20 height 8
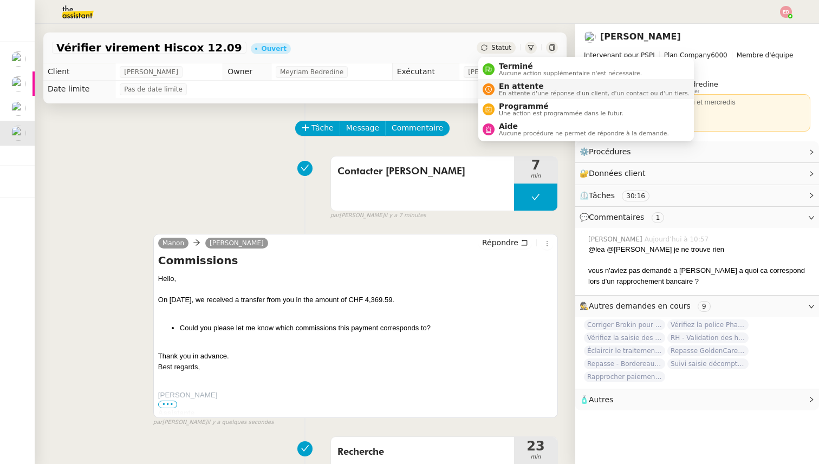
click at [509, 90] on span "En attente d'une réponse d'un client, d'un contact ou d'un tiers." at bounding box center [594, 93] width 191 height 6
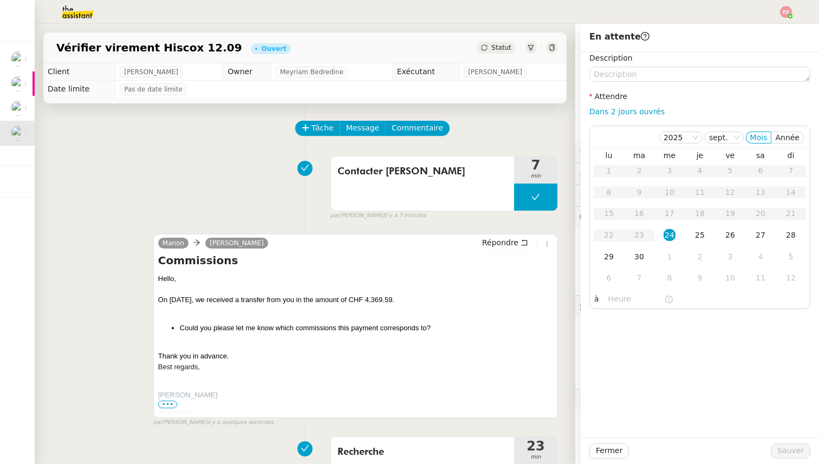
click at [529, 140] on div "Tâche Message Commentaire" at bounding box center [426, 134] width 261 height 26
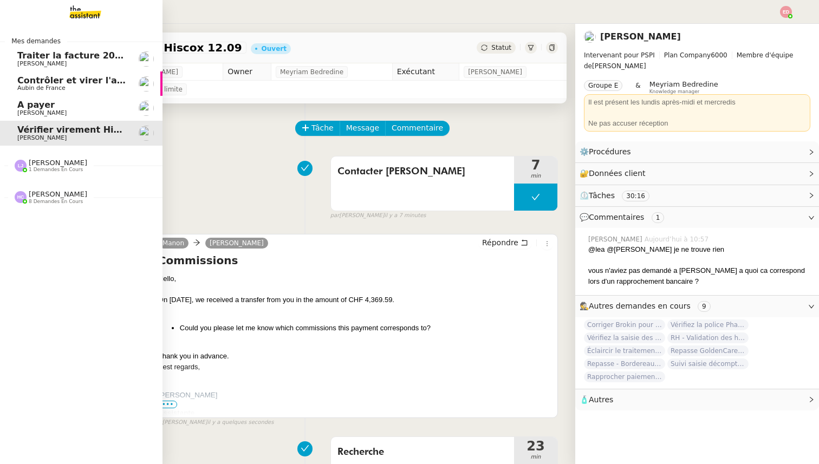
click at [19, 54] on span "Traiter la facture 2025416 Fuseau" at bounding box center [99, 55] width 165 height 10
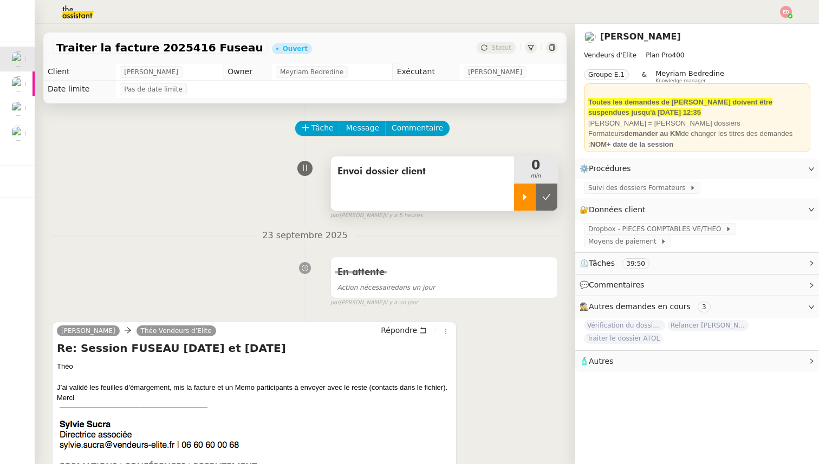
click at [528, 190] on div at bounding box center [525, 197] width 22 height 27
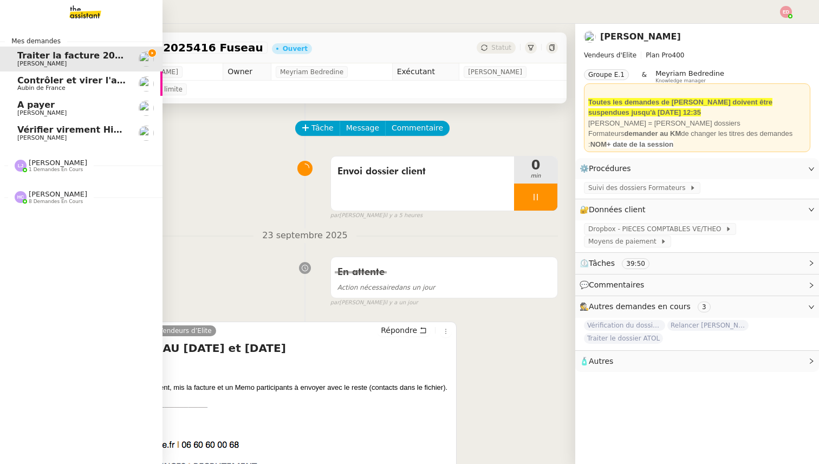
click at [23, 133] on span "Vérifier virement Hiscox 12.09" at bounding box center [91, 130] width 148 height 10
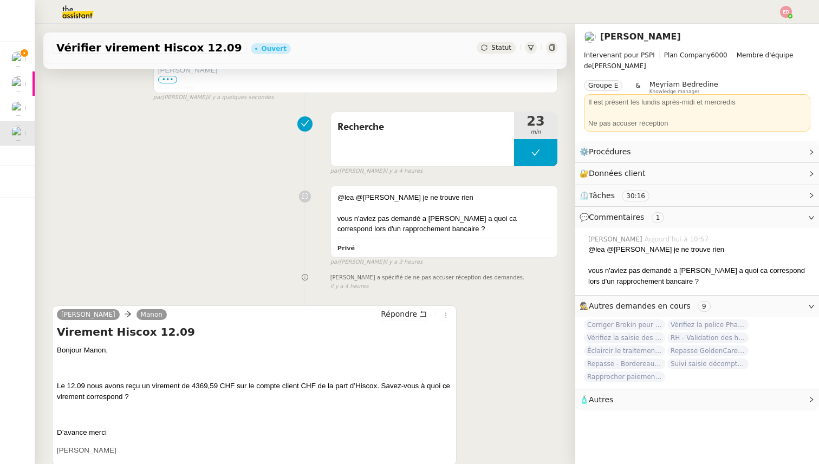
scroll to position [387, 0]
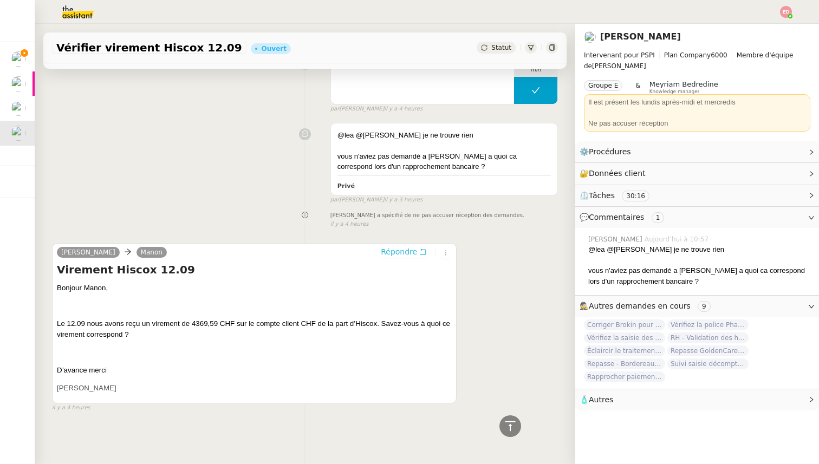
click at [406, 251] on span "Répondre" at bounding box center [399, 251] width 36 height 11
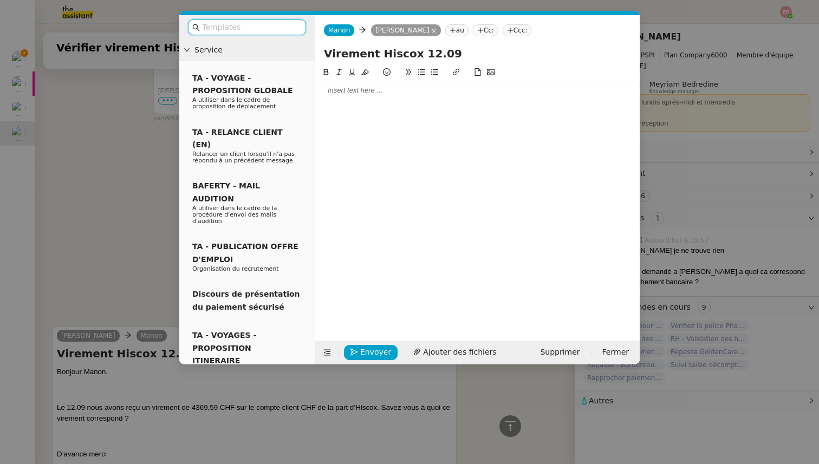
scroll to position [470, 0]
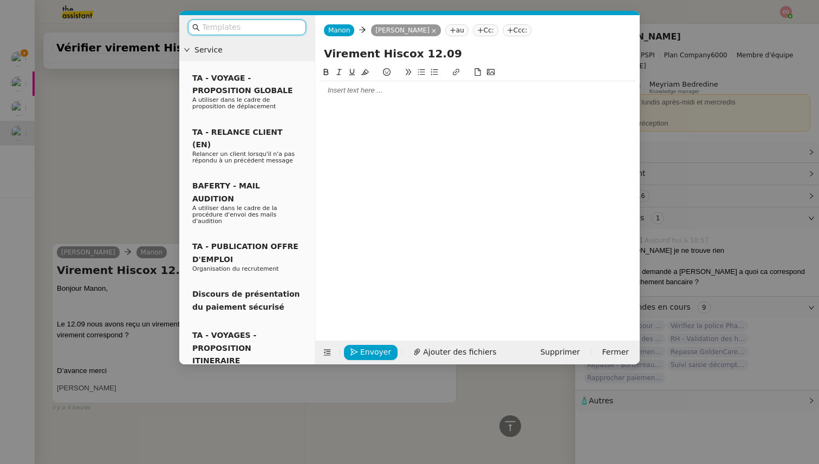
click at [169, 121] on nz-modal-container "Service TA - VOYAGE - PROPOSITION GLOBALE A utiliser dans le cadre de propositi…" at bounding box center [409, 232] width 819 height 464
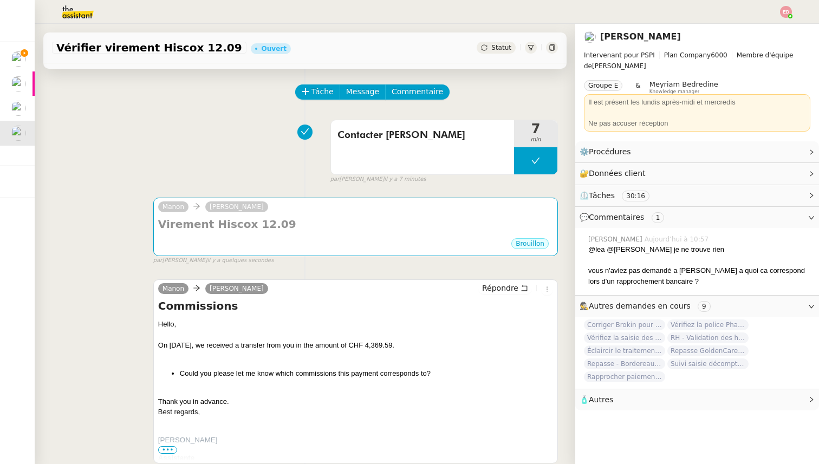
scroll to position [48, 0]
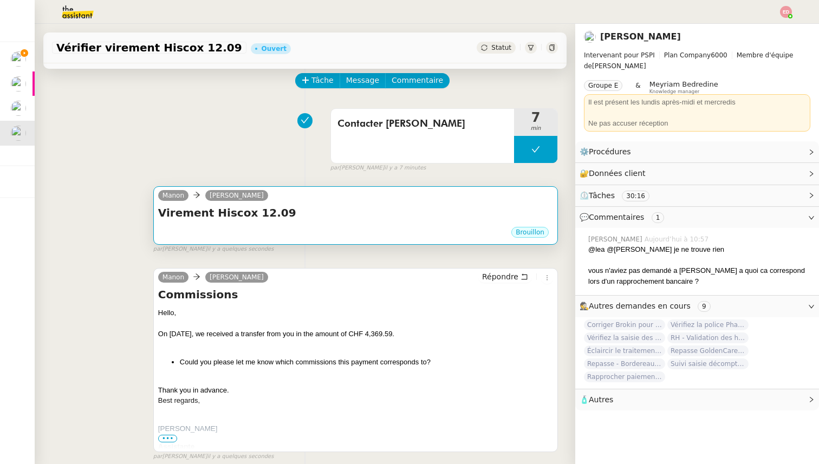
click at [221, 216] on h4 "Virement Hiscox 12.09" at bounding box center [355, 212] width 395 height 15
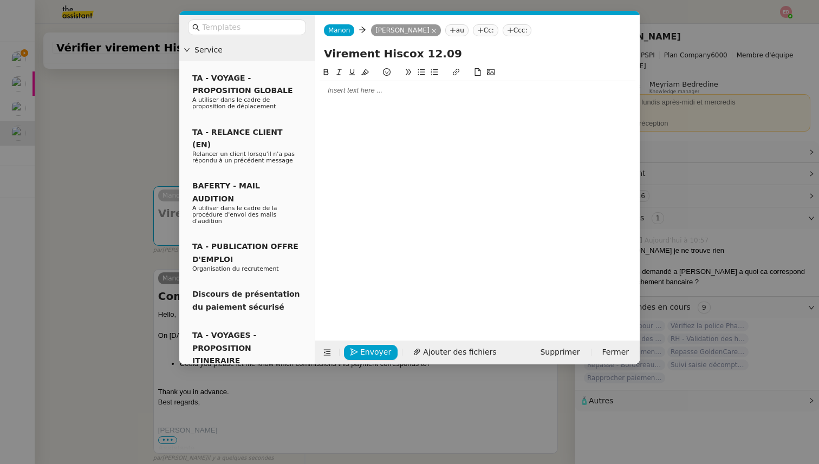
click at [338, 95] on div at bounding box center [477, 91] width 316 height 10
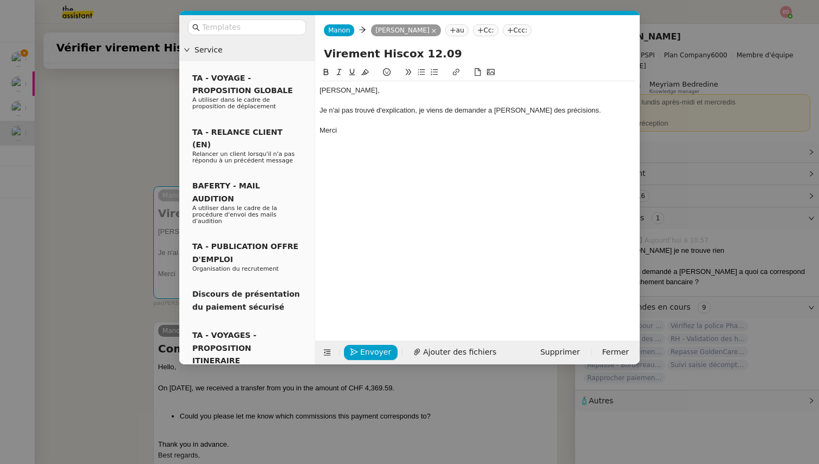
click at [489, 113] on div "Je n'ai pas trouvé d'explication, je viens de demander a Stuart des précisions." at bounding box center [477, 111] width 316 height 10
click at [0, 0] on lt-em "à" at bounding box center [0, 0] width 0 height 0
click at [354, 351] on icon "button" at bounding box center [354, 352] width 8 height 8
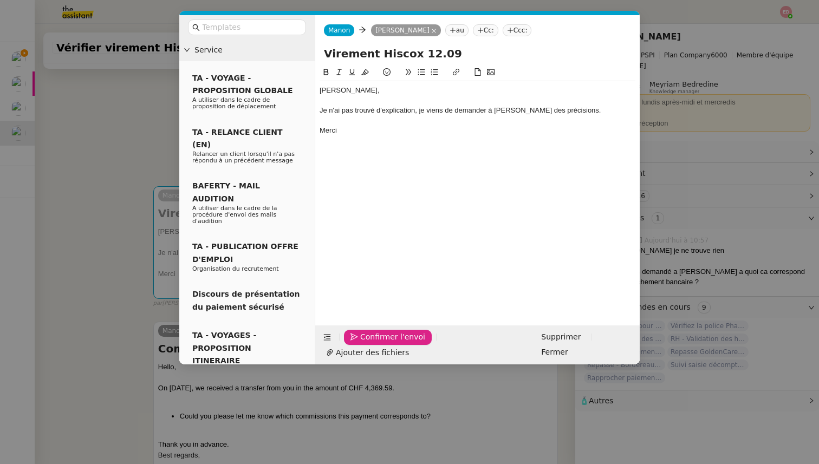
click at [354, 341] on icon "button" at bounding box center [354, 337] width 8 height 8
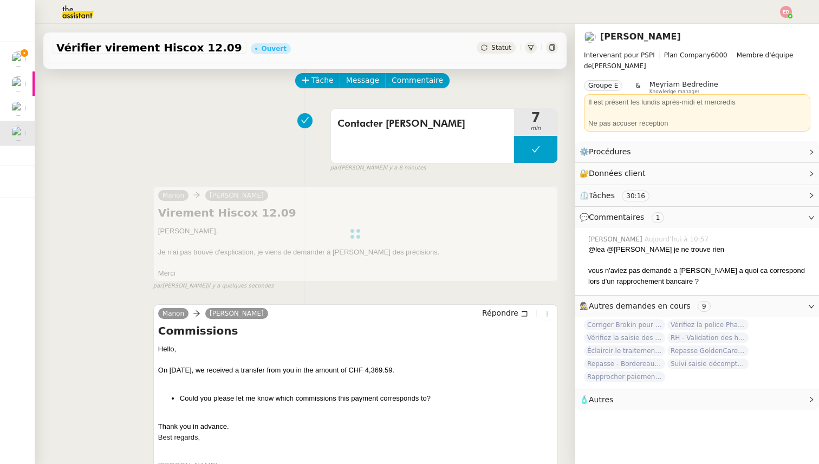
scroll to position [0, 0]
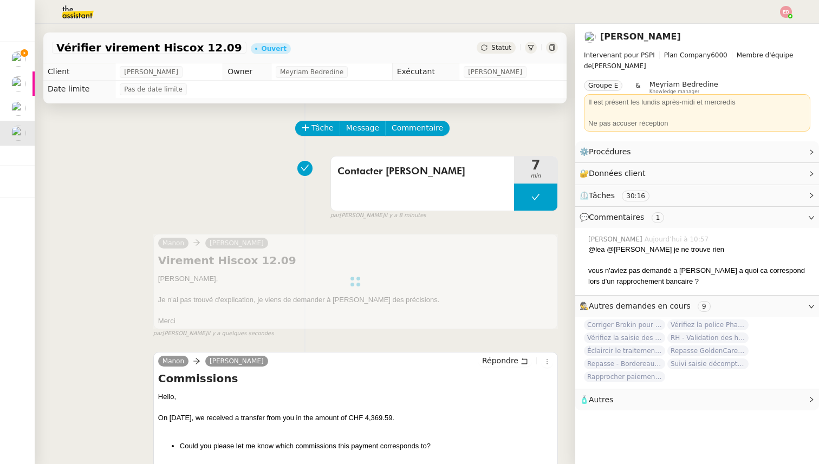
click at [500, 45] on span "Statut" at bounding box center [501, 48] width 20 height 8
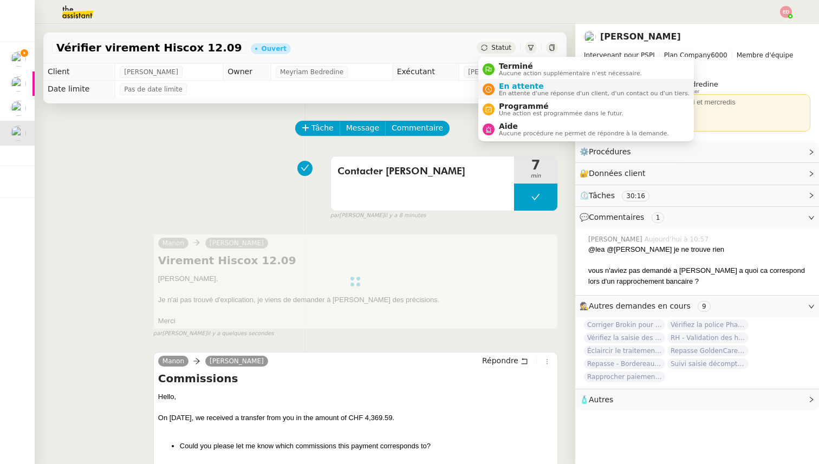
click at [504, 92] on span "En attente d'une réponse d'un client, d'un contact ou d'un tiers." at bounding box center [594, 93] width 191 height 6
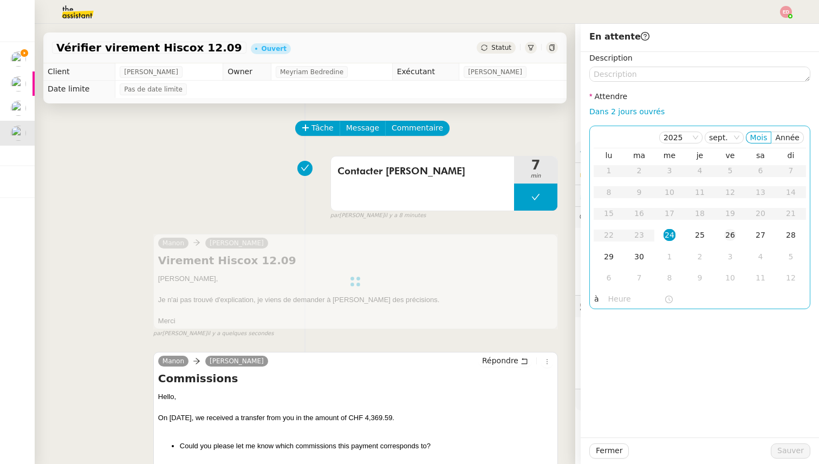
click at [732, 230] on div "26" at bounding box center [730, 235] width 12 height 12
click at [790, 447] on span "Sauver" at bounding box center [790, 450] width 27 height 12
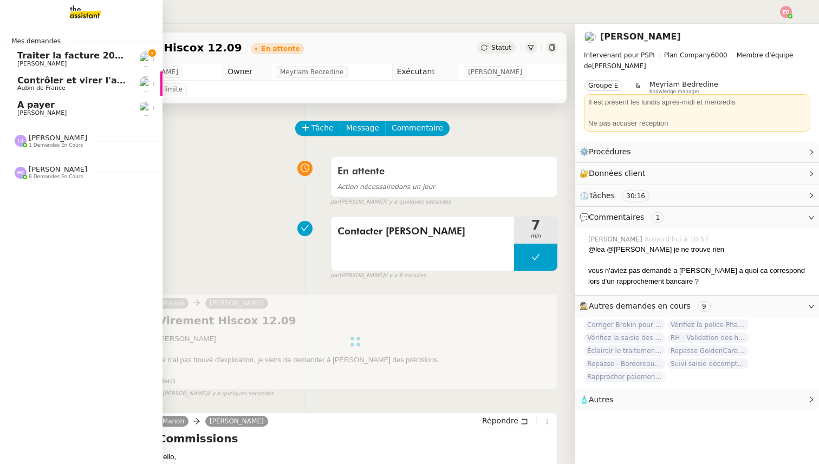
click at [36, 59] on span "Traiter la facture 2025416 Fuseau" at bounding box center [99, 55] width 165 height 10
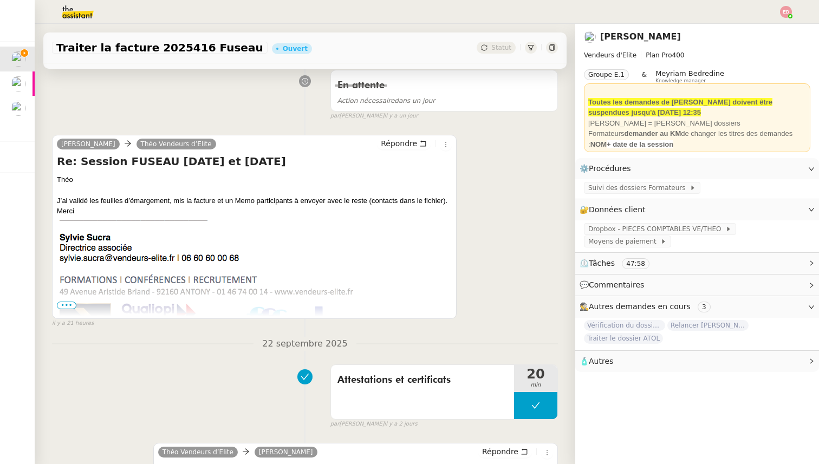
scroll to position [420, 0]
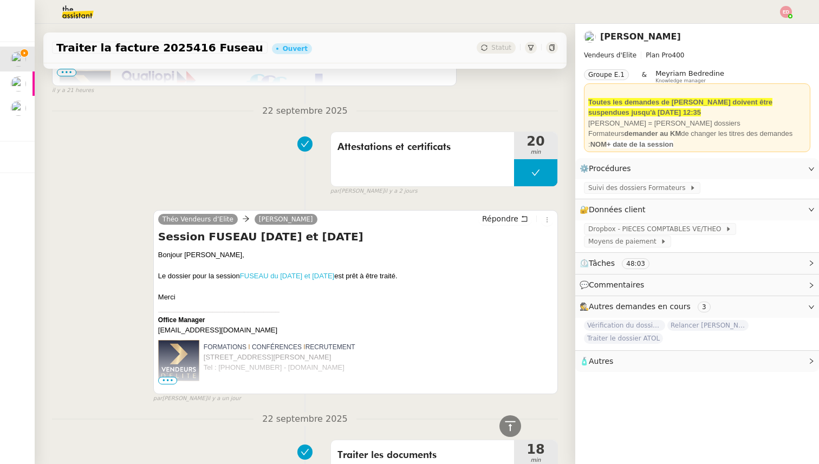
click at [258, 277] on link "FUSEAU du [DATE] et [DATE]" at bounding box center [287, 276] width 94 height 8
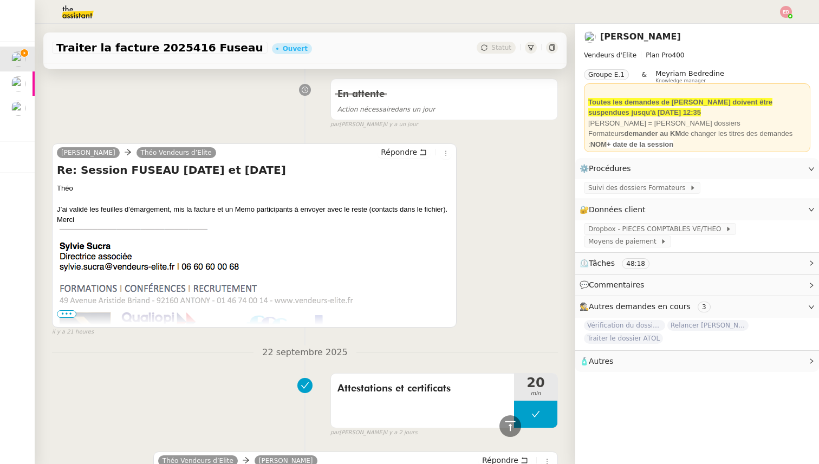
scroll to position [180, 0]
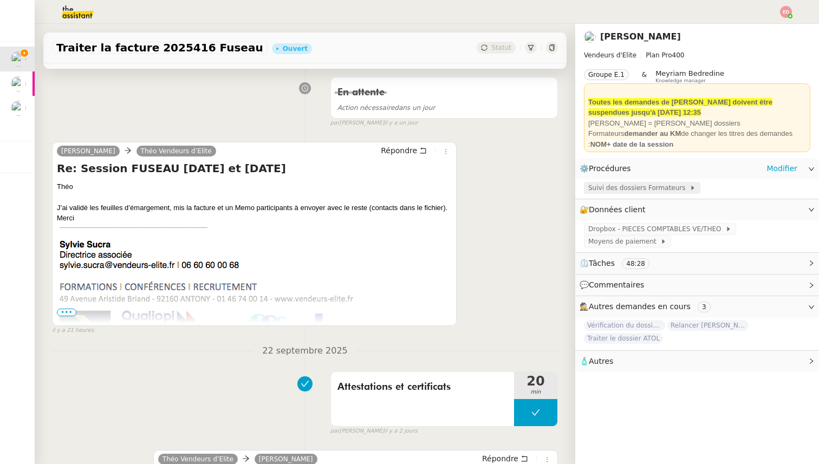
click at [606, 190] on span "Suivi des dossiers Formateurs" at bounding box center [638, 187] width 101 height 11
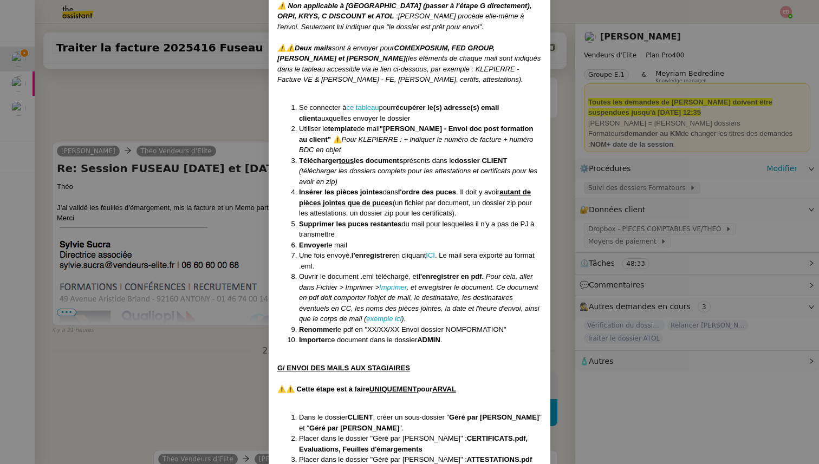
scroll to position [3805, 0]
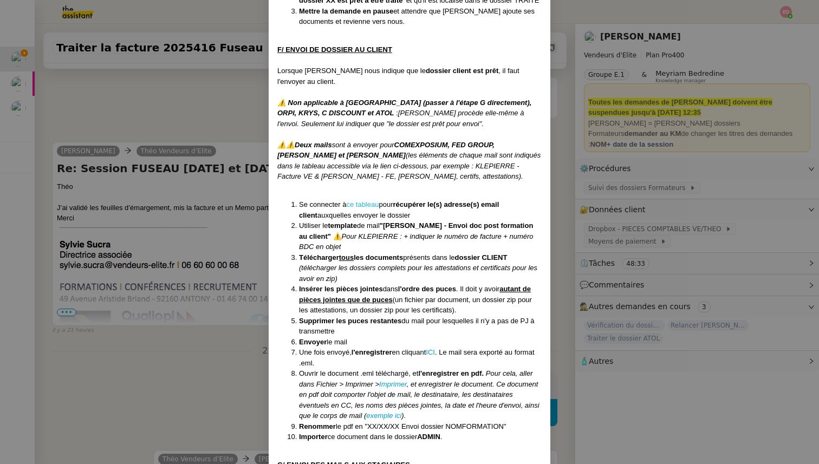
click at [363, 200] on link "ce tableau" at bounding box center [362, 204] width 32 height 8
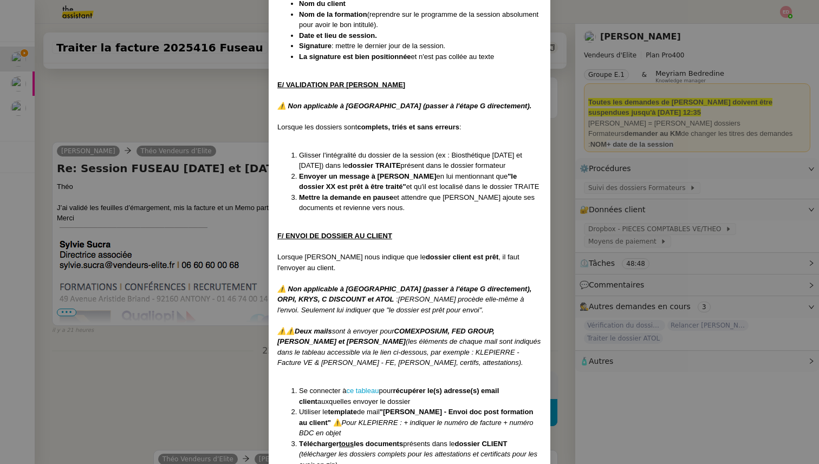
click at [237, 246] on nz-modal-container "Créée le 28/03/2024 MAJ entièrement suite aux retours de la cliente le 10/09/20…" at bounding box center [409, 232] width 819 height 464
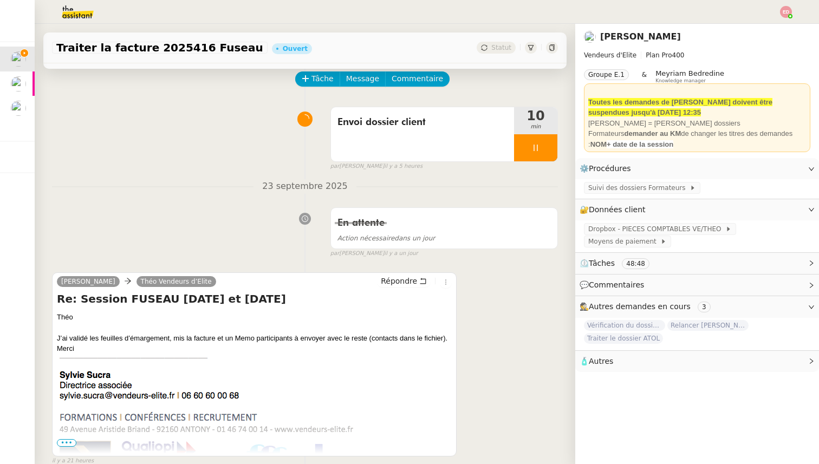
scroll to position [0, 0]
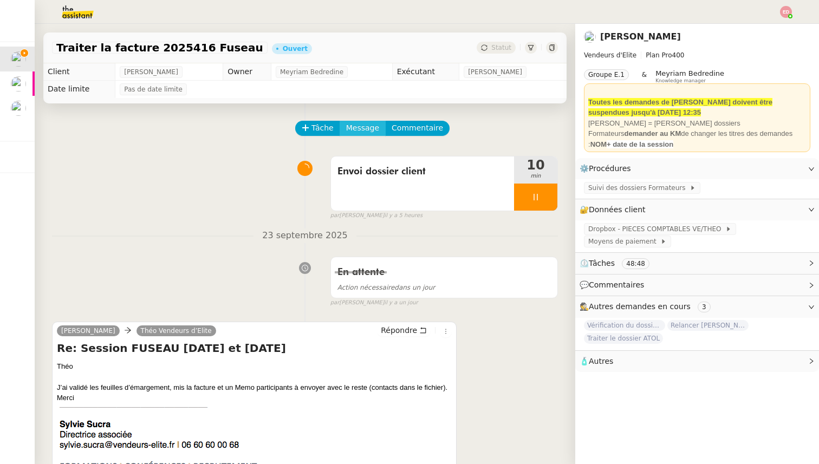
click at [361, 126] on span "Message" at bounding box center [362, 128] width 33 height 12
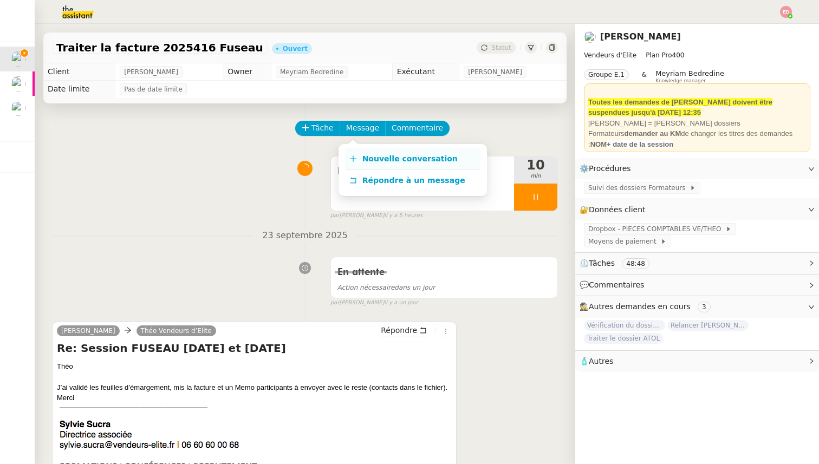
click at [406, 160] on span "Nouvelle conversation" at bounding box center [409, 158] width 95 height 9
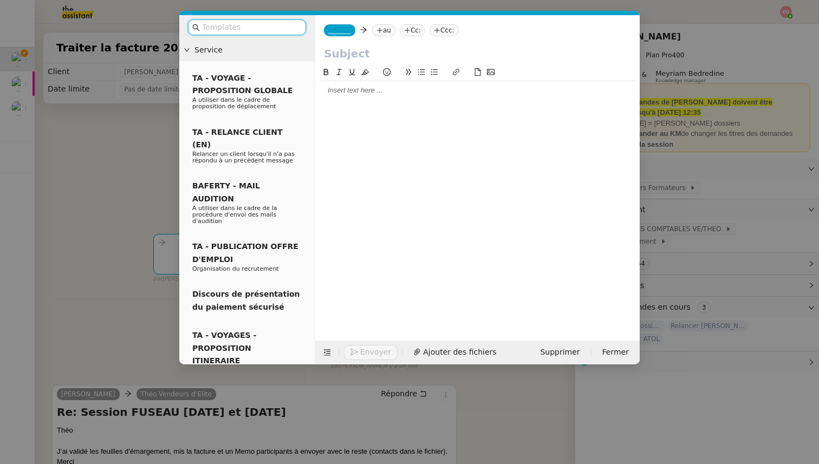
click at [382, 28] on icon at bounding box center [379, 30] width 6 height 6
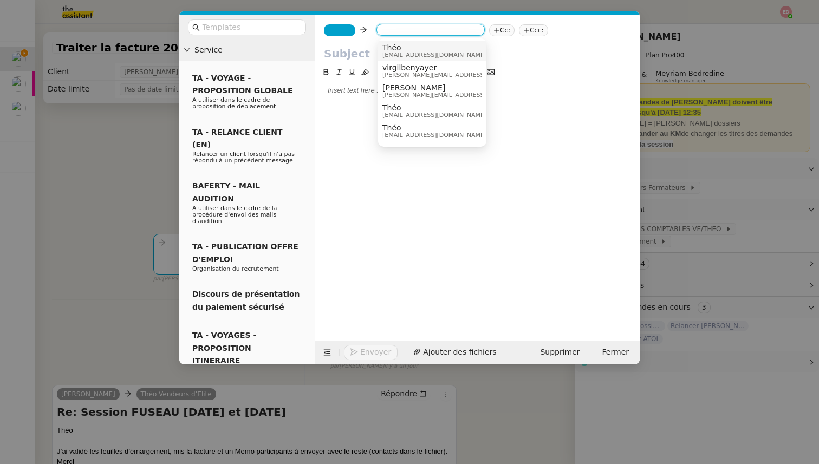
paste input "karine.renaudin@angpier.com"
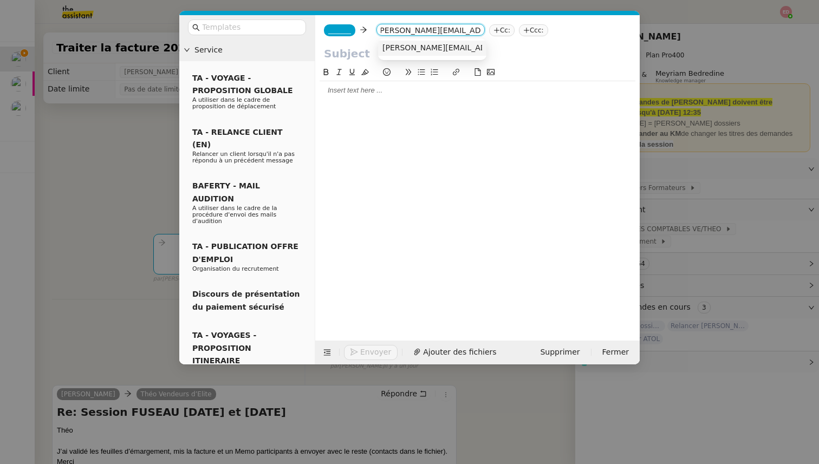
type input "karine.renaudin@angpier.com"
click at [405, 49] on span "karine.renaudin@angpier.com" at bounding box center [479, 47] width 195 height 9
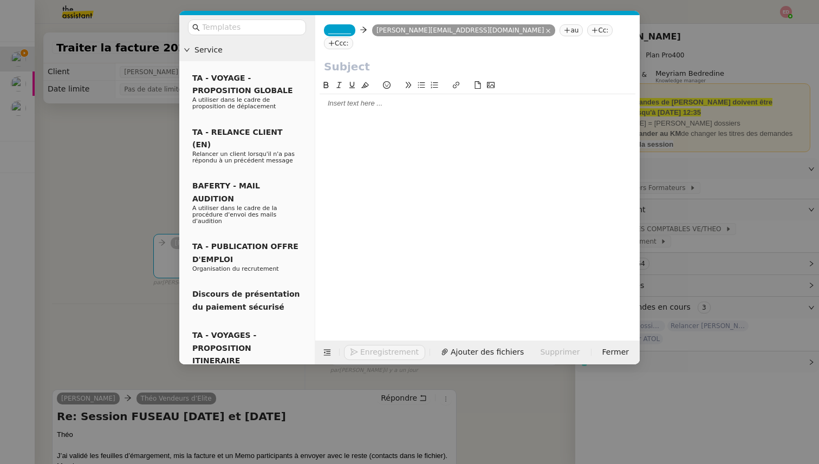
click at [344, 32] on span "_______" at bounding box center [339, 31] width 23 height 8
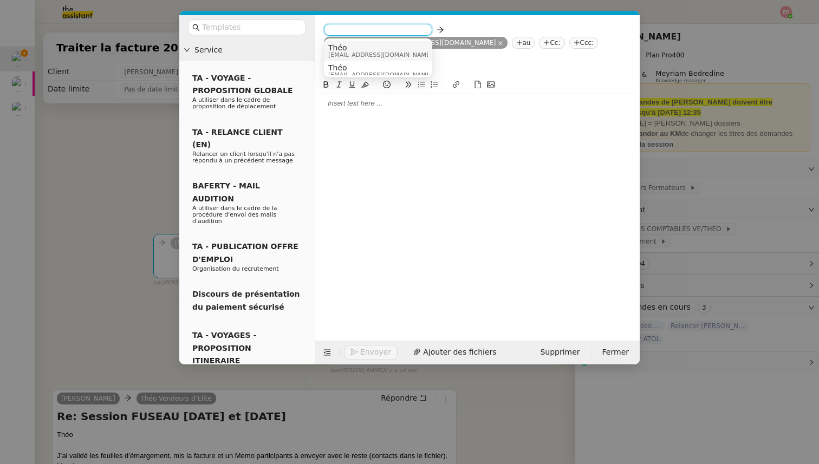
click at [344, 52] on span "[EMAIL_ADDRESS][DOMAIN_NAME]" at bounding box center [380, 55] width 104 height 6
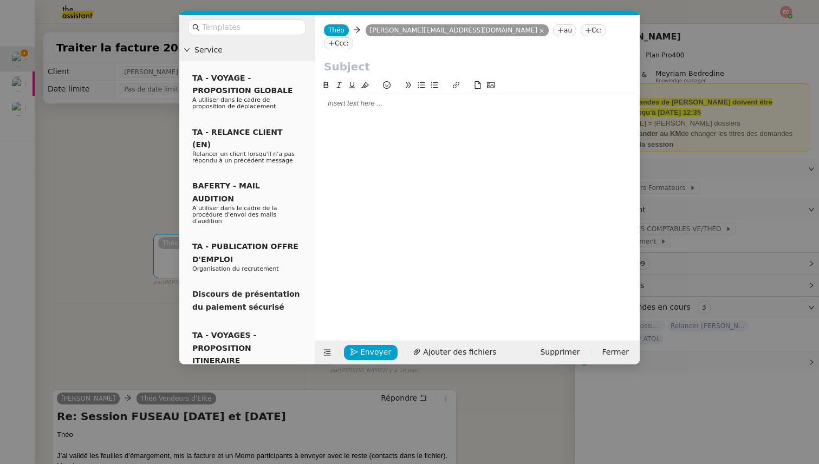
click at [580, 24] on nz-tag "Cc:" at bounding box center [592, 30] width 25 height 12
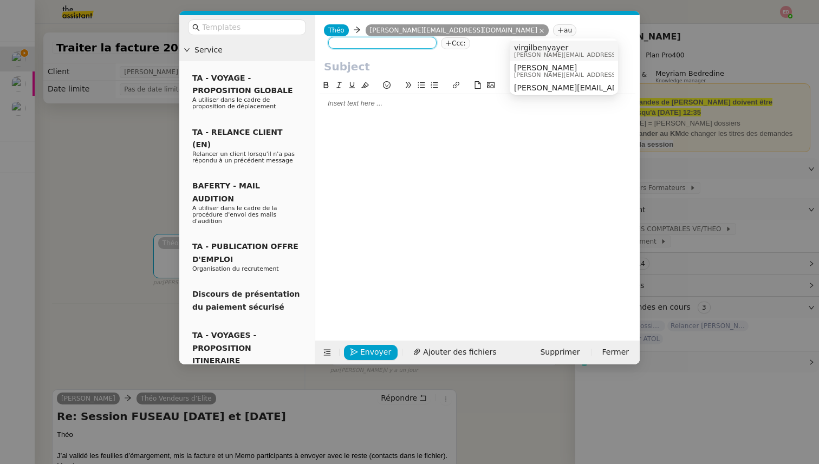
paste input "jonathan.boishu@fuseau-sas.com"
type input "jonathan.boishu@fuseau-sas.com"
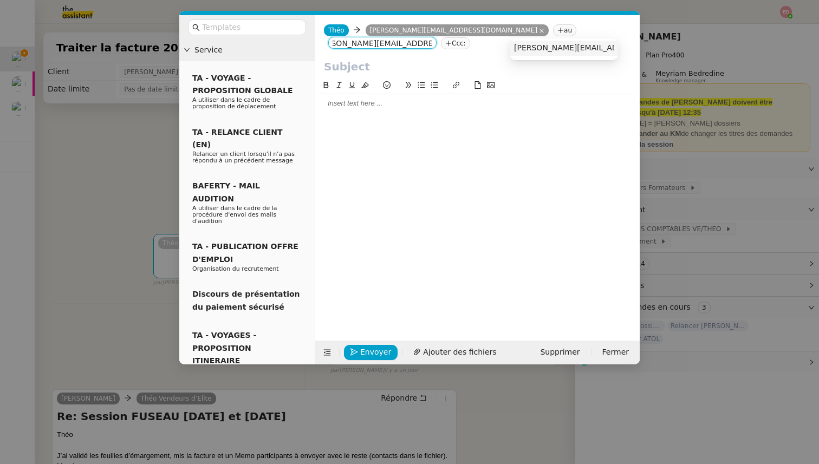
click at [535, 49] on span "jonathan.boishu@fuseau-sas.com" at bounding box center [611, 47] width 195 height 9
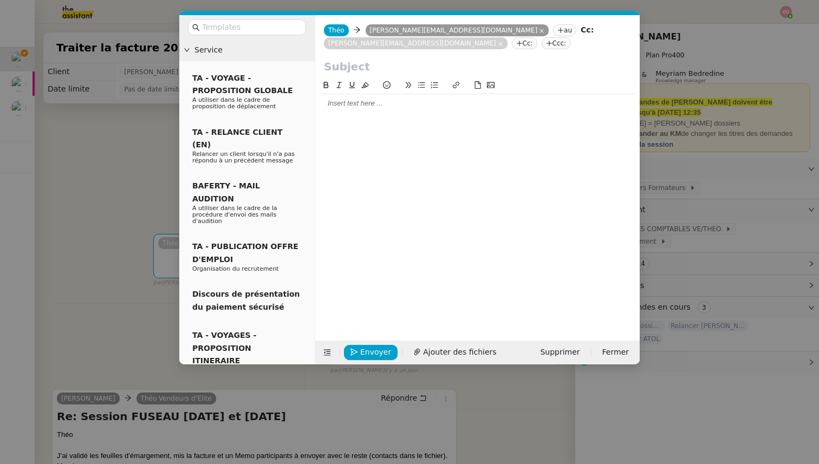
scroll to position [0, 0]
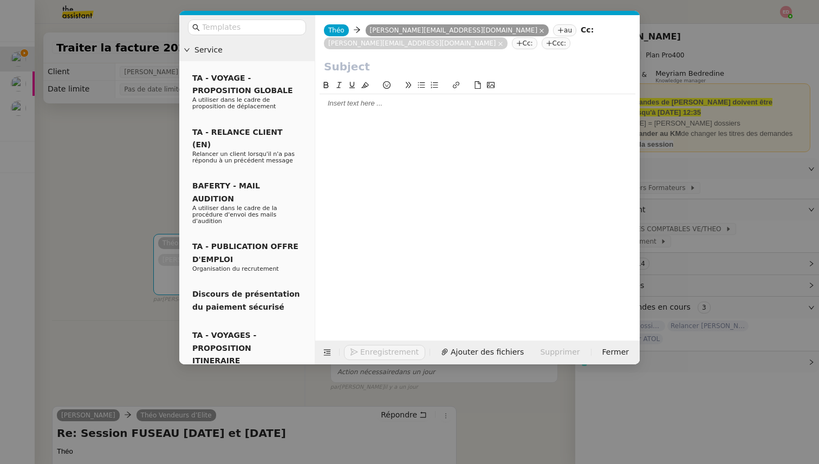
click at [359, 64] on input "text" at bounding box center [477, 66] width 307 height 16
click at [228, 29] on input "text" at bounding box center [250, 27] width 97 height 12
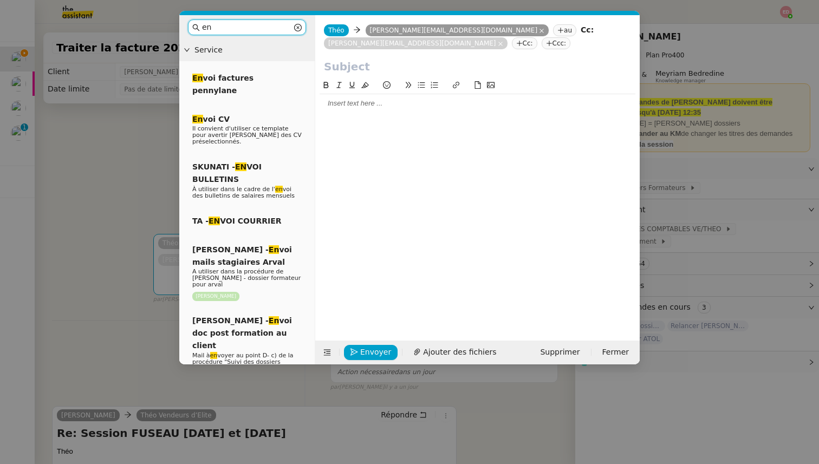
type input "e"
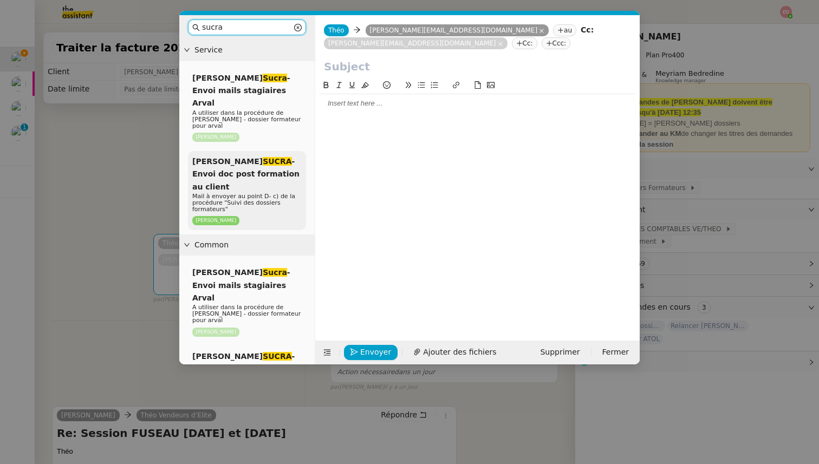
type input "sucra"
click at [237, 193] on span "Mail à envoyer au point D- c) de la procédure "Suivi des dossiers formateurs"" at bounding box center [243, 203] width 103 height 20
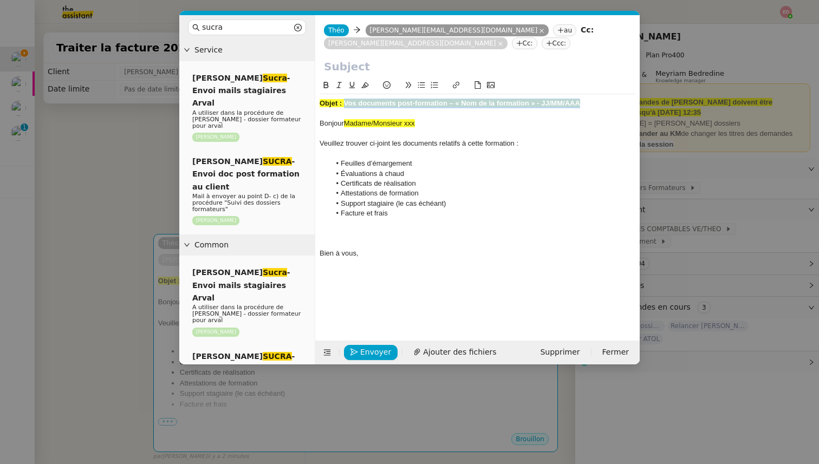
drag, startPoint x: 344, startPoint y: 104, endPoint x: 581, endPoint y: 103, distance: 236.6
click at [581, 103] on div "Objet : Vos documents post-formation – « Nom de la formation » - JJ/MM/AAA" at bounding box center [477, 104] width 316 height 10
copy strong "Vos documents post-formation – « Nom de la formation » - JJ/MM/AAA"
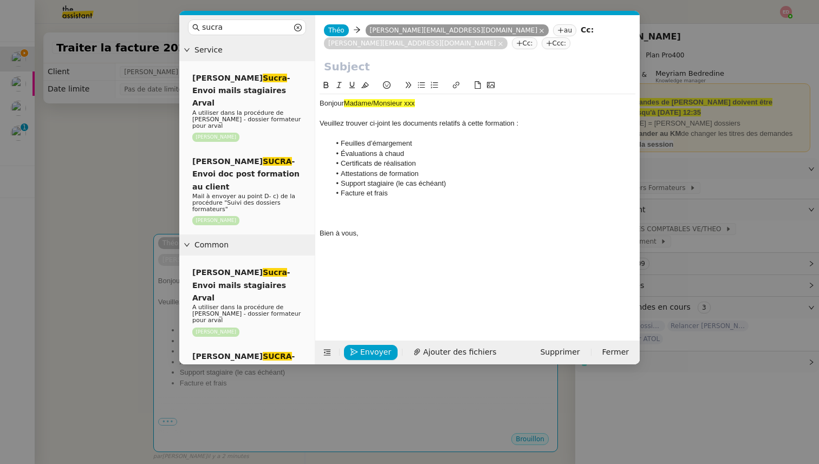
click at [356, 71] on input "text" at bounding box center [477, 66] width 307 height 16
paste input "Vos documents post-formation – « Nom de la formation » - JJ/MM/AAA"
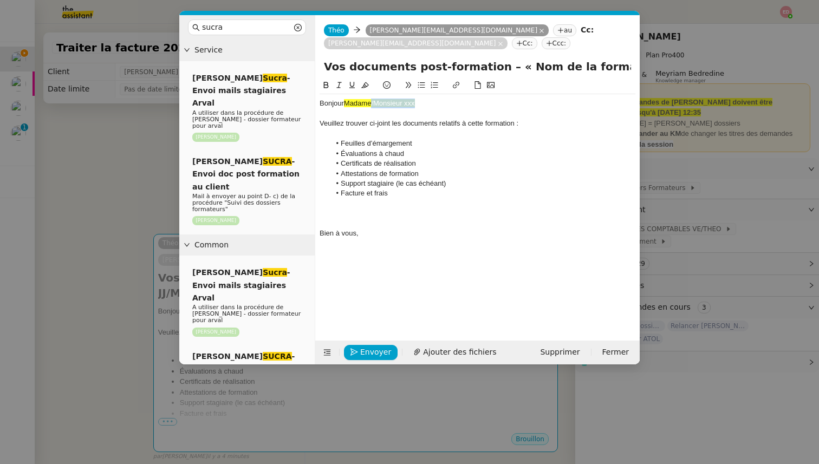
drag, startPoint x: 417, startPoint y: 103, endPoint x: 373, endPoint y: 103, distance: 44.4
click at [373, 103] on div "Bonjour Madame/Monsieur xxx" at bounding box center [477, 104] width 316 height 10
drag, startPoint x: 375, startPoint y: 104, endPoint x: 345, endPoint y: 103, distance: 29.2
click at [345, 103] on div "Bonjour Madame," at bounding box center [477, 104] width 316 height 10
click at [365, 86] on icon at bounding box center [365, 85] width 8 height 8
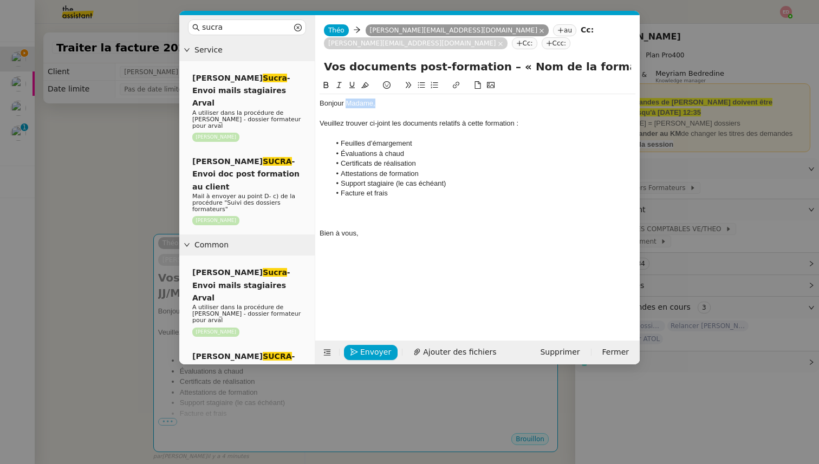
click at [429, 270] on div "Bonjour Madame, Veuillez trouver ci-joint les documents relatifs à cette format…" at bounding box center [477, 201] width 316 height 245
drag, startPoint x: 539, startPoint y: 68, endPoint x: 506, endPoint y: 69, distance: 33.0
click at [506, 69] on input "Vos documents post-formation – « Nom de la formation » - JJ/MM/AAA" at bounding box center [477, 66] width 307 height 16
click at [584, 64] on input "Vos documents post-formation – « Techniques avancées de persuasion » - JJ/MM/AAA" at bounding box center [477, 66] width 307 height 16
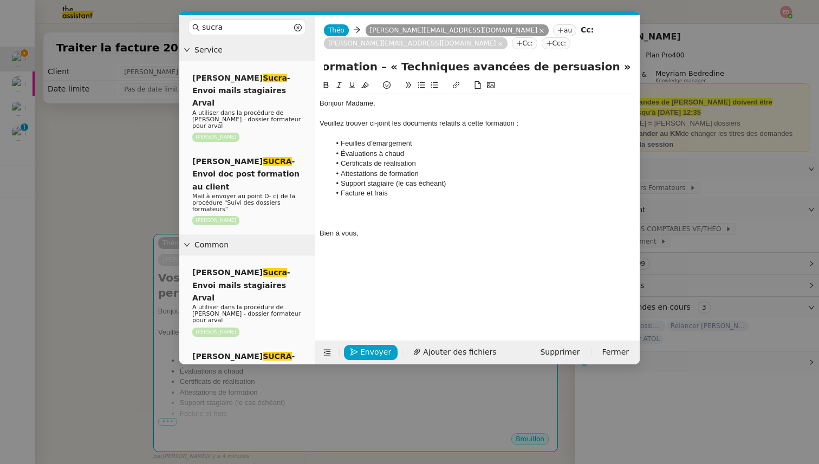
click at [610, 65] on input "Vos documents post-formation – « Techniques avancées de persuasion » - JJ/MM/AAA" at bounding box center [477, 66] width 307 height 16
click at [579, 65] on input "Vos documents post-formation – « Techniques avancées de persuasion » - JJ/MM/AAA" at bounding box center [477, 66] width 307 height 16
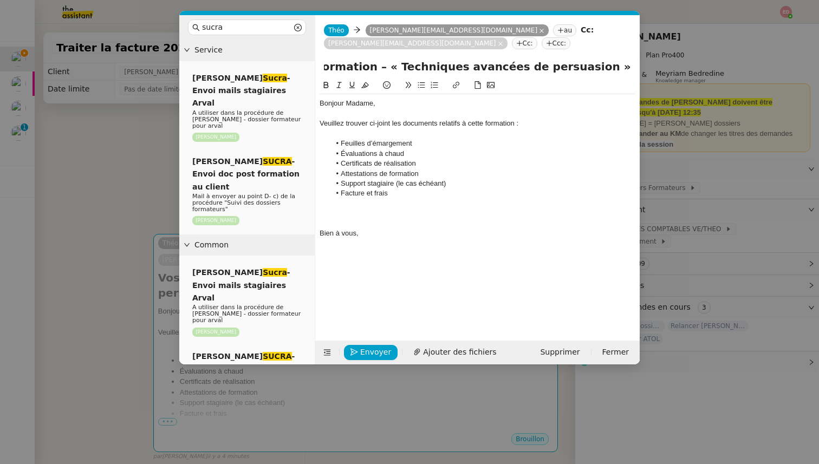
drag, startPoint x: 571, startPoint y: 66, endPoint x: 635, endPoint y: 66, distance: 63.3
click at [635, 66] on div "Vos documents post-formation – « Techniques avancées de persuasion » - JJ/MM/AAA" at bounding box center [477, 68] width 324 height 21
type input "Vos documents post-formation – « Techniques avancées de persuasion » - 18 et 19…"
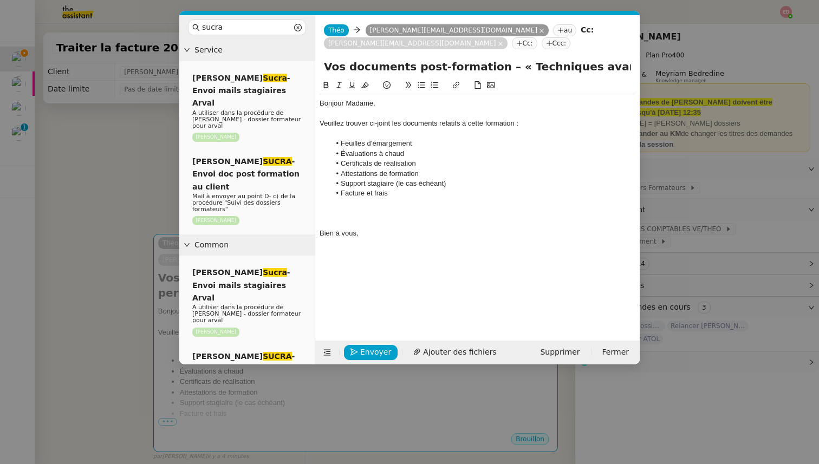
click at [348, 217] on div at bounding box center [477, 213] width 316 height 10
click at [428, 351] on span "Ajouter des fichiers" at bounding box center [459, 352] width 73 height 12
click at [436, 354] on span "Ajouter des fichiers" at bounding box center [459, 352] width 73 height 12
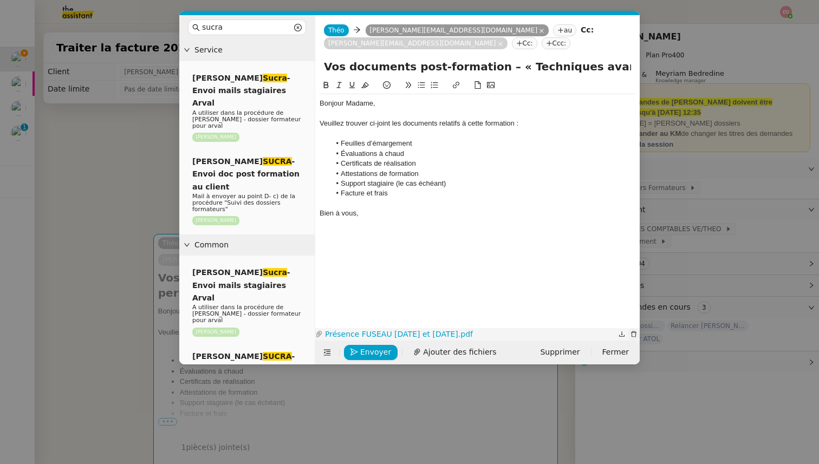
click at [632, 333] on icon "button" at bounding box center [633, 334] width 6 height 6
click at [374, 216] on div "Bien à vous," at bounding box center [477, 213] width 316 height 10
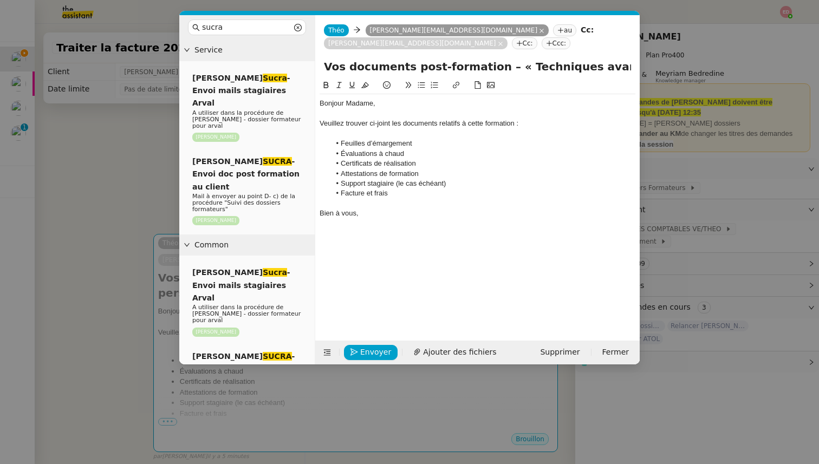
click at [478, 84] on icon at bounding box center [478, 85] width 8 height 8
click at [477, 84] on icon at bounding box center [478, 85] width 8 height 8
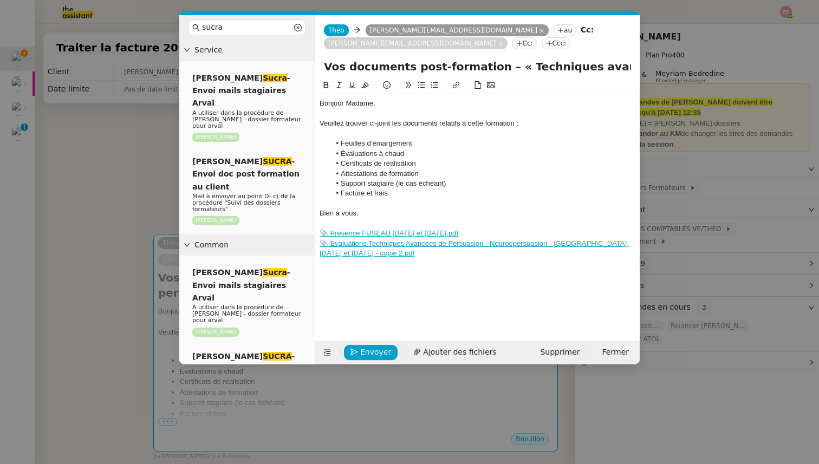
click at [477, 84] on icon at bounding box center [478, 85] width 8 height 8
click at [478, 84] on icon at bounding box center [478, 85] width 8 height 8
drag, startPoint x: 447, startPoint y: 183, endPoint x: 396, endPoint y: 183, distance: 51.4
click at [396, 183] on li "Support stagiaire (le cas échéant)" at bounding box center [482, 184] width 305 height 10
click at [399, 277] on div "📎 Attestations.pdf.zip" at bounding box center [477, 274] width 316 height 10
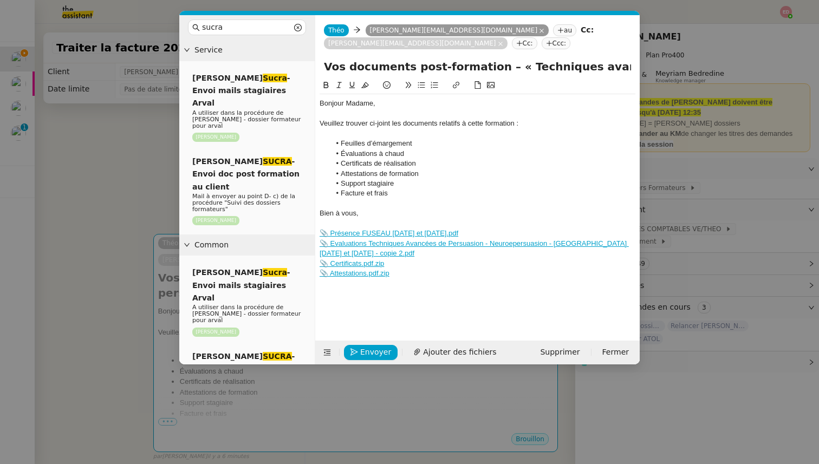
click at [474, 84] on icon at bounding box center [478, 85] width 8 height 8
click at [401, 293] on div "📎 Memo participant Techniques Avancées de persuasion Vendeurs d'Elite - Fuseau…" at bounding box center [477, 288] width 316 height 20
click at [480, 84] on icon at bounding box center [478, 85] width 6 height 8
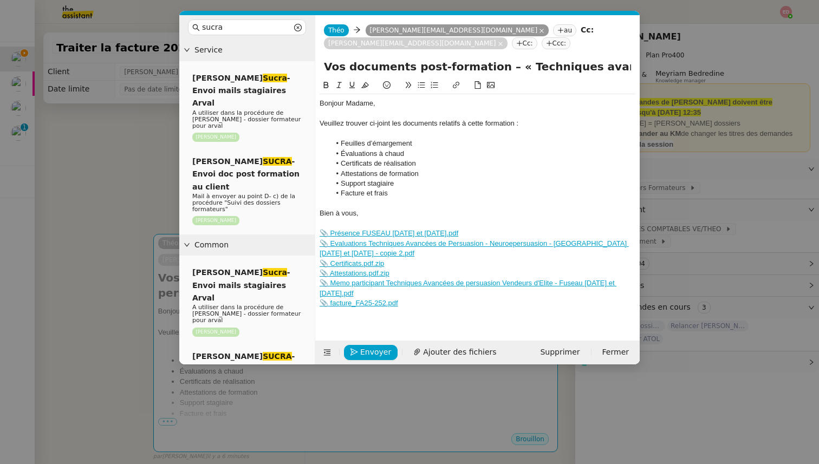
click at [477, 82] on icon at bounding box center [478, 85] width 8 height 8
click at [355, 354] on icon "button" at bounding box center [354, 352] width 8 height 8
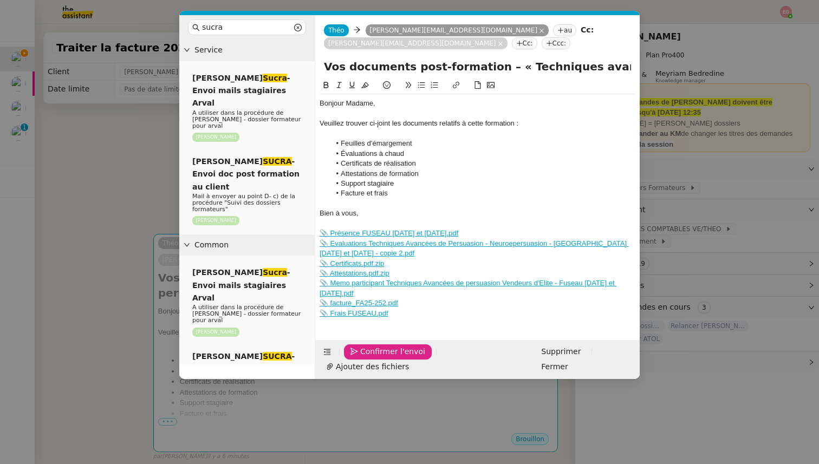
click at [355, 352] on icon "button" at bounding box center [354, 352] width 8 height 8
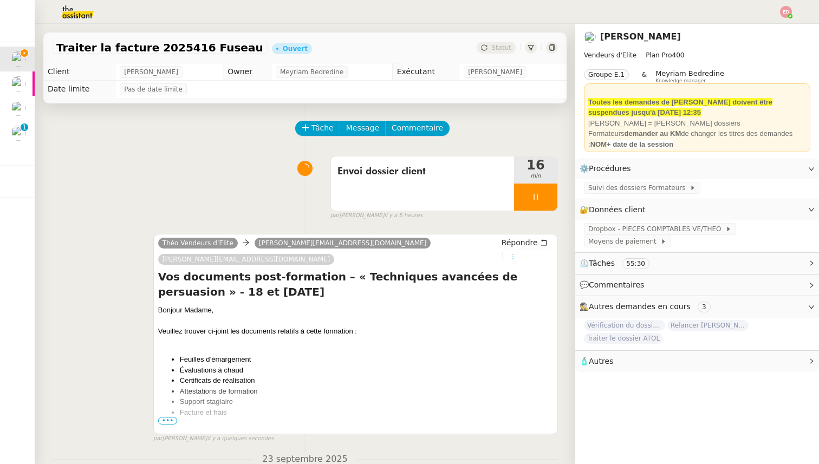
click at [516, 253] on icon at bounding box center [512, 256] width 6 height 6
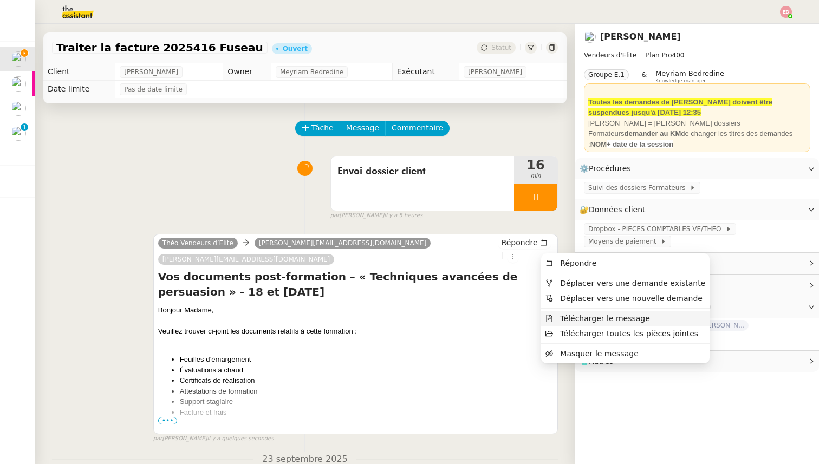
click at [579, 316] on span "Télécharger le message" at bounding box center [605, 318] width 90 height 9
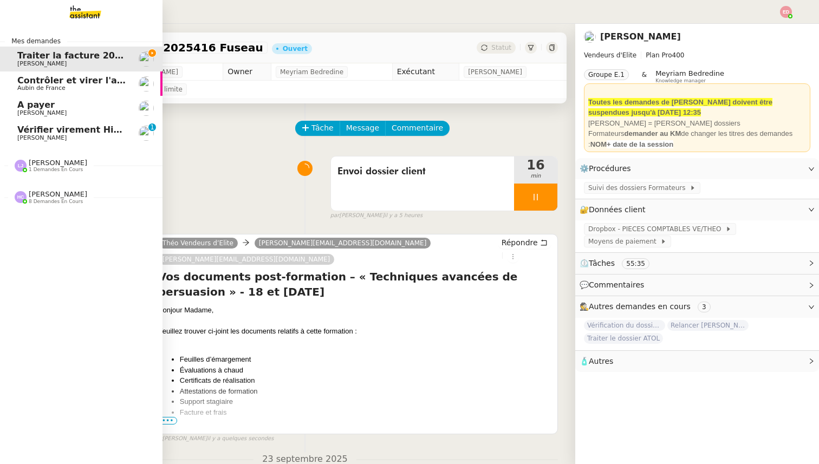
click at [25, 136] on span "[PERSON_NAME]" at bounding box center [41, 137] width 49 height 7
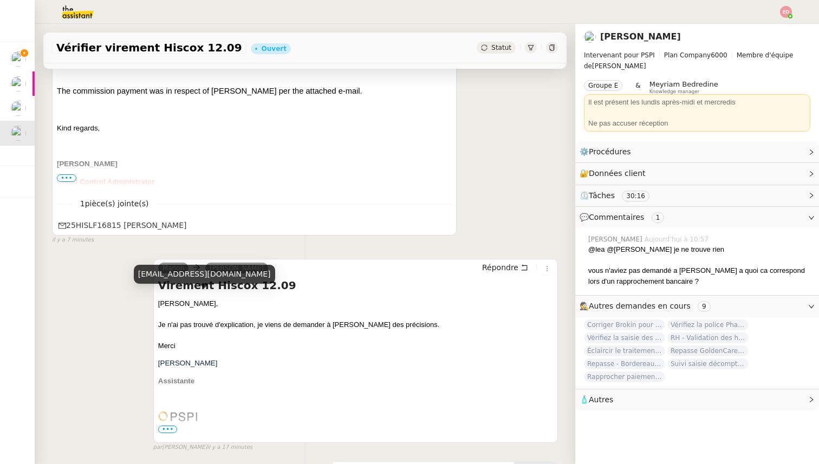
scroll to position [323, 0]
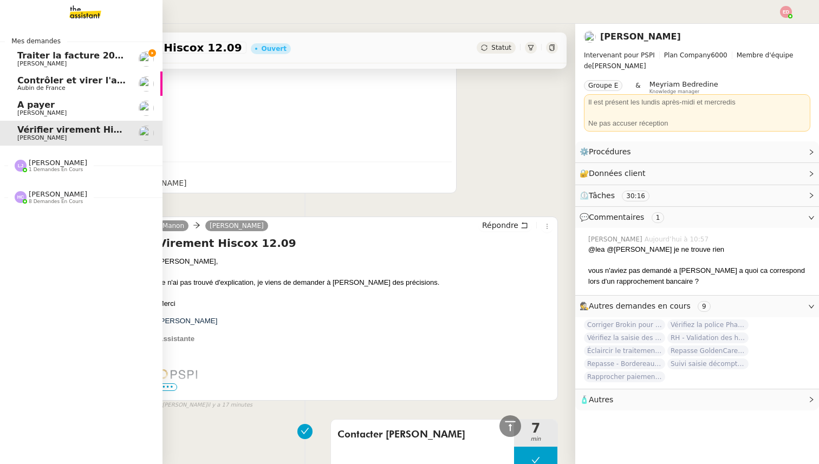
click at [42, 66] on span "[PERSON_NAME]" at bounding box center [41, 63] width 49 height 7
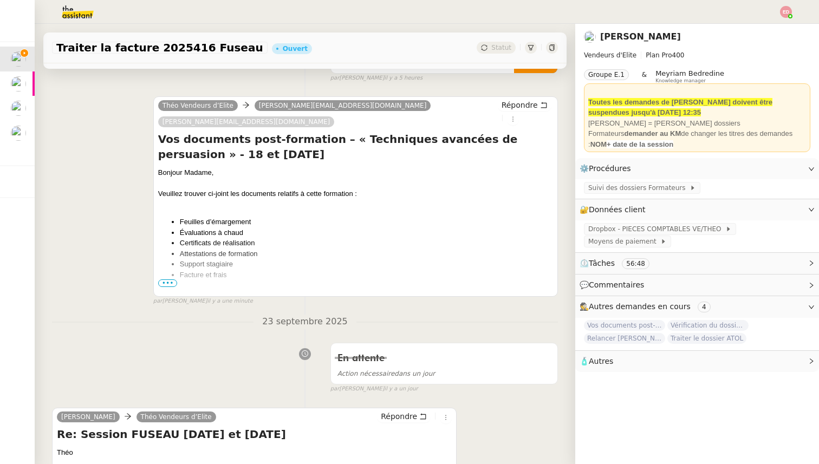
scroll to position [234, 0]
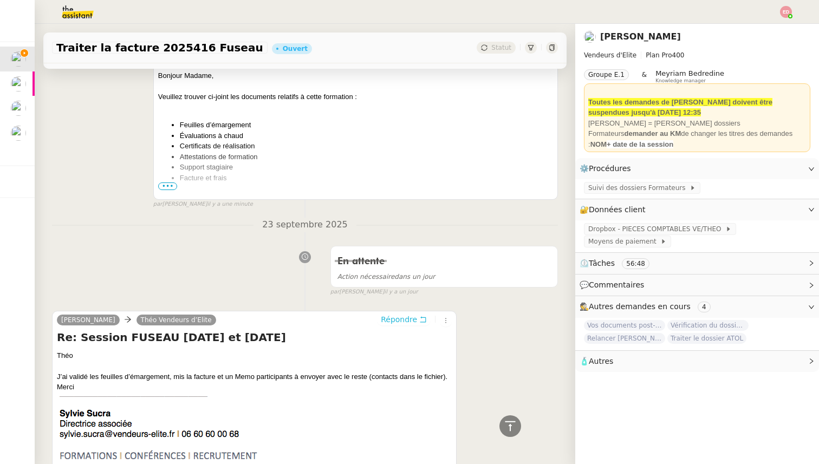
click at [388, 314] on span "Répondre" at bounding box center [399, 319] width 36 height 11
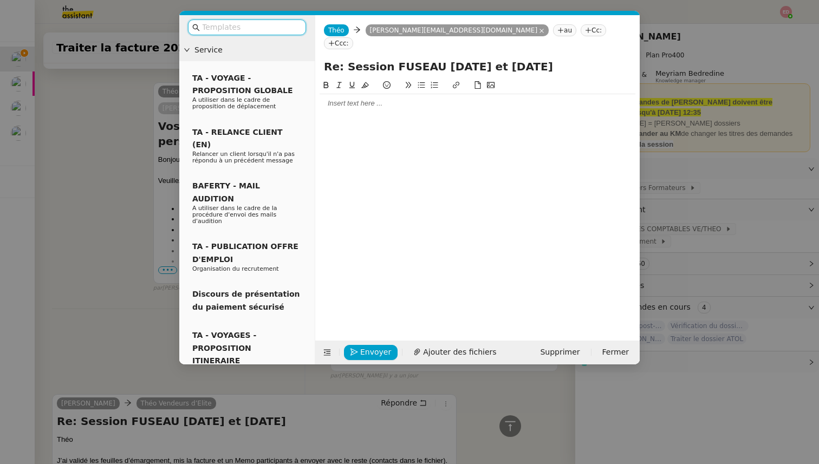
scroll to position [318, 0]
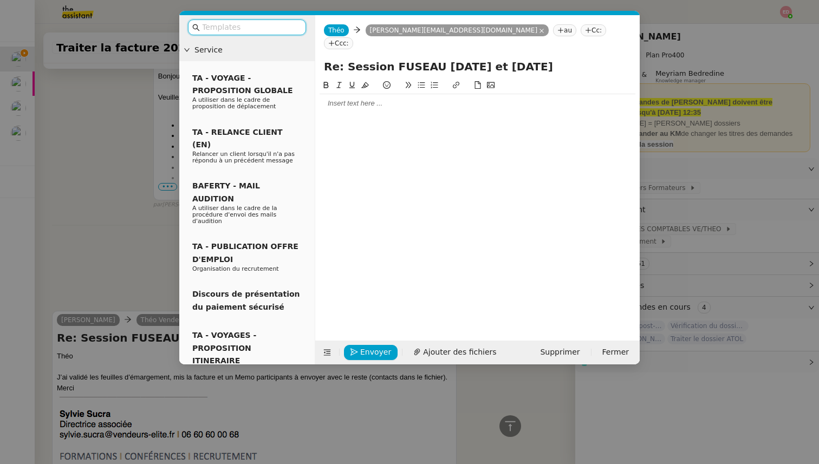
click at [367, 99] on div at bounding box center [477, 104] width 316 height 10
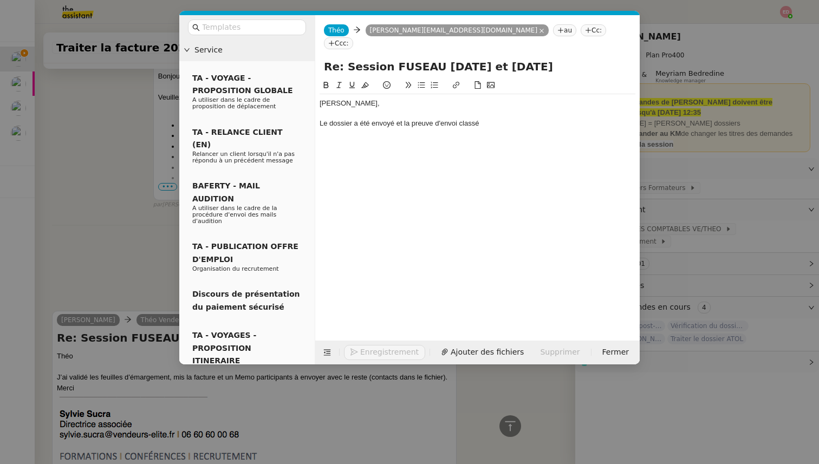
scroll to position [349, 0]
click at [359, 350] on button "Envoyer" at bounding box center [371, 352] width 54 height 15
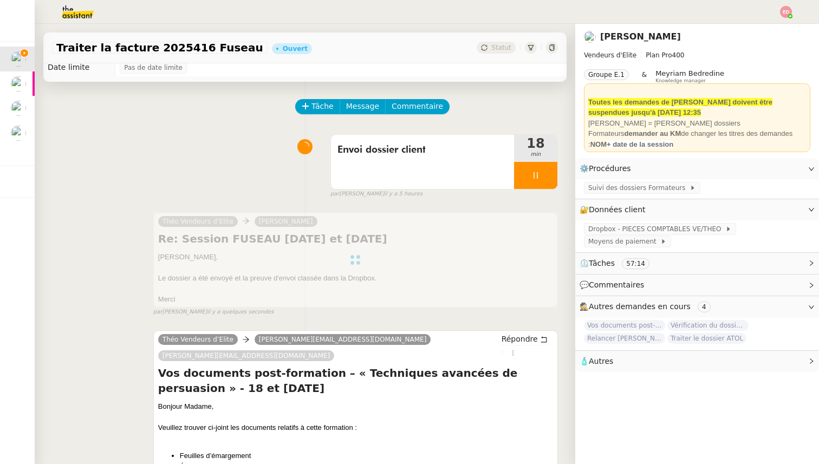
scroll to position [0, 0]
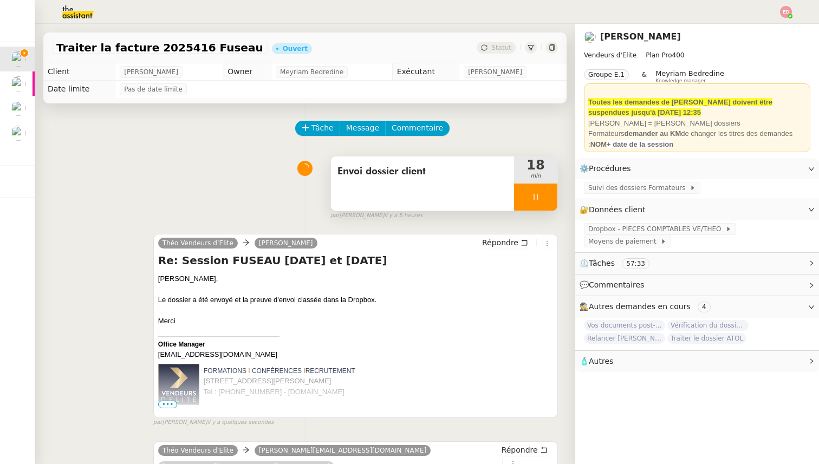
click at [552, 193] on div at bounding box center [535, 197] width 43 height 27
click at [552, 193] on button at bounding box center [546, 197] width 22 height 27
click at [505, 50] on span "Statut" at bounding box center [501, 48] width 20 height 8
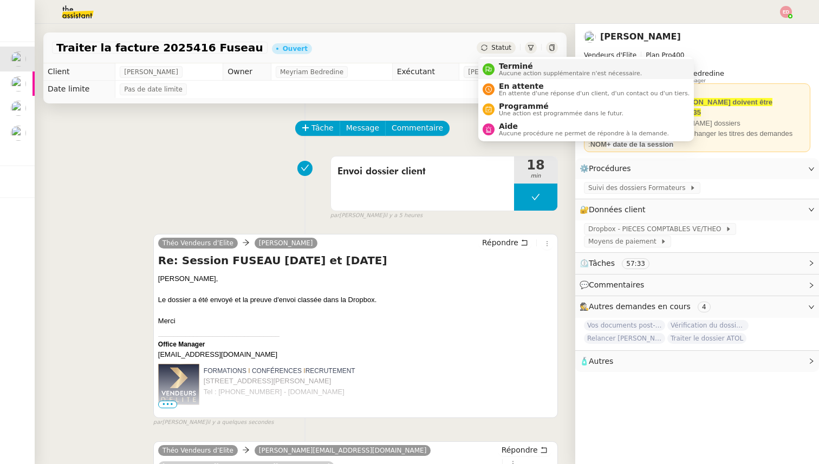
click at [506, 71] on span "Aucune action supplémentaire n'est nécessaire." at bounding box center [570, 73] width 143 height 6
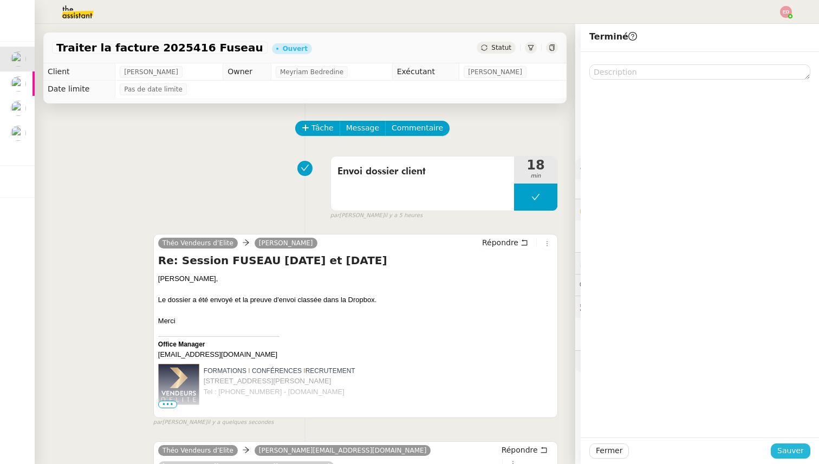
click at [784, 452] on span "Sauver" at bounding box center [790, 450] width 27 height 12
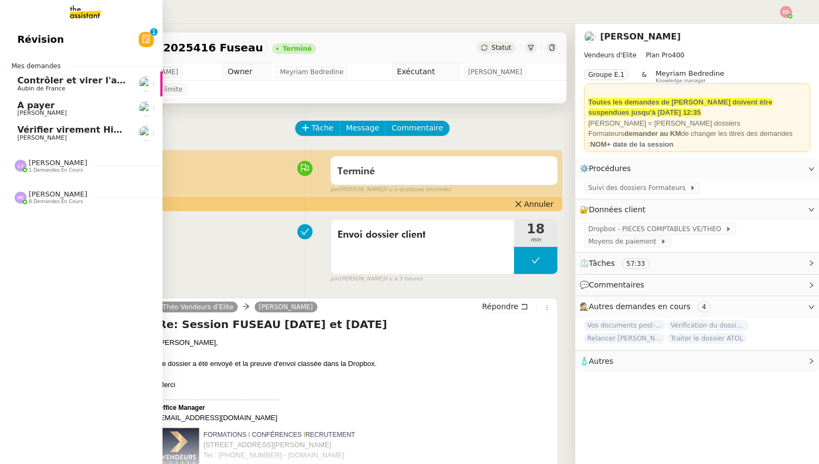
click at [58, 131] on span "Vérifier virement Hiscox 12.09" at bounding box center [91, 130] width 148 height 10
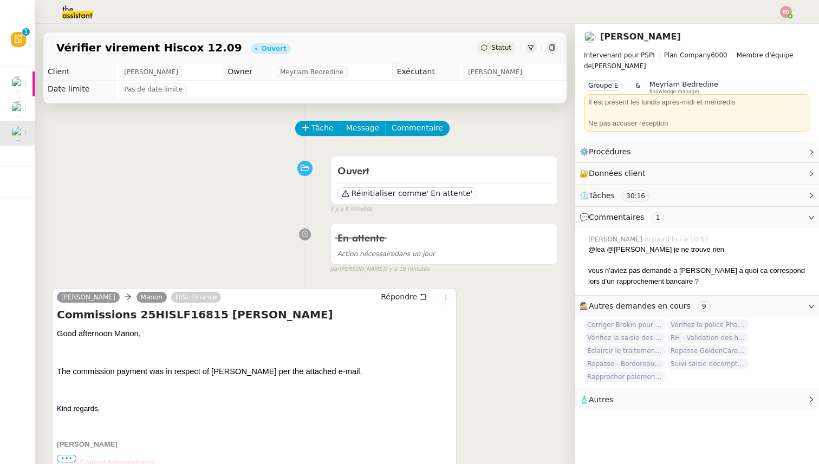
scroll to position [135, 0]
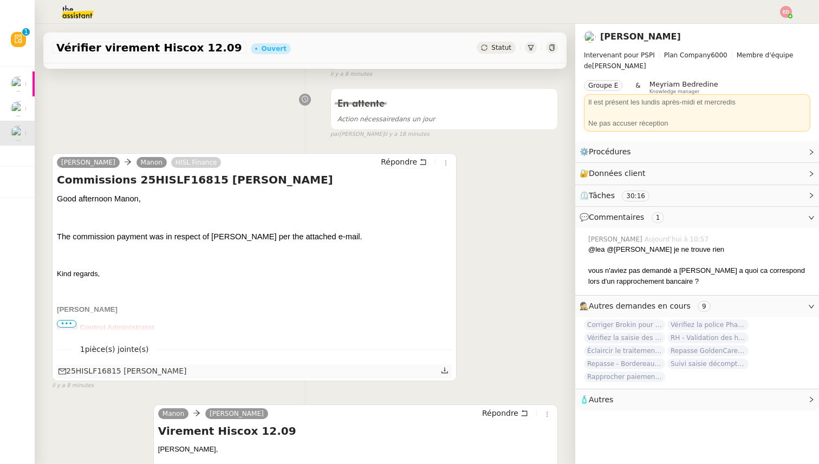
click at [113, 368] on div "25HISLF16815 Marie-José Lefort" at bounding box center [122, 371] width 128 height 12
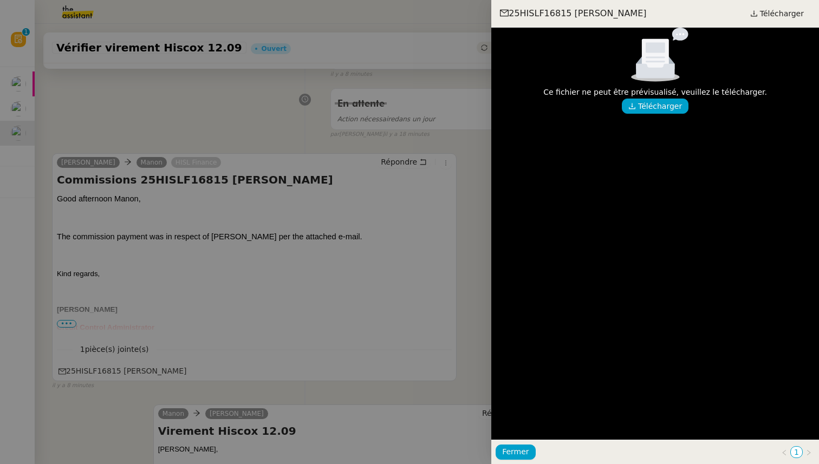
click at [248, 277] on div at bounding box center [409, 232] width 819 height 464
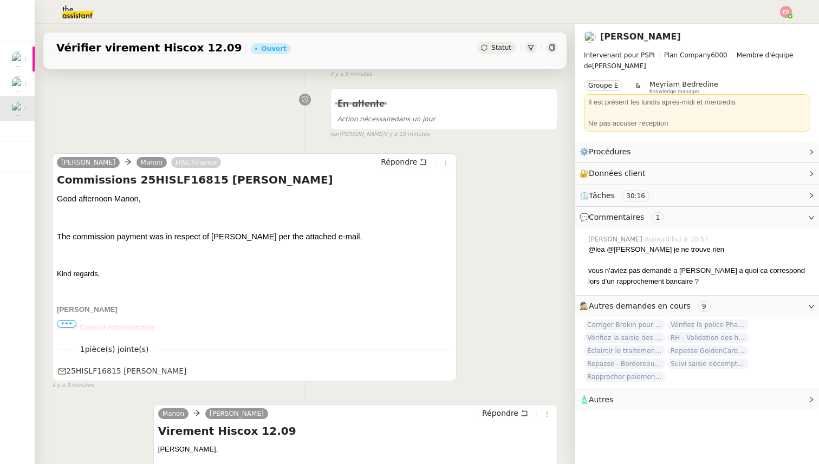
scroll to position [0, 0]
